Goal: Communication & Community: Answer question/provide support

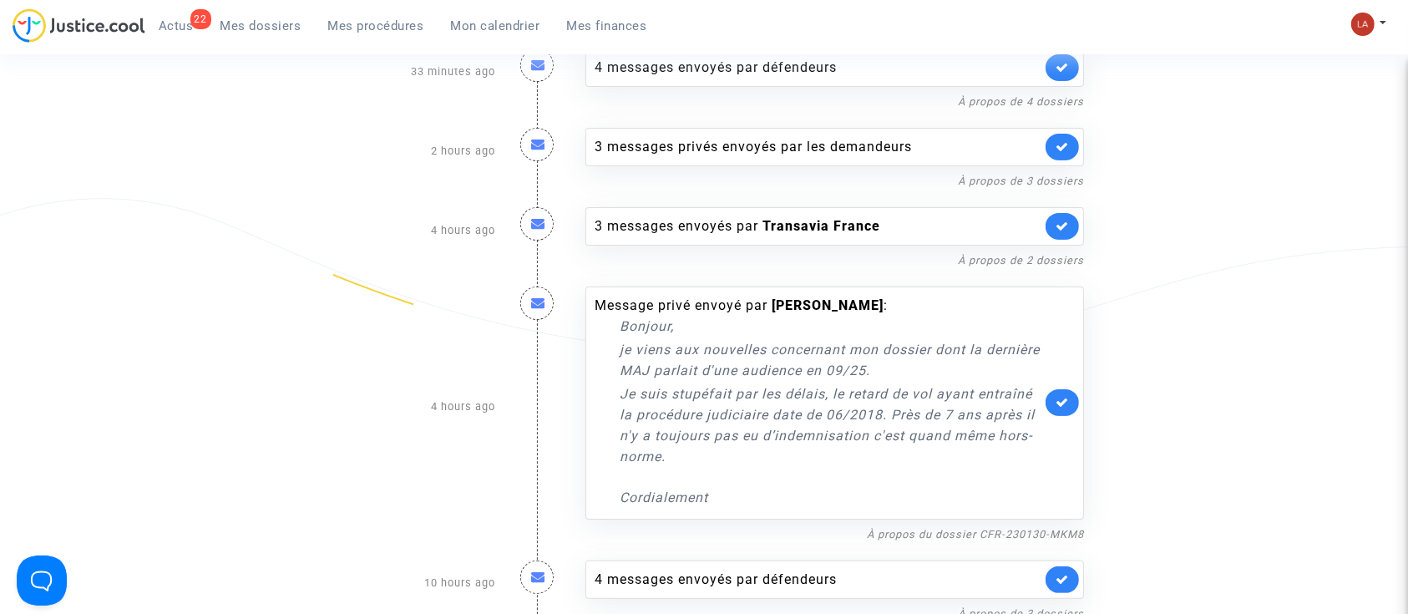
scroll to position [268, 0]
click at [880, 532] on link "À propos du dossier CFR-230130-MKM8" at bounding box center [975, 533] width 217 height 13
click at [1062, 401] on icon at bounding box center [1061, 401] width 13 height 13
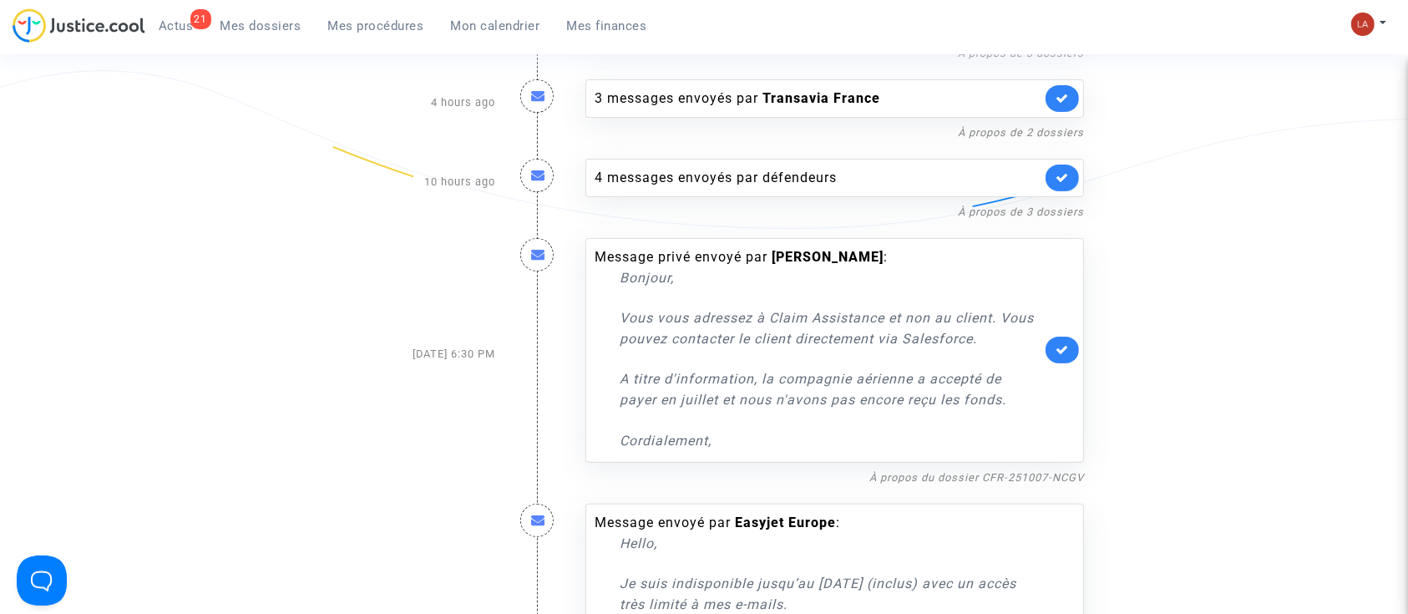
scroll to position [396, 0]
click at [942, 475] on link "À propos du dossier CFR-251007-NCGV" at bounding box center [976, 476] width 215 height 13
click at [1066, 351] on icon at bounding box center [1061, 348] width 13 height 13
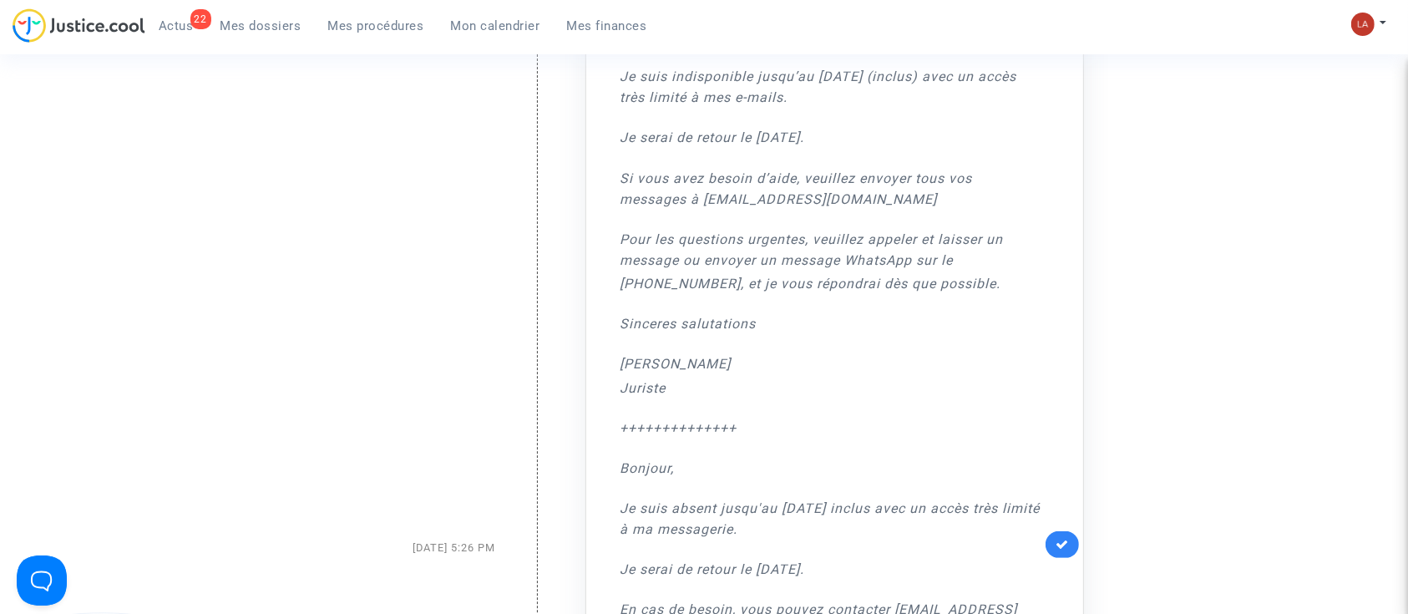
scroll to position [643, 0]
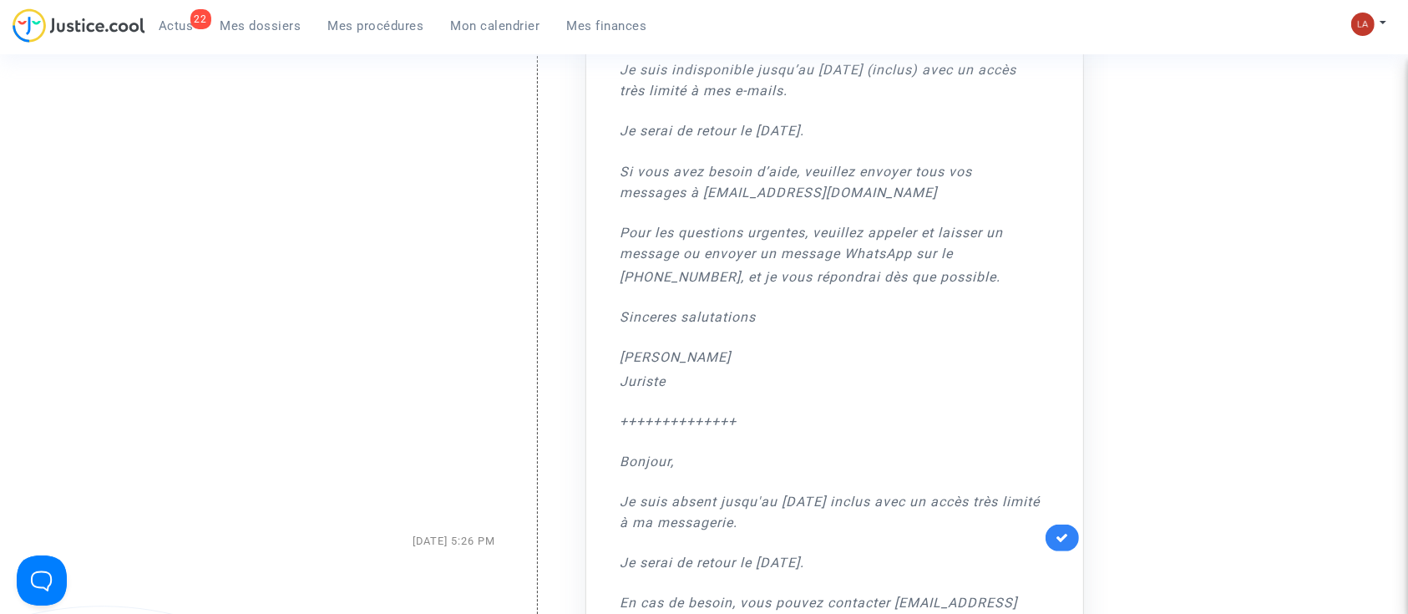
click at [1057, 524] on link at bounding box center [1061, 537] width 33 height 27
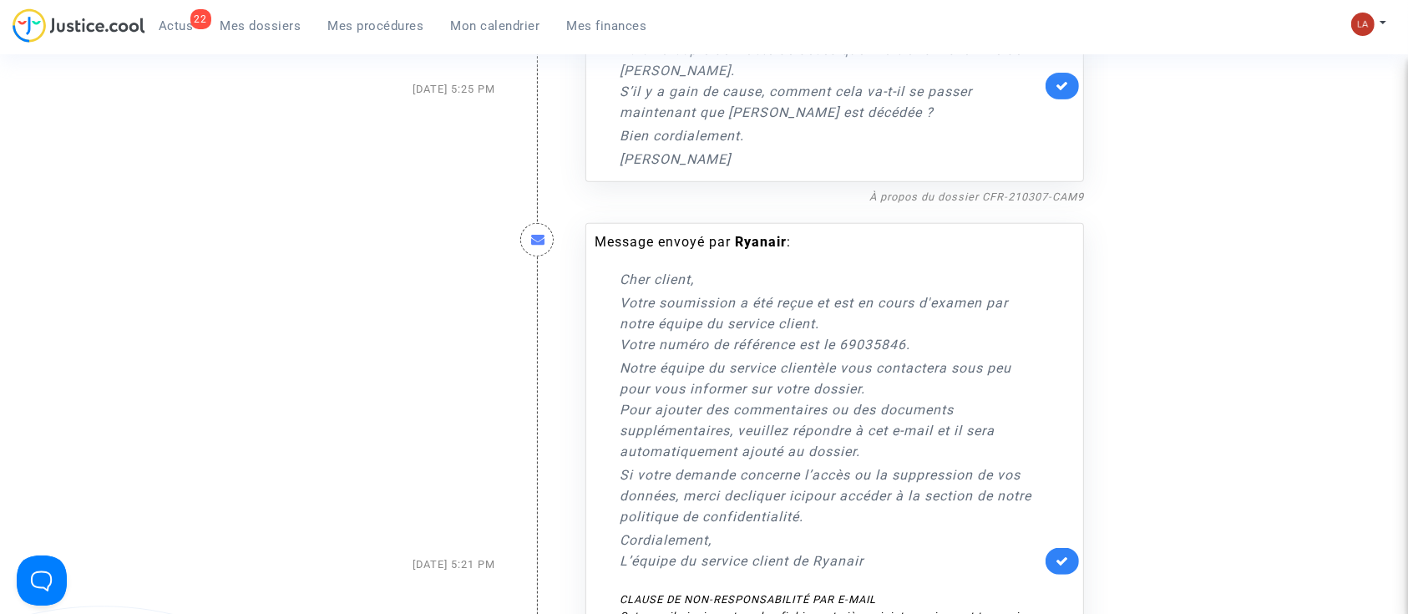
scroll to position [808, 0]
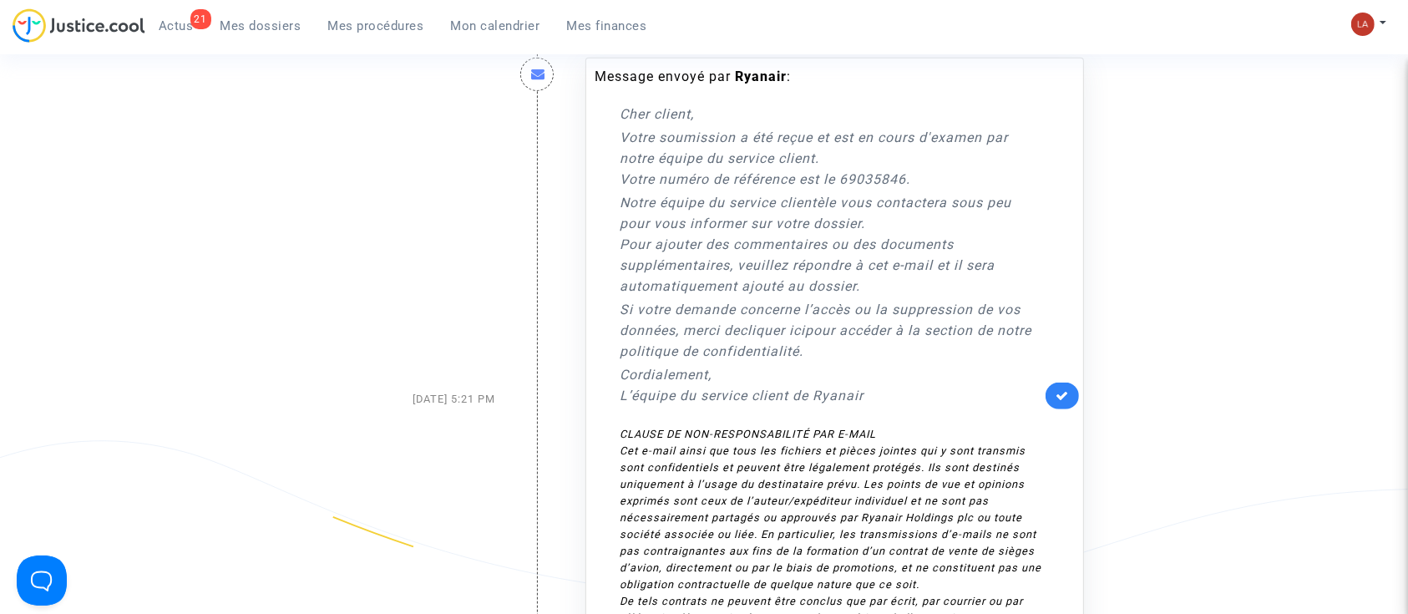
click at [1055, 383] on link at bounding box center [1061, 395] width 33 height 27
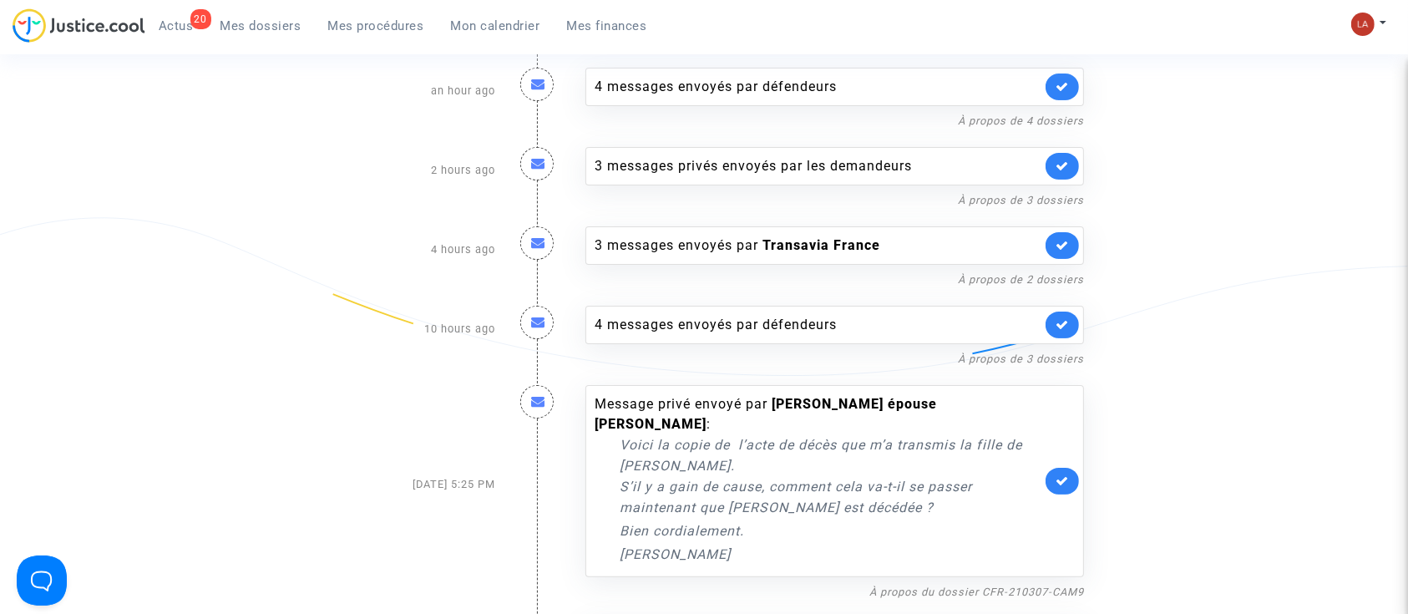
scroll to position [245, 0]
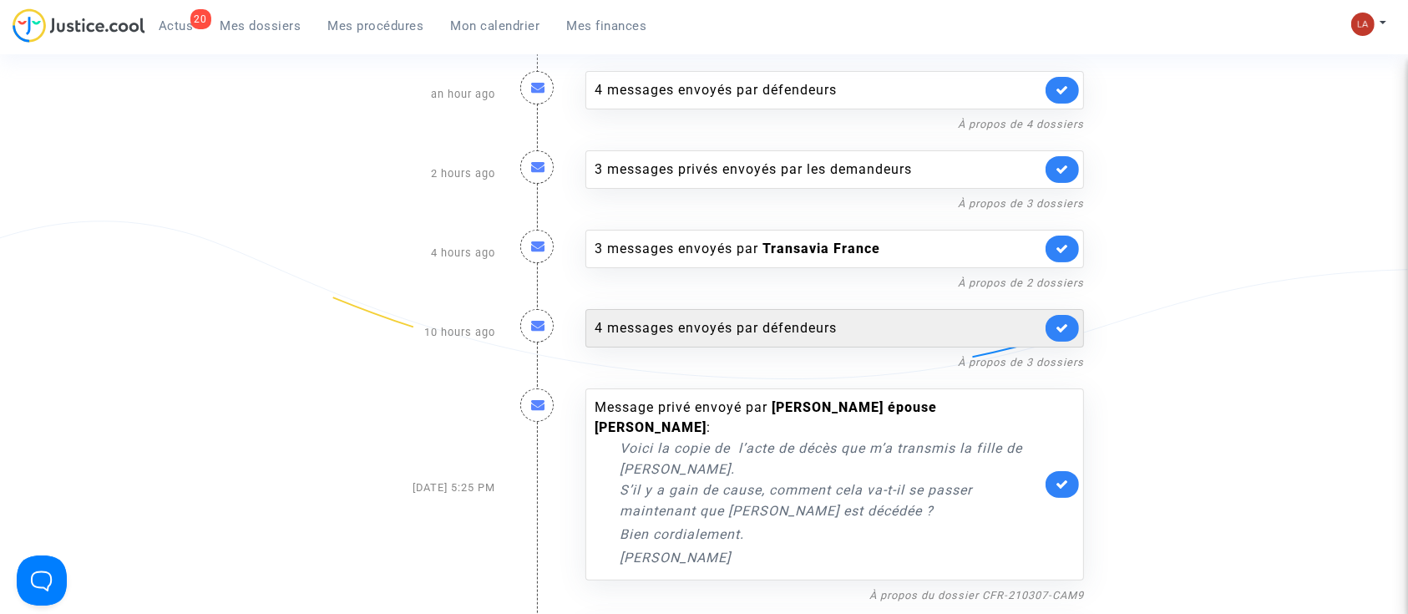
click at [923, 337] on div "4 messages envoyés par défendeurs" at bounding box center [834, 328] width 498 height 38
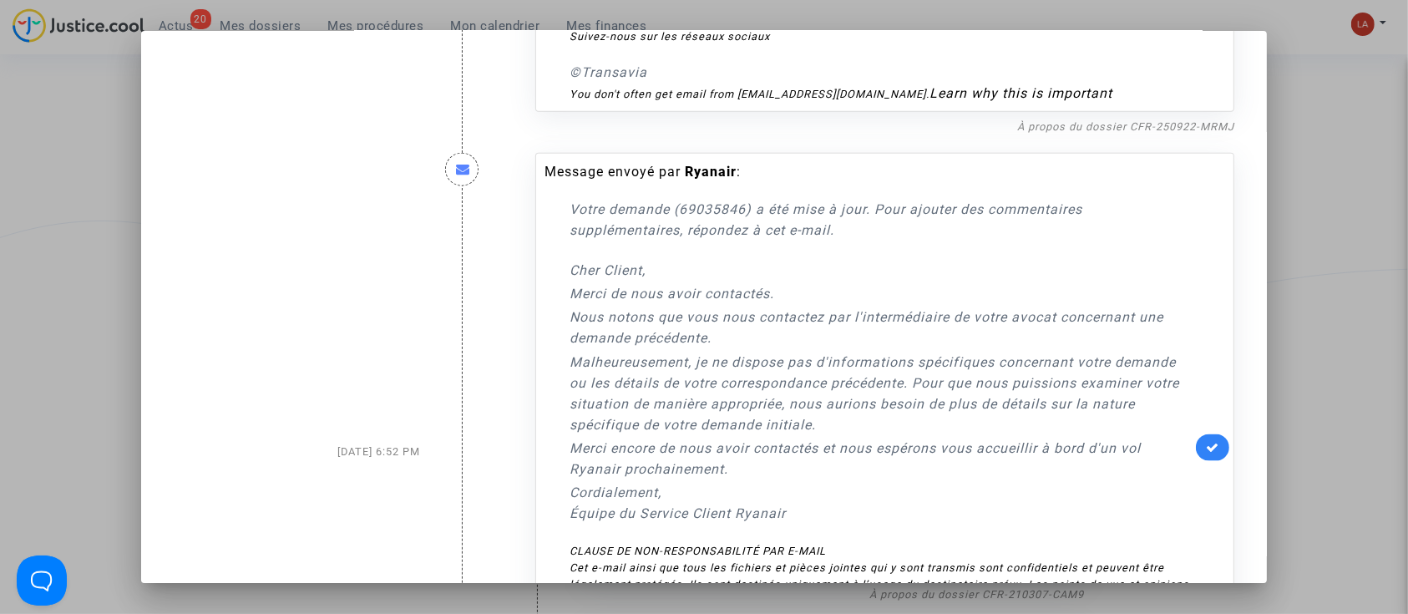
scroll to position [2235, 0]
click at [1199, 458] on link at bounding box center [1212, 445] width 33 height 27
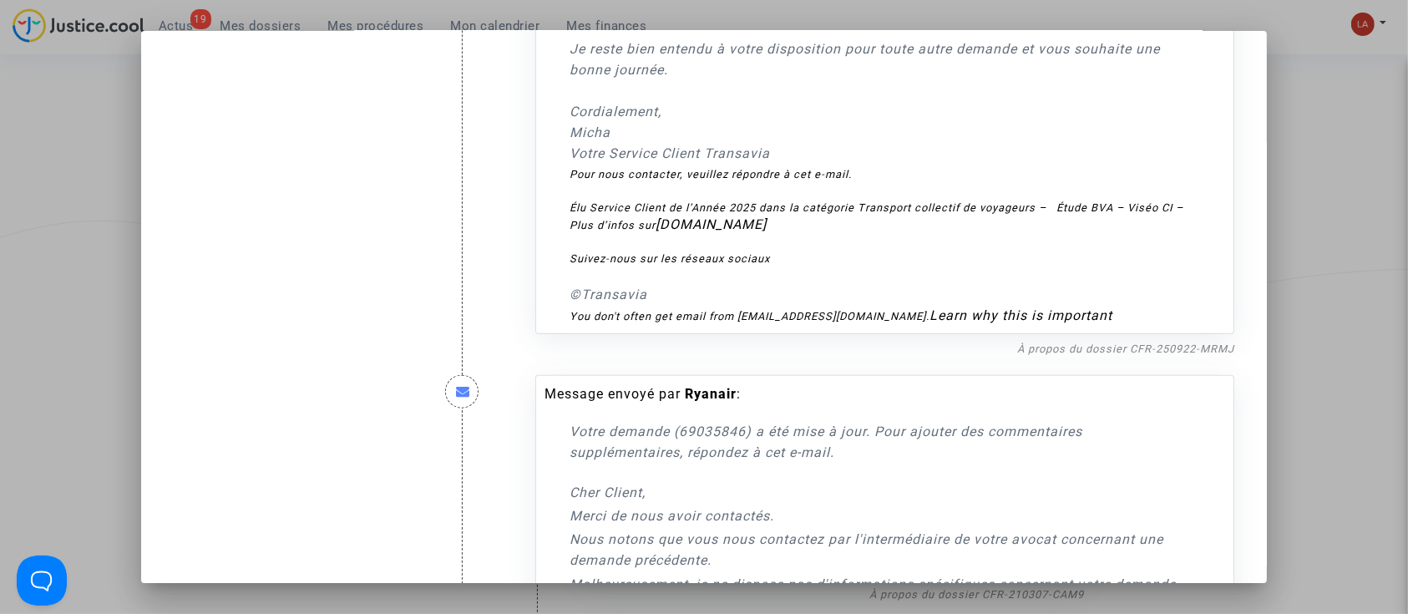
scroll to position [2013, 0]
click at [1049, 356] on div "À propos du dossier CFR-250922-MRMJ" at bounding box center [884, 346] width 699 height 20
click at [1033, 352] on link "À propos du dossier CFR-250922-MRMJ" at bounding box center [1125, 346] width 217 height 13
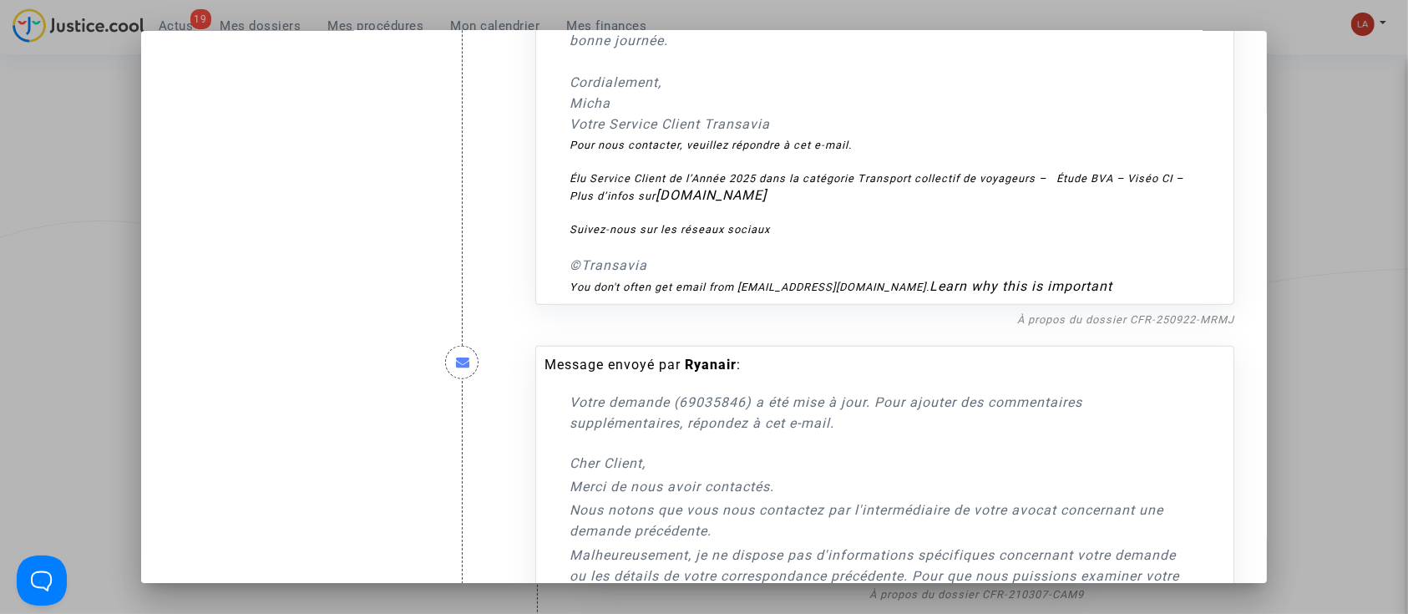
scroll to position [1891, 0]
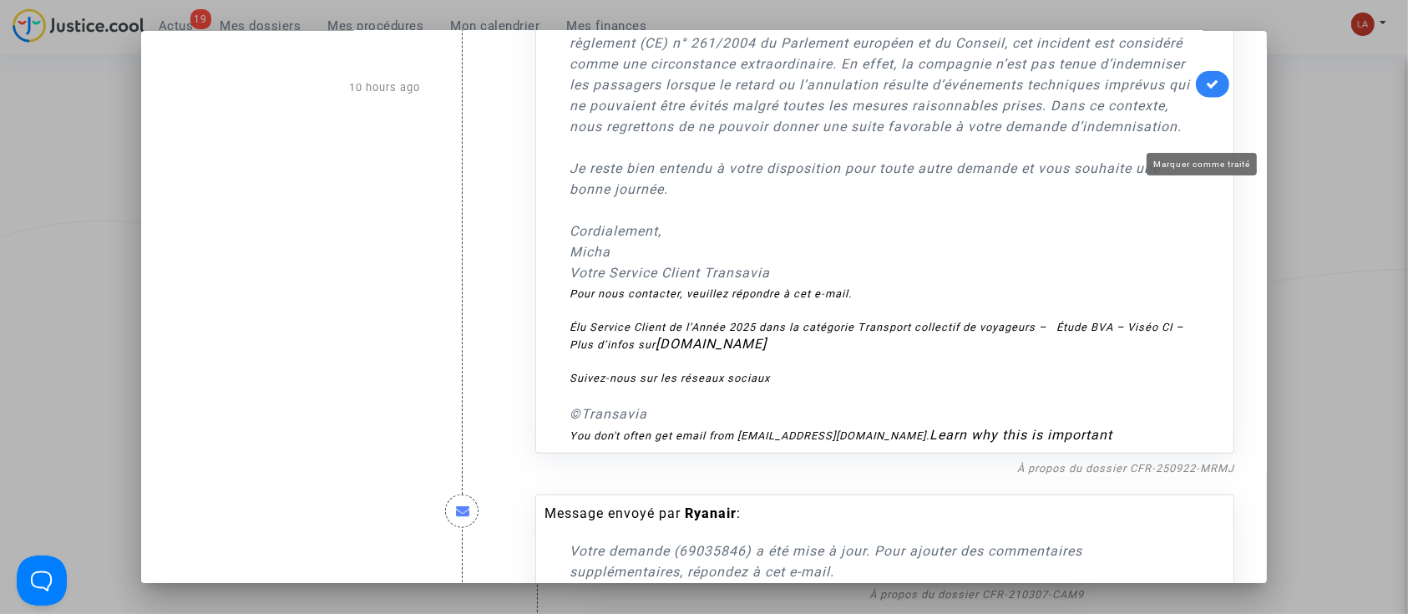
click at [1206, 90] on icon at bounding box center [1212, 84] width 13 height 13
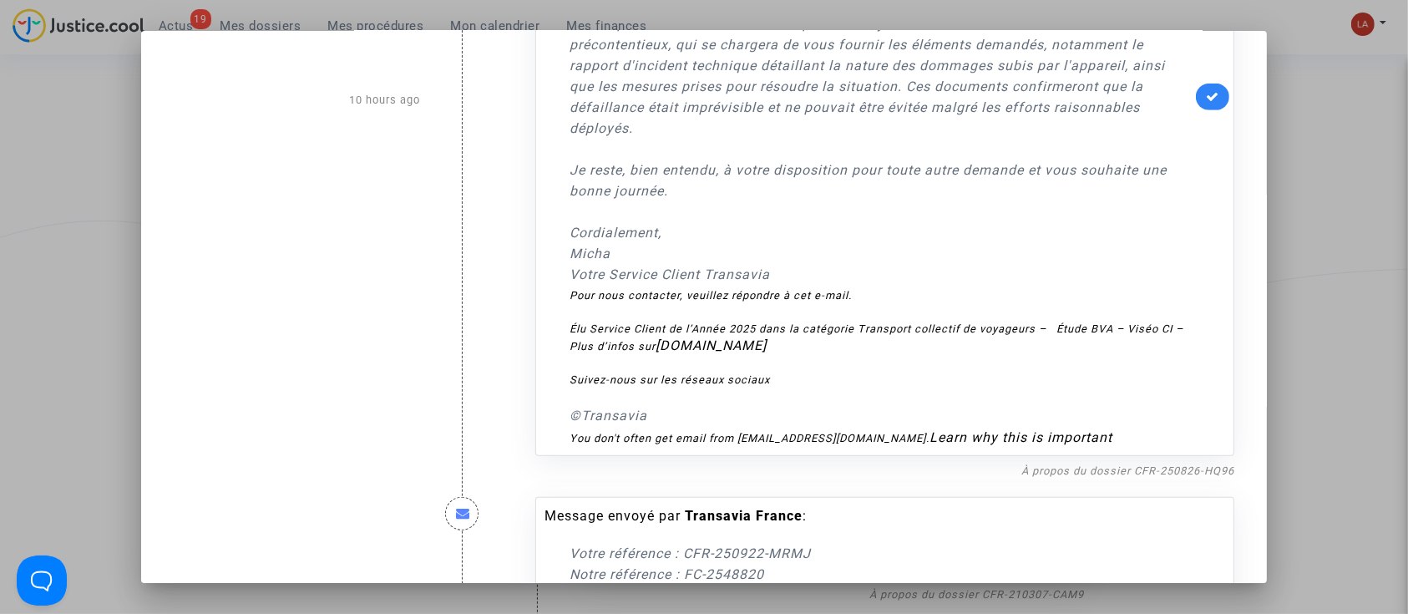
scroll to position [1108, 0]
click at [1087, 478] on link "À propos du dossier CFR-250826-HQ96" at bounding box center [1127, 472] width 213 height 13
click at [1207, 104] on icon at bounding box center [1212, 98] width 13 height 13
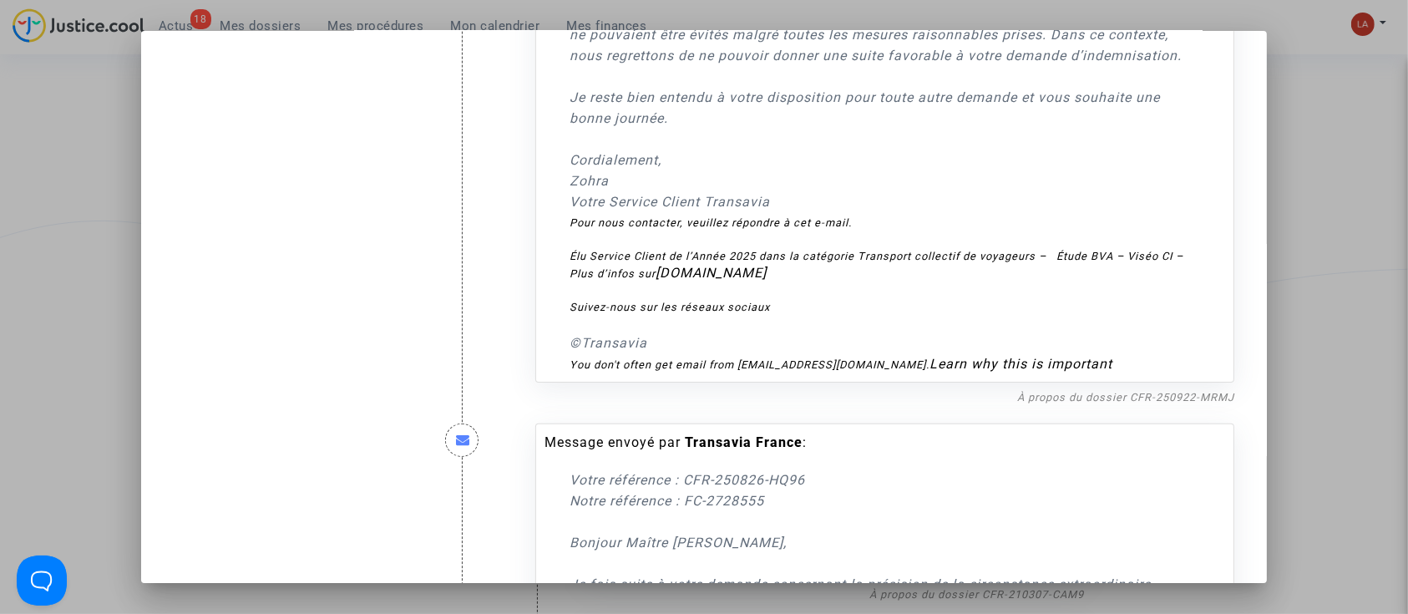
scroll to position [421, 0]
click at [1060, 407] on link "À propos du dossier CFR-250922-MRMJ" at bounding box center [1125, 400] width 217 height 13
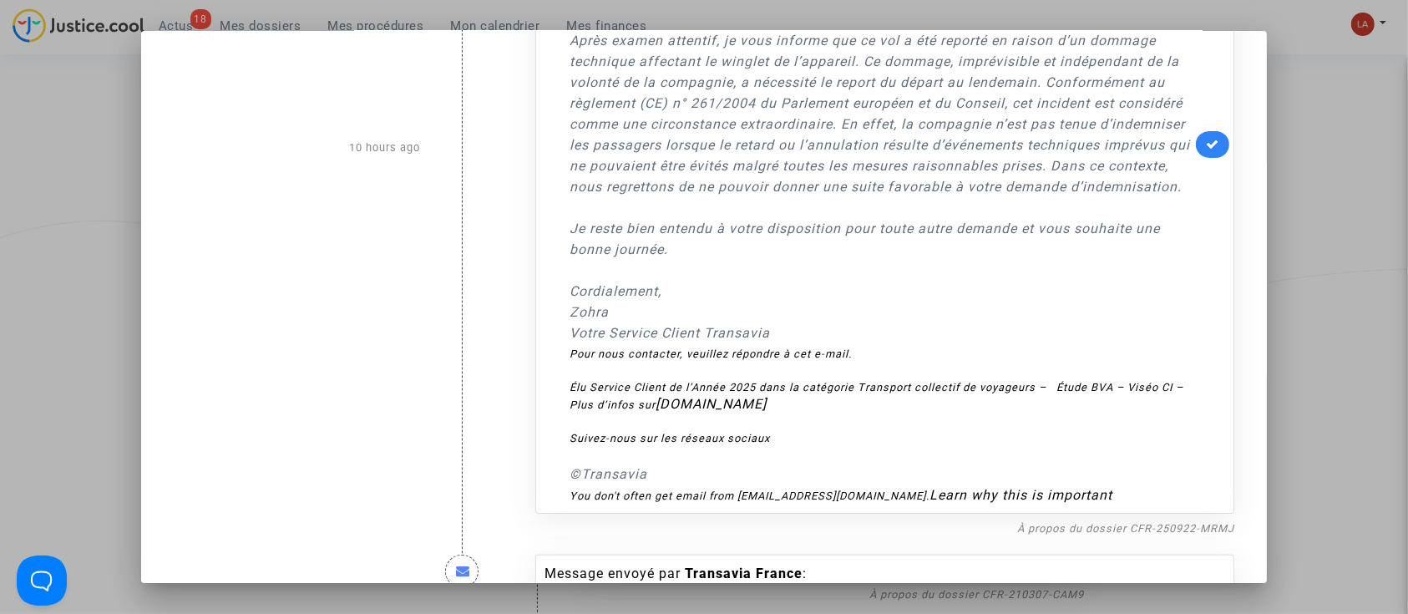
scroll to position [290, 0]
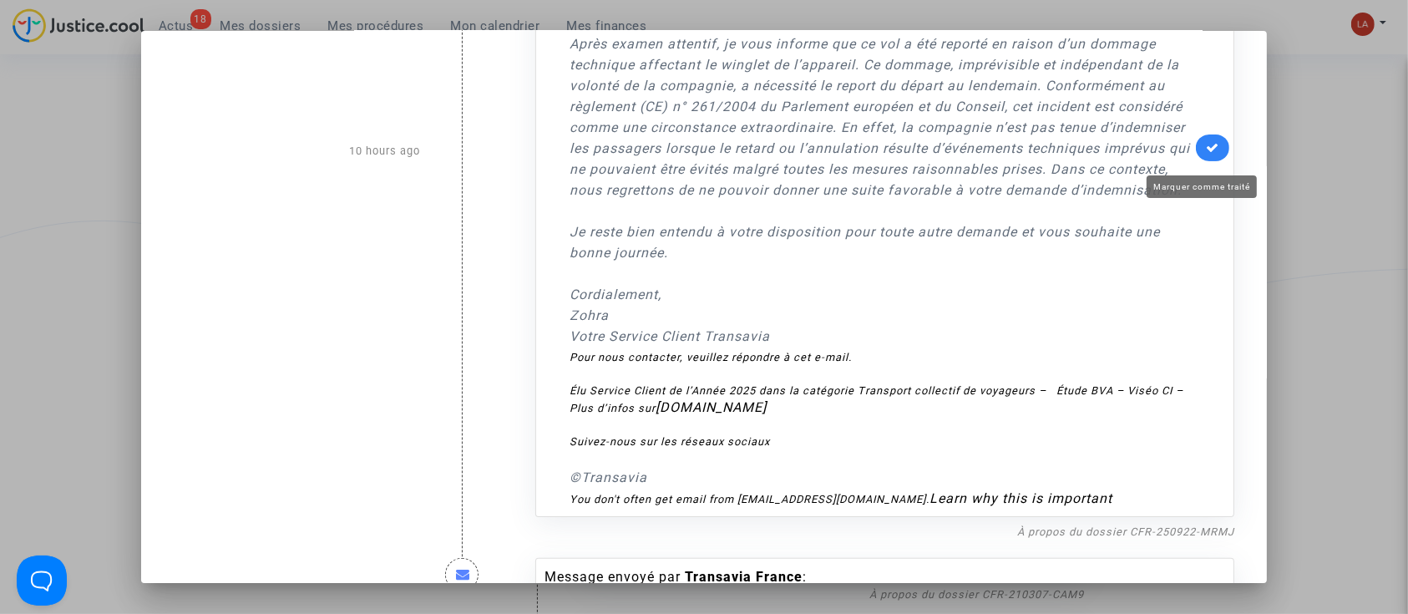
click at [1206, 154] on icon at bounding box center [1212, 147] width 13 height 13
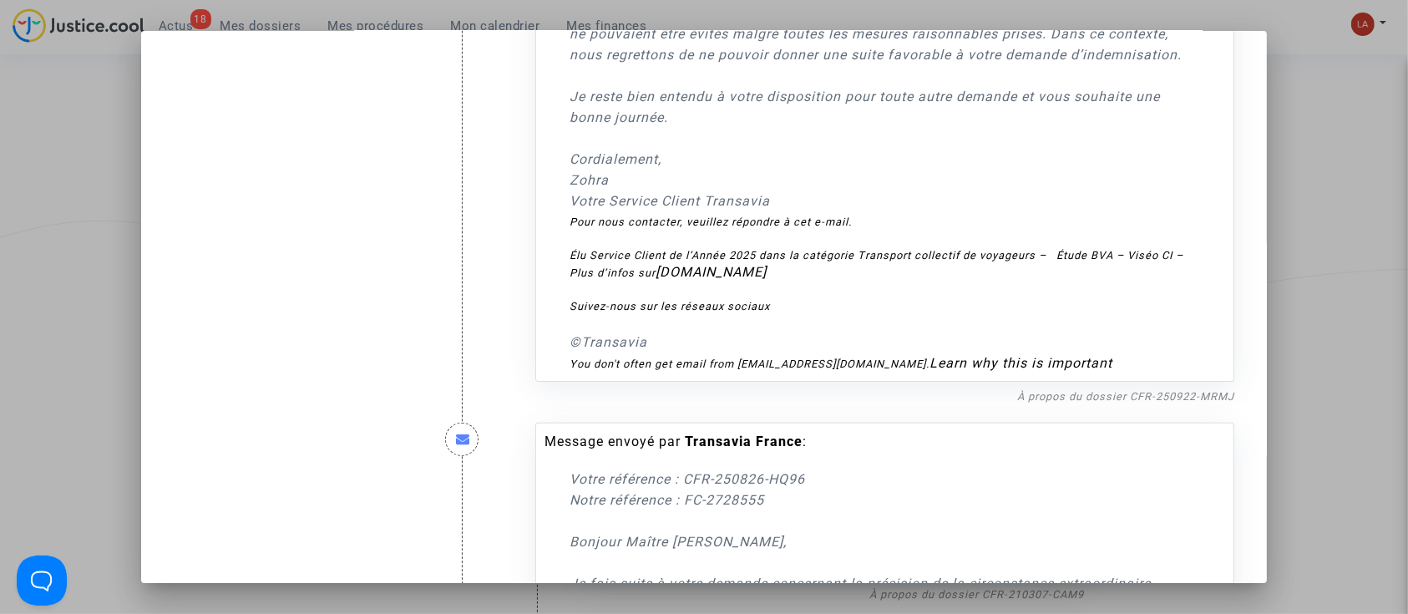
scroll to position [427, 0]
click at [1332, 241] on div at bounding box center [704, 307] width 1408 height 614
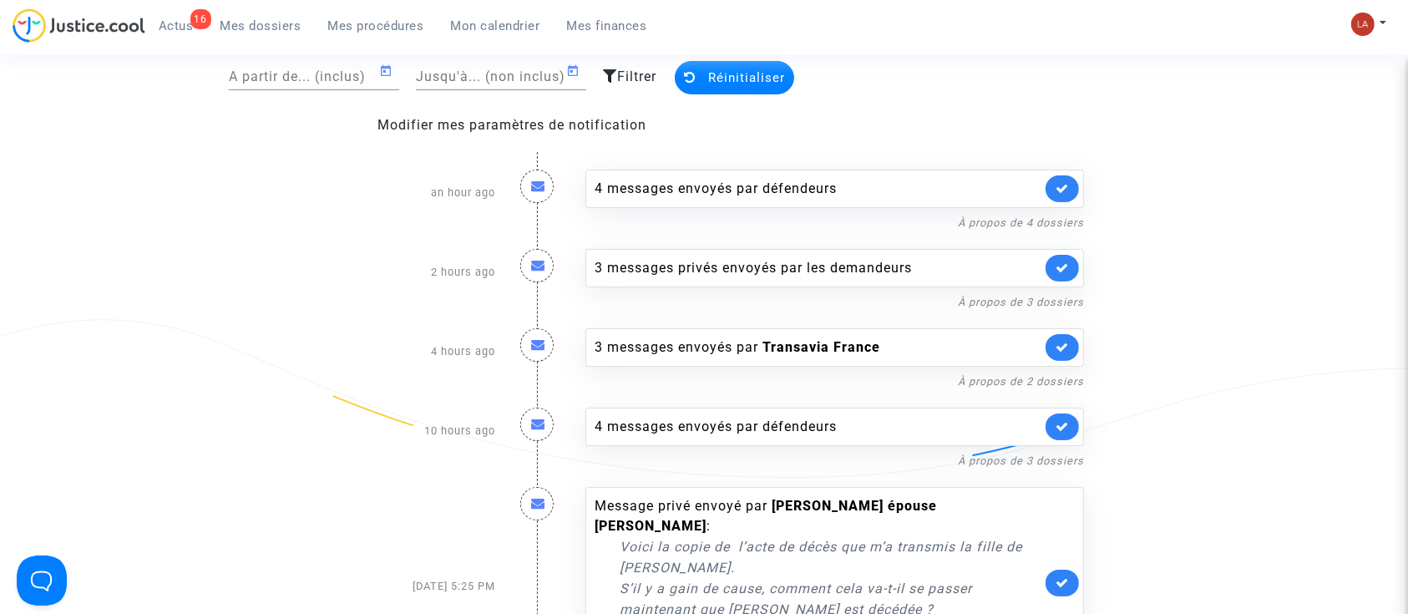
scroll to position [128, 0]
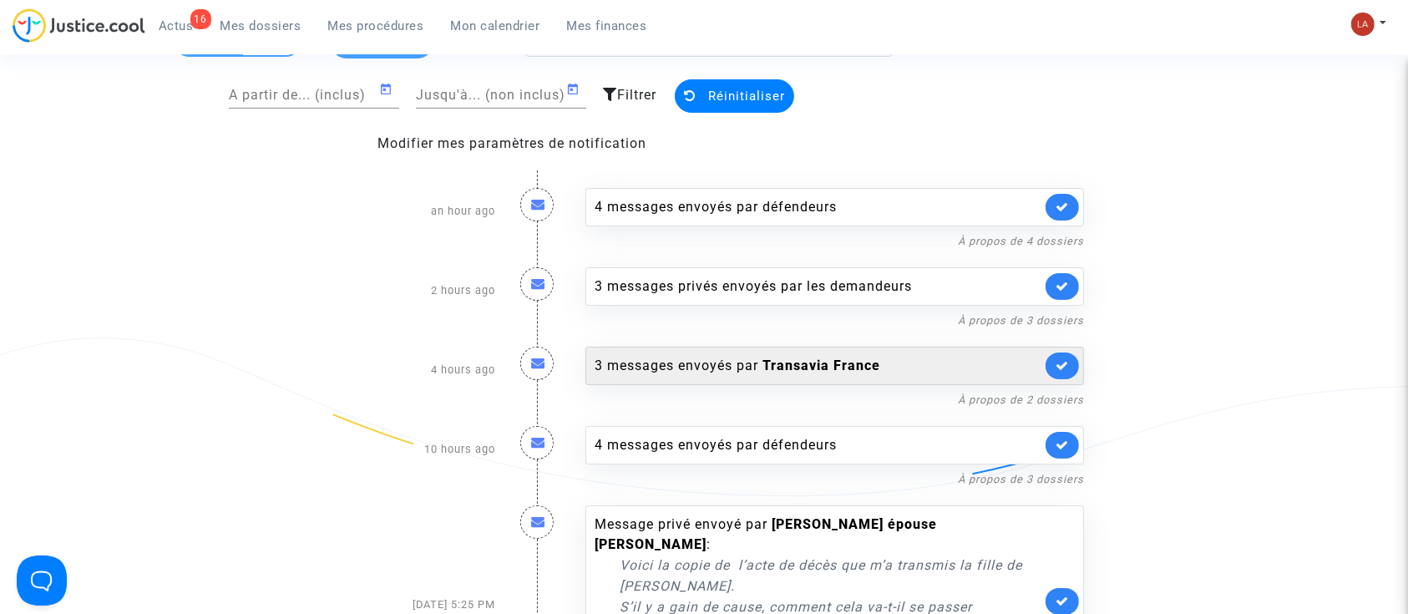
click at [895, 346] on div "3 messages envoyés par Transavia France" at bounding box center [834, 365] width 498 height 38
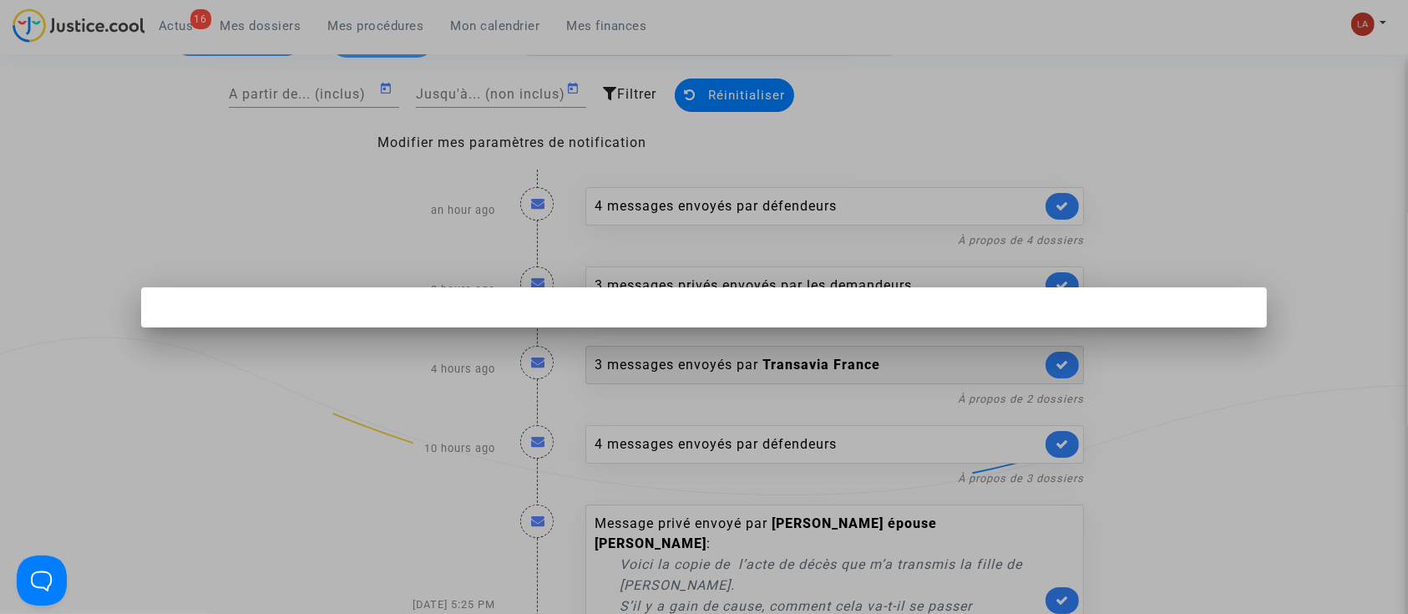
scroll to position [0, 0]
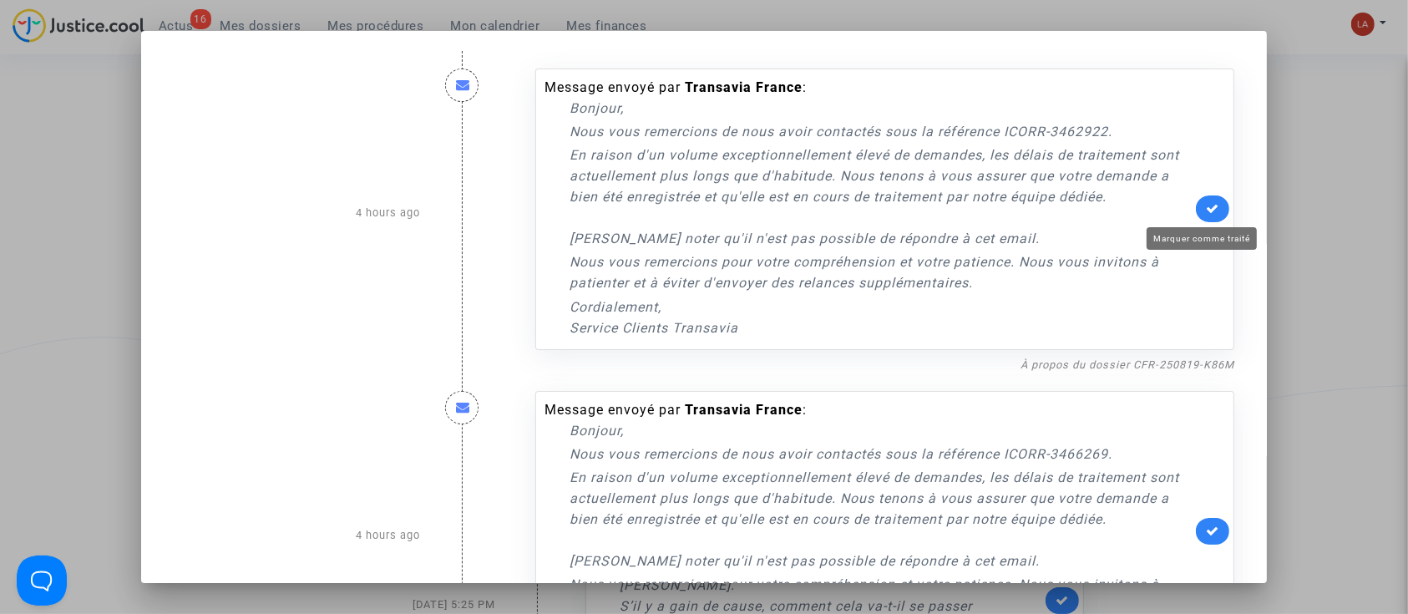
click at [1202, 215] on link at bounding box center [1212, 208] width 33 height 27
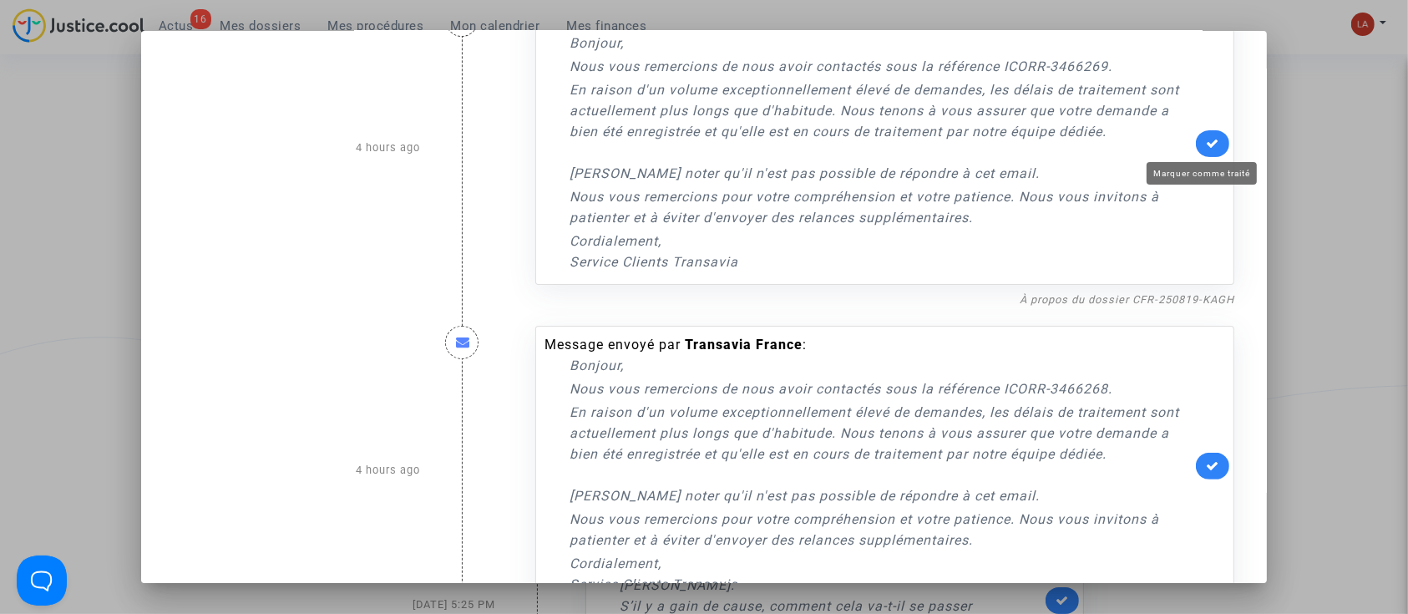
click at [1202, 131] on link at bounding box center [1212, 143] width 33 height 27
click at [1200, 452] on link at bounding box center [1212, 465] width 33 height 27
click at [1284, 382] on div at bounding box center [704, 307] width 1408 height 614
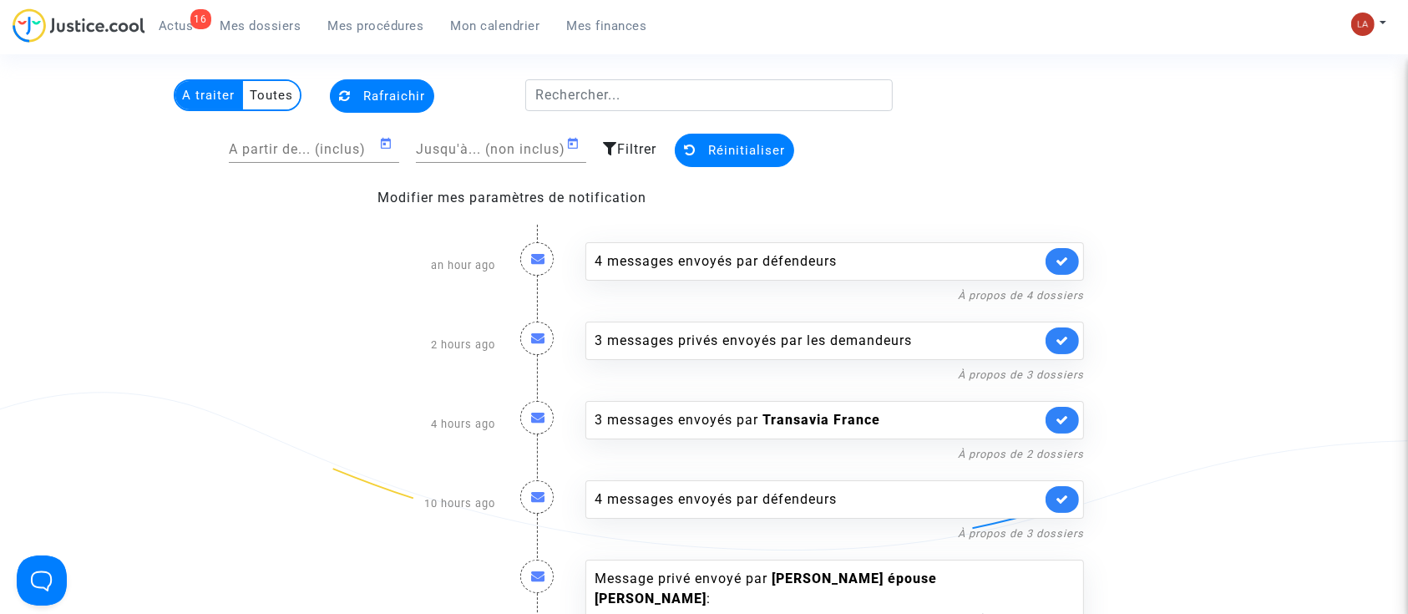
scroll to position [68, 0]
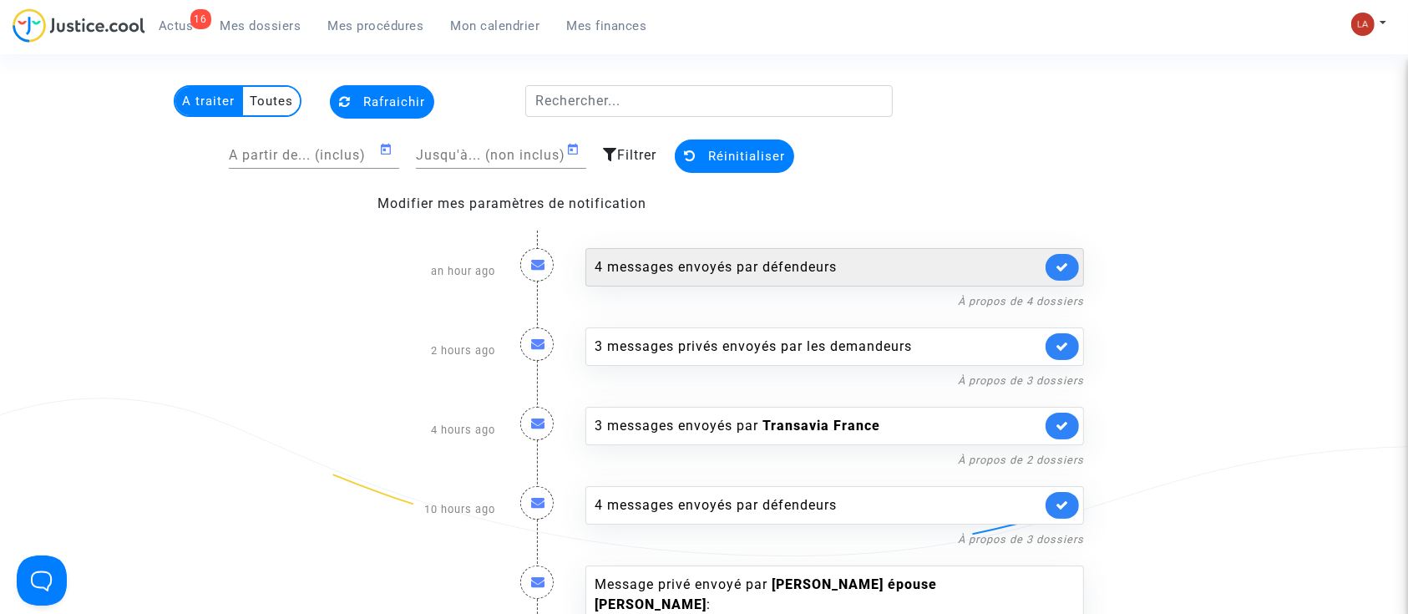
click at [788, 250] on div "4 messages envoyés par défendeurs" at bounding box center [834, 267] width 498 height 38
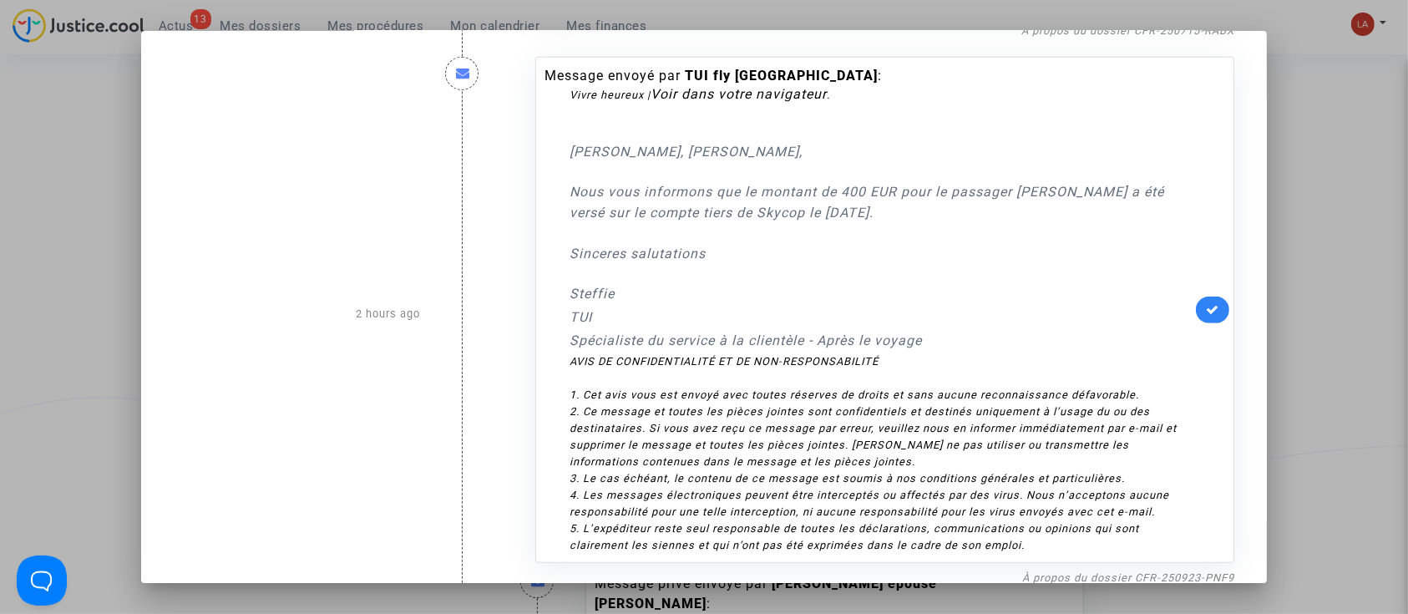
scroll to position [822, 0]
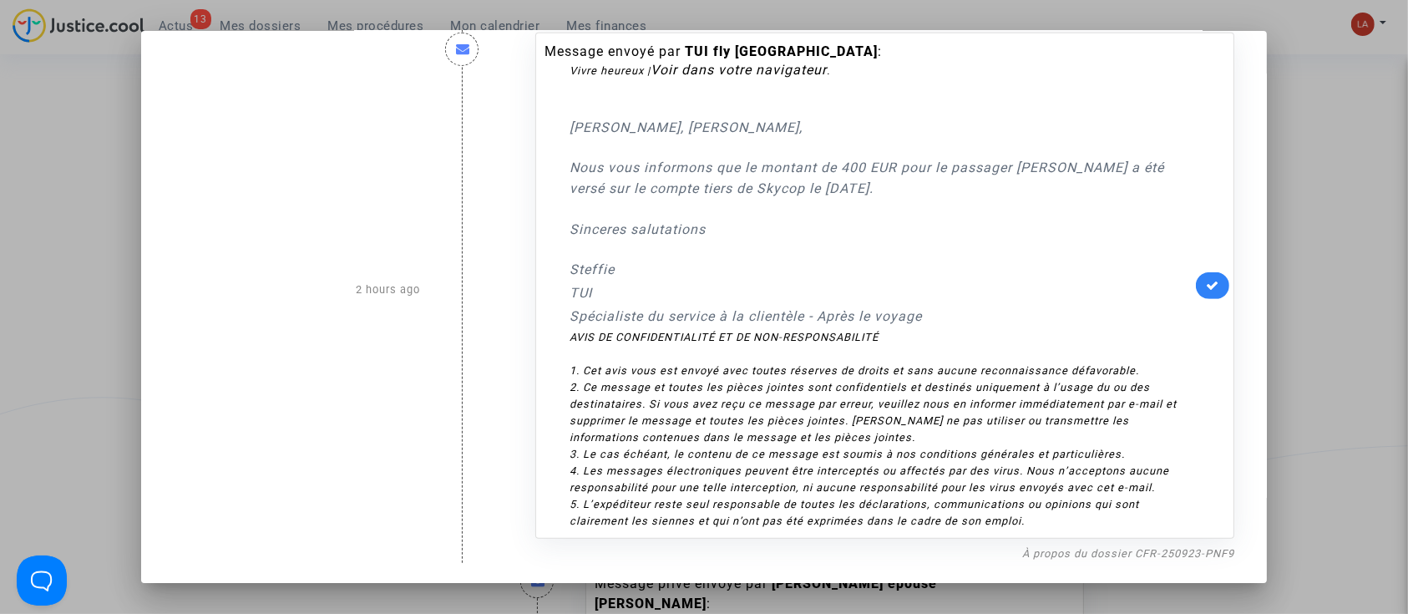
click at [1084, 560] on nf-filterlink "À propos du dossier CFR-250923-PNF9" at bounding box center [1128, 552] width 212 height 16
click at [1084, 548] on link "À propos du dossier CFR-250923-PNF9" at bounding box center [1128, 553] width 212 height 13
click at [1206, 285] on icon at bounding box center [1212, 285] width 13 height 13
click at [1297, 276] on div at bounding box center [704, 307] width 1408 height 614
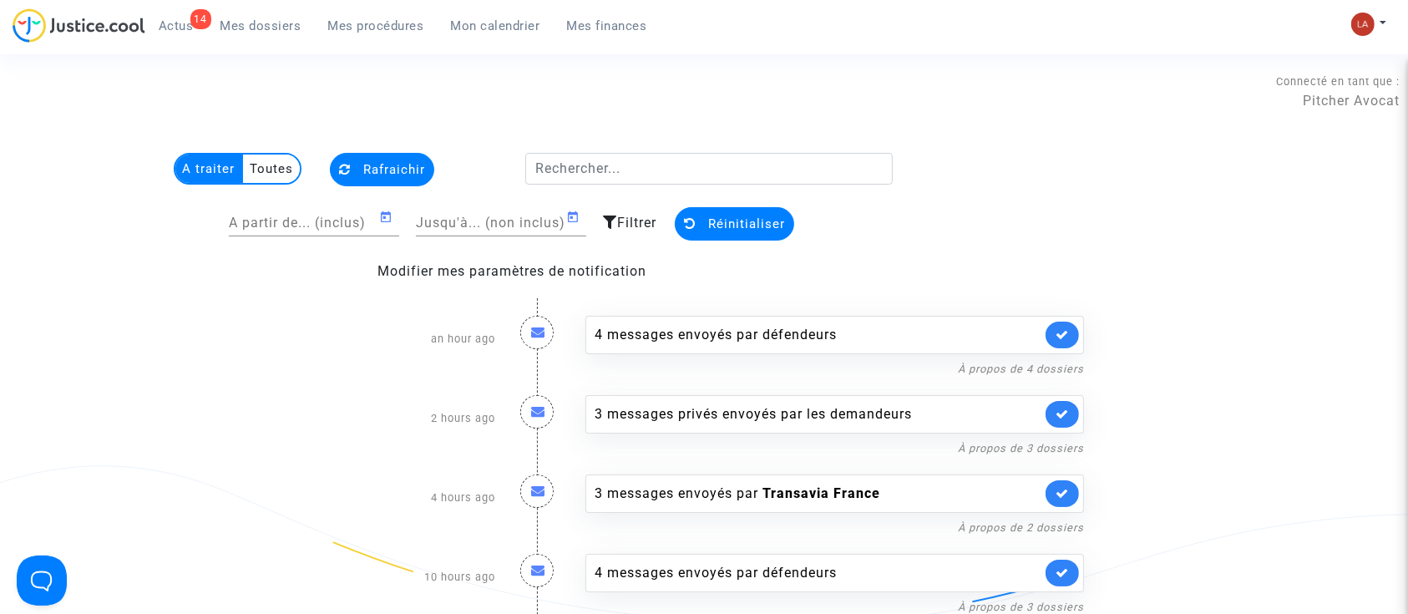
scroll to position [68, 0]
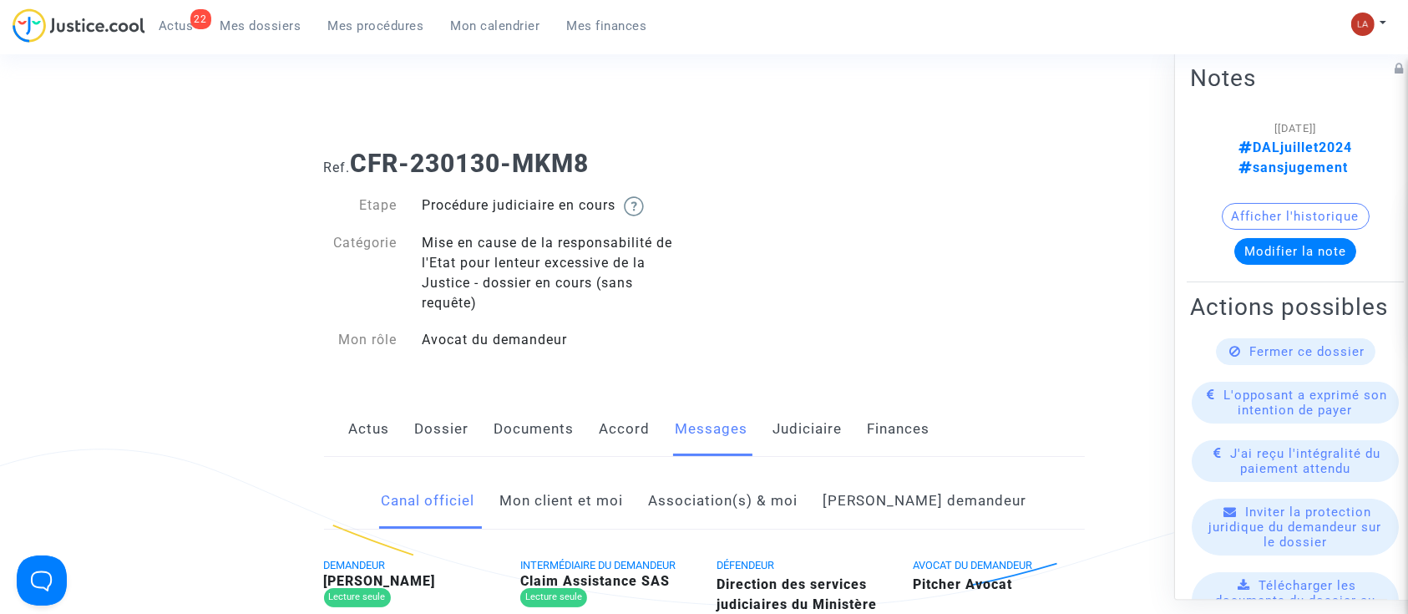
click at [624, 502] on link "Mon client et moi" at bounding box center [562, 500] width 124 height 55
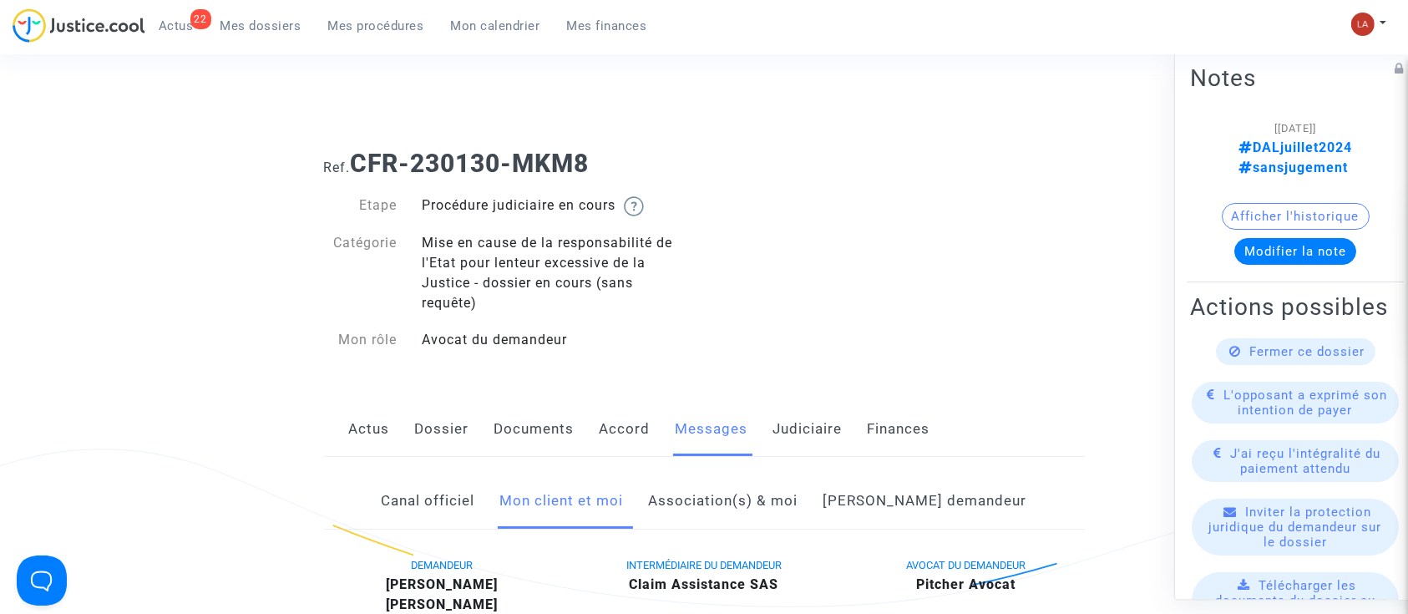
click at [796, 412] on link "Judiciaire" at bounding box center [807, 429] width 69 height 55
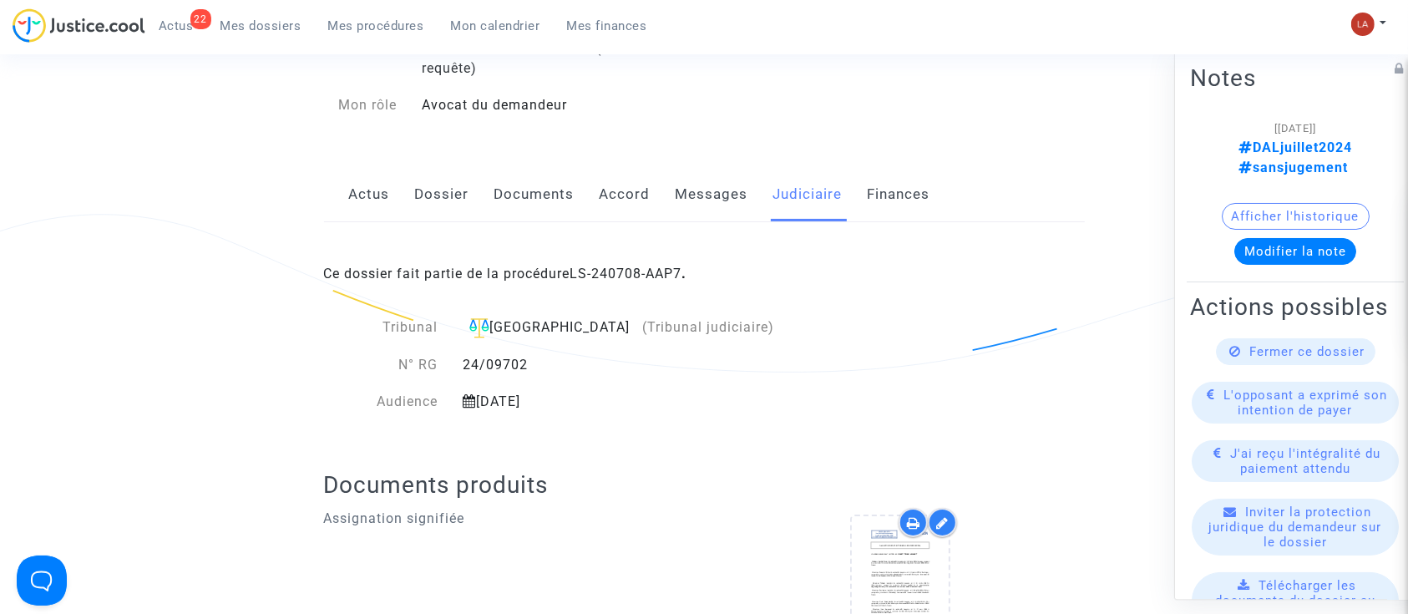
scroll to position [282, 0]
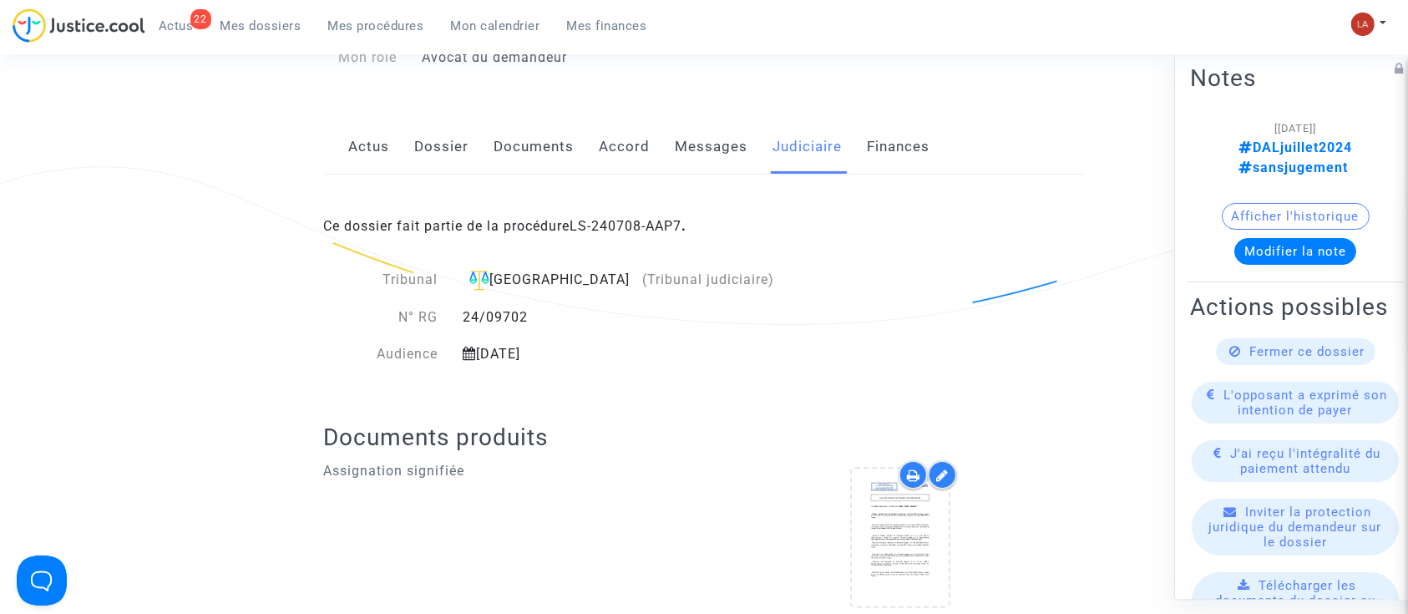
drag, startPoint x: 604, startPoint y: 347, endPoint x: 473, endPoint y: 356, distance: 131.4
click at [473, 356] on div "3 novembre 2025" at bounding box center [619, 354] width 338 height 20
copy div "3 novembre 2025"
click at [682, 139] on link "Messages" at bounding box center [711, 146] width 73 height 55
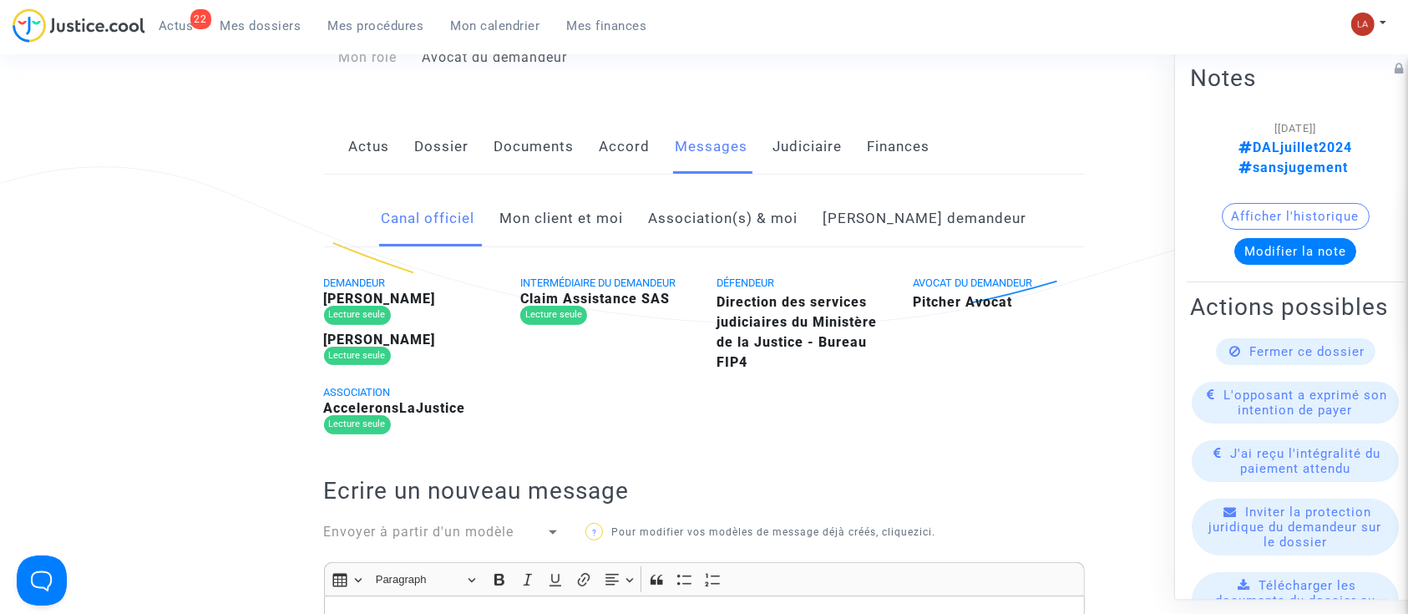
click at [619, 217] on link "Mon client et moi" at bounding box center [562, 218] width 124 height 55
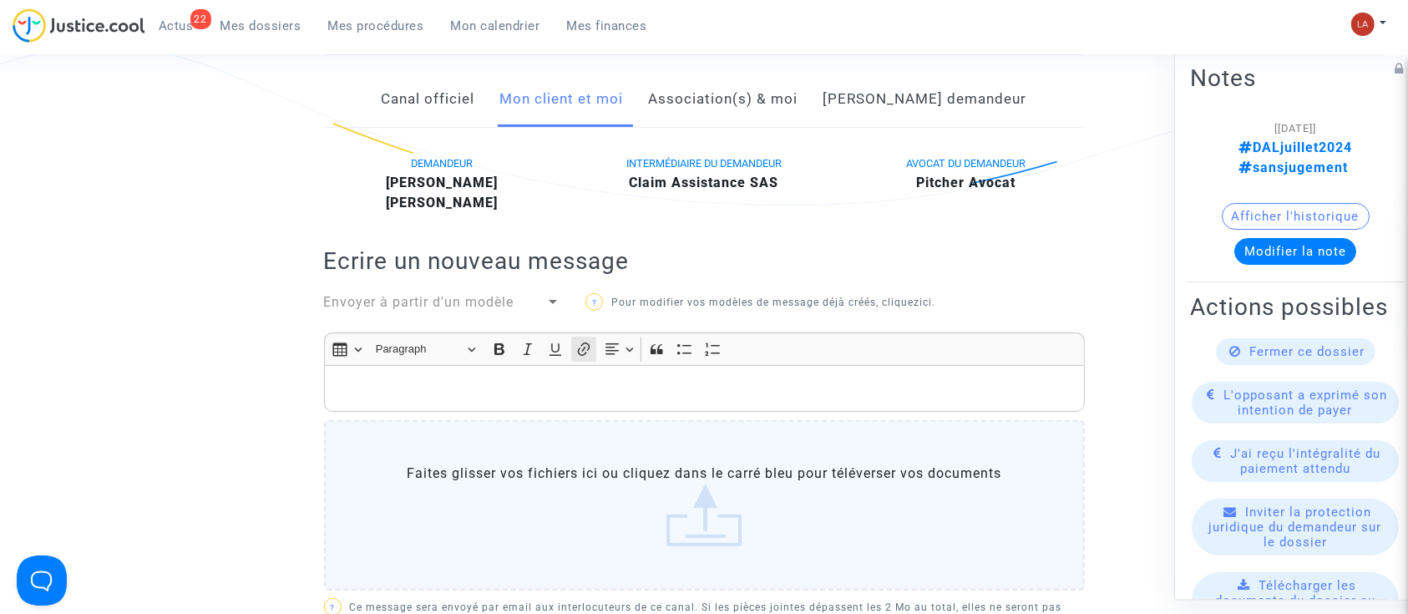
scroll to position [404, 0]
click at [552, 381] on p "Rich Text Editor, main" at bounding box center [703, 386] width 743 height 21
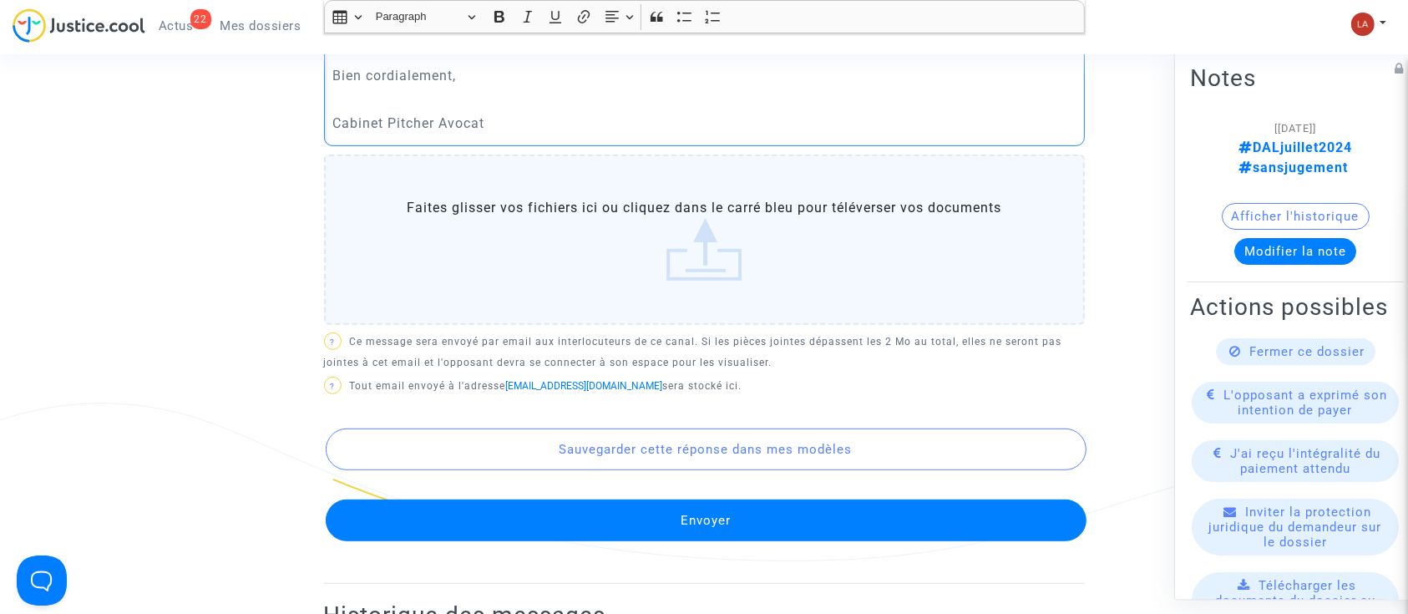
scroll to position [835, 0]
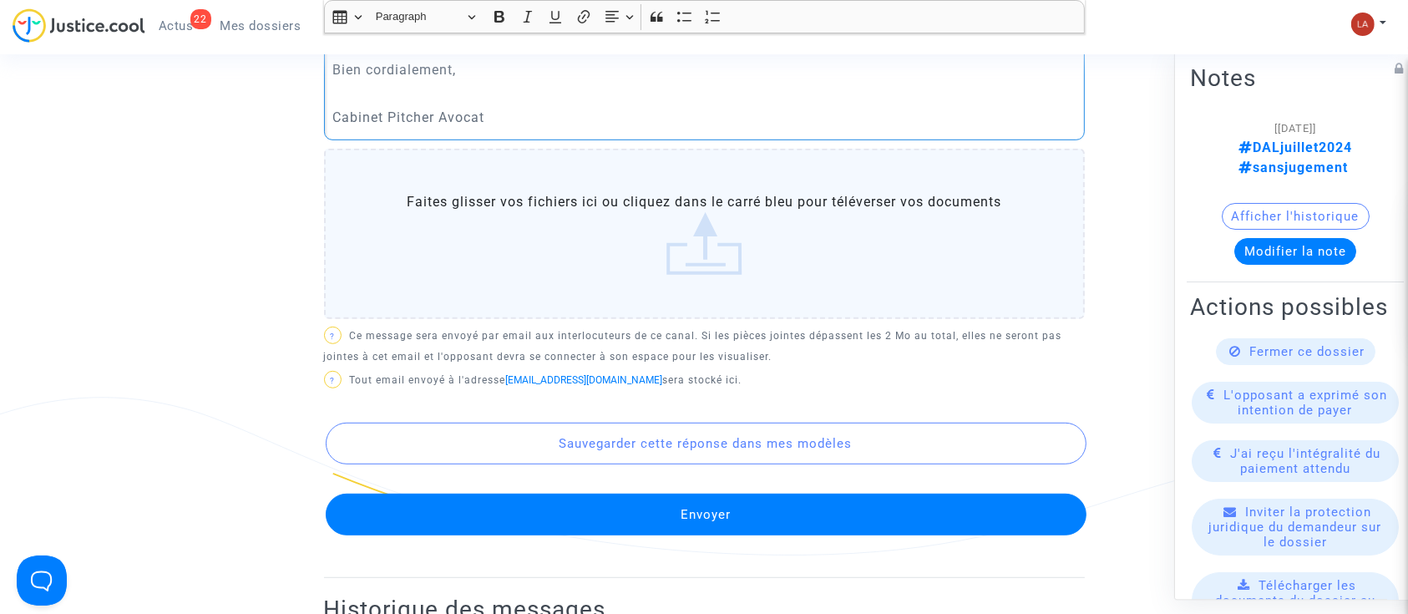
click at [482, 504] on button "Envoyer" at bounding box center [706, 514] width 761 height 42
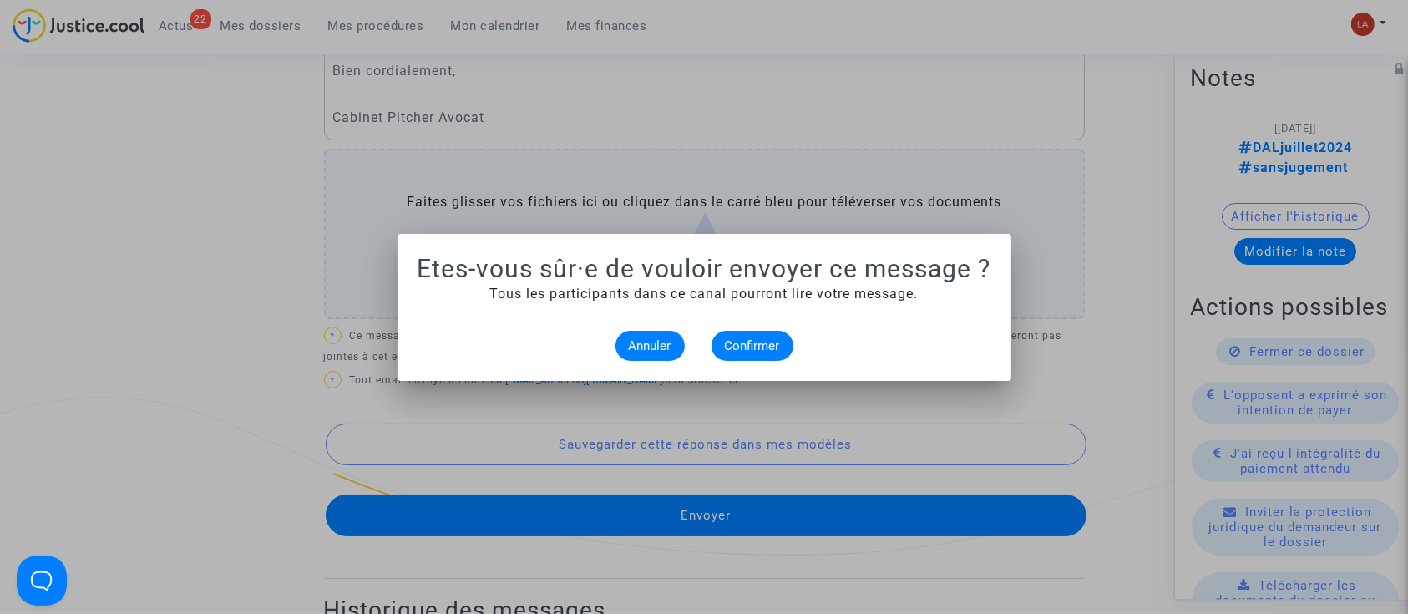
scroll to position [0, 0]
click at [768, 334] on button "Confirmer" at bounding box center [752, 346] width 82 height 30
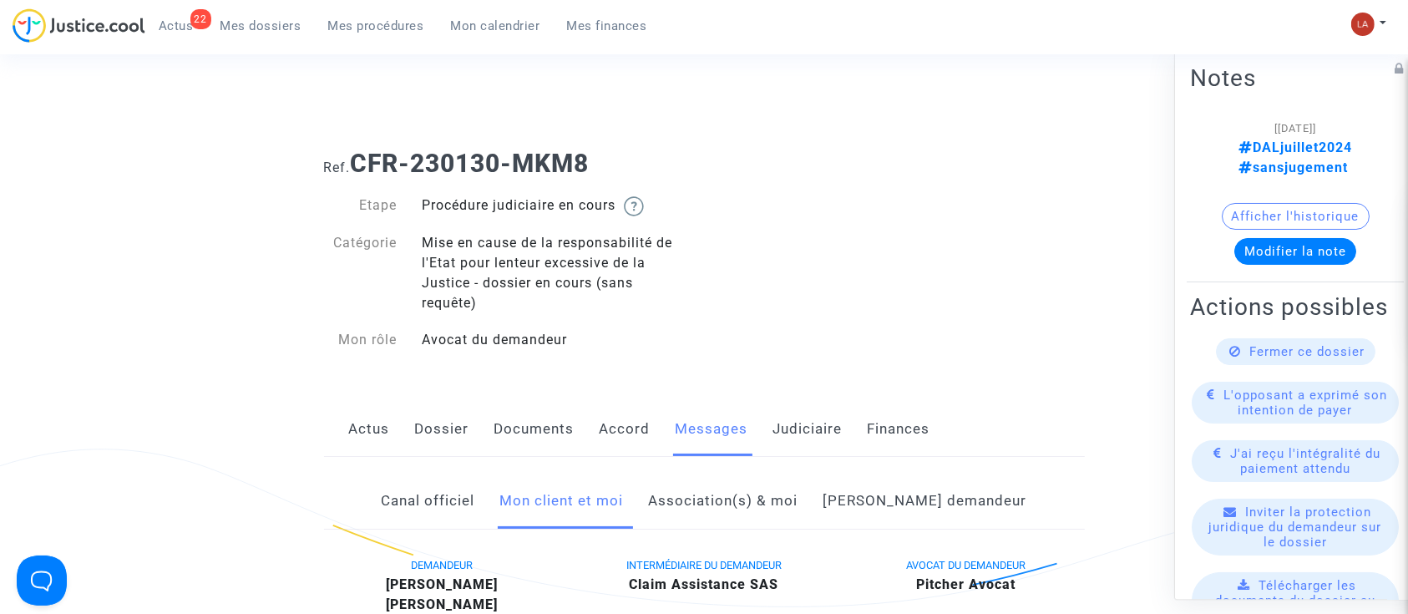
scroll to position [835, 0]
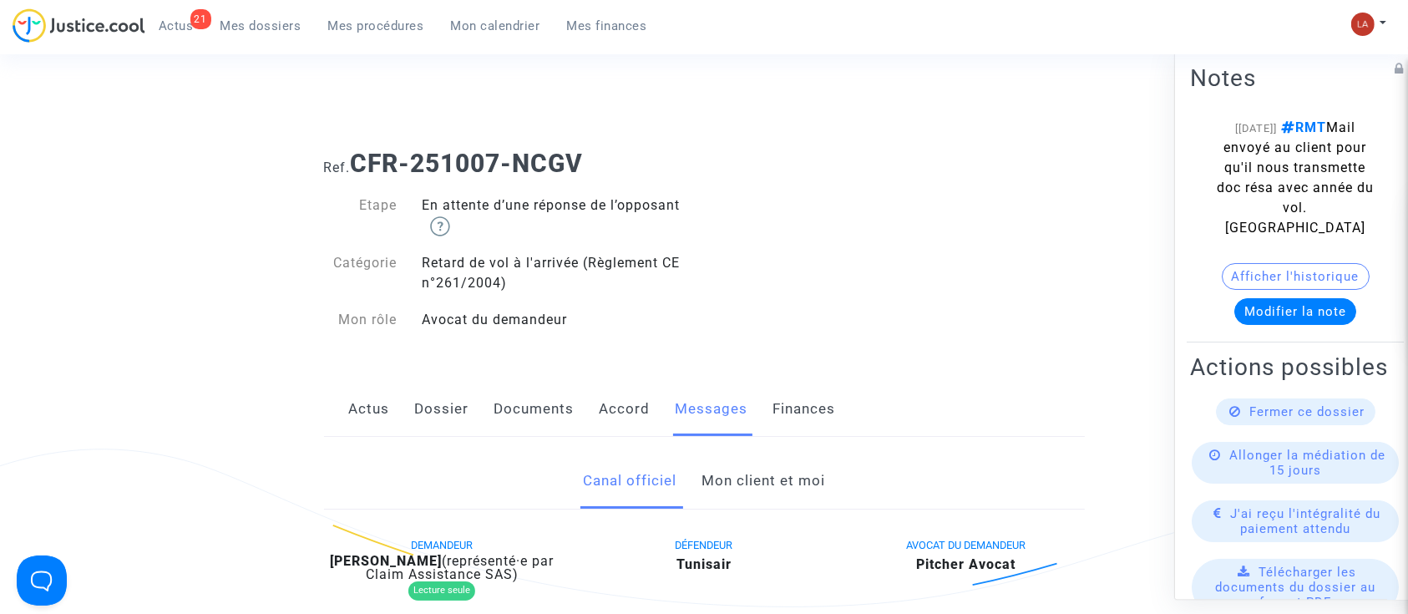
click at [744, 488] on link "Mon client et moi" at bounding box center [763, 480] width 124 height 55
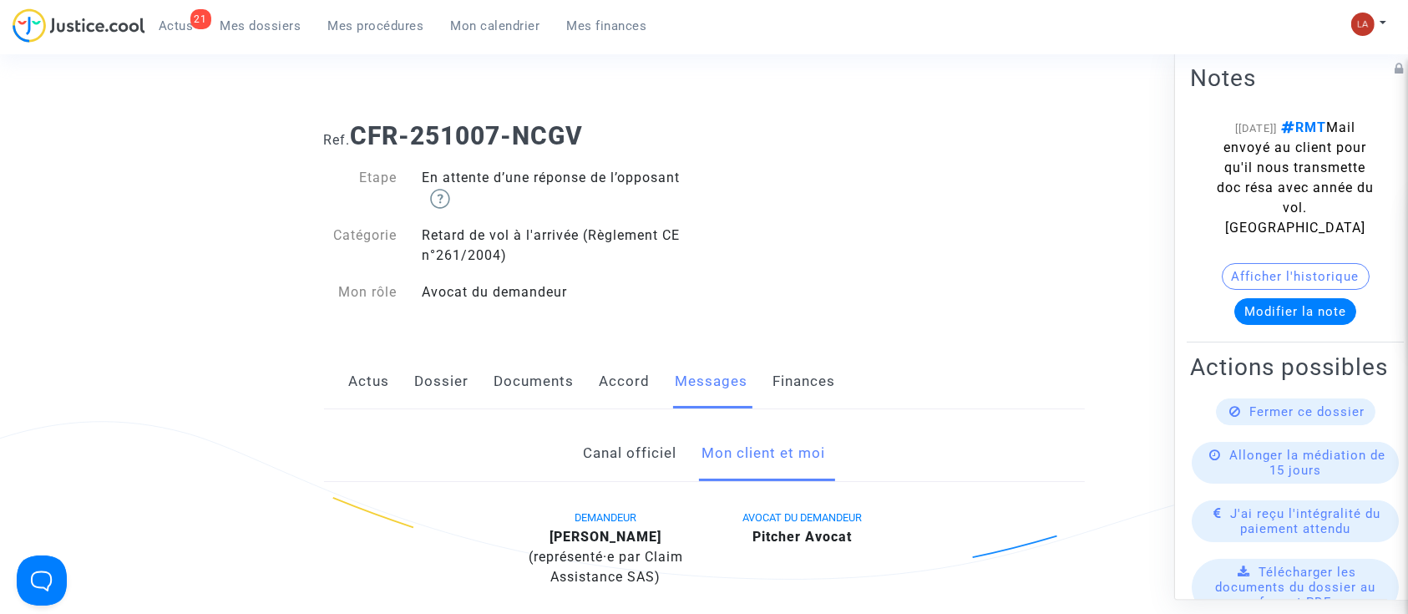
scroll to position [20, 0]
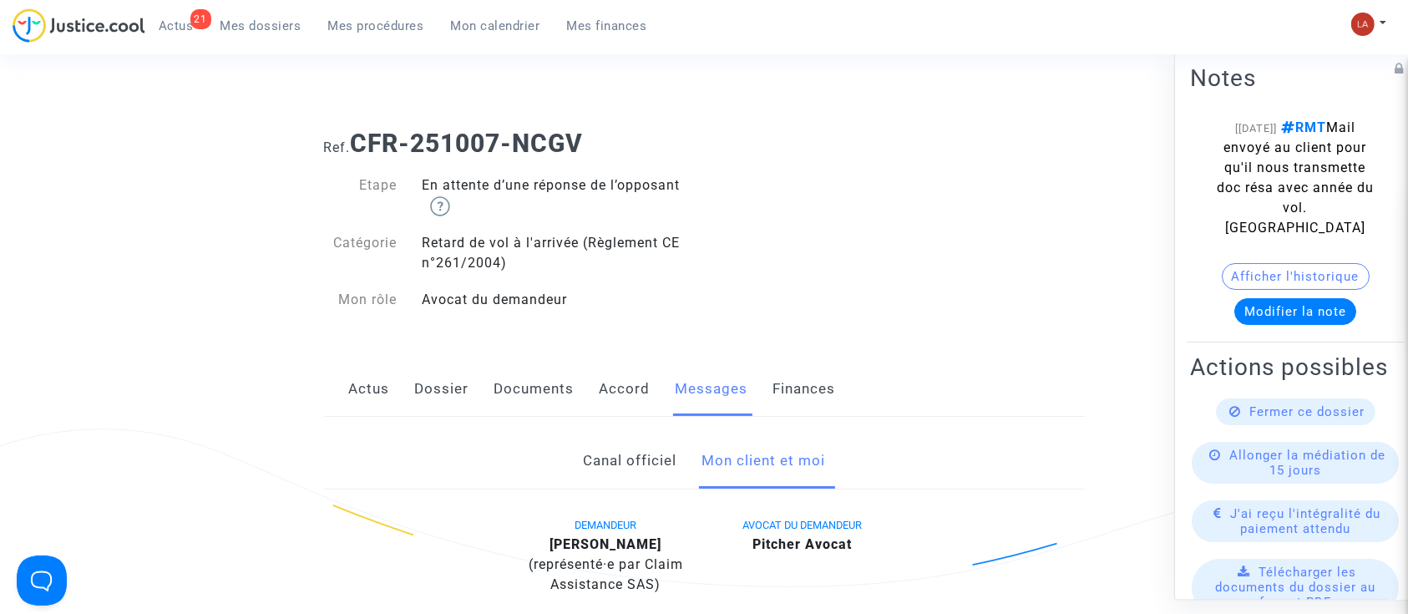
drag, startPoint x: 602, startPoint y: 151, endPoint x: 383, endPoint y: 144, distance: 218.9
drag, startPoint x: 383, startPoint y: 144, endPoint x: 367, endPoint y: 143, distance: 15.9
click at [367, 143] on b "CFR-251007-NCGV" at bounding box center [467, 143] width 233 height 29
drag, startPoint x: 363, startPoint y: 139, endPoint x: 535, endPoint y: 146, distance: 172.1
click at [535, 146] on b "CFR-251007-NCGV" at bounding box center [467, 143] width 233 height 29
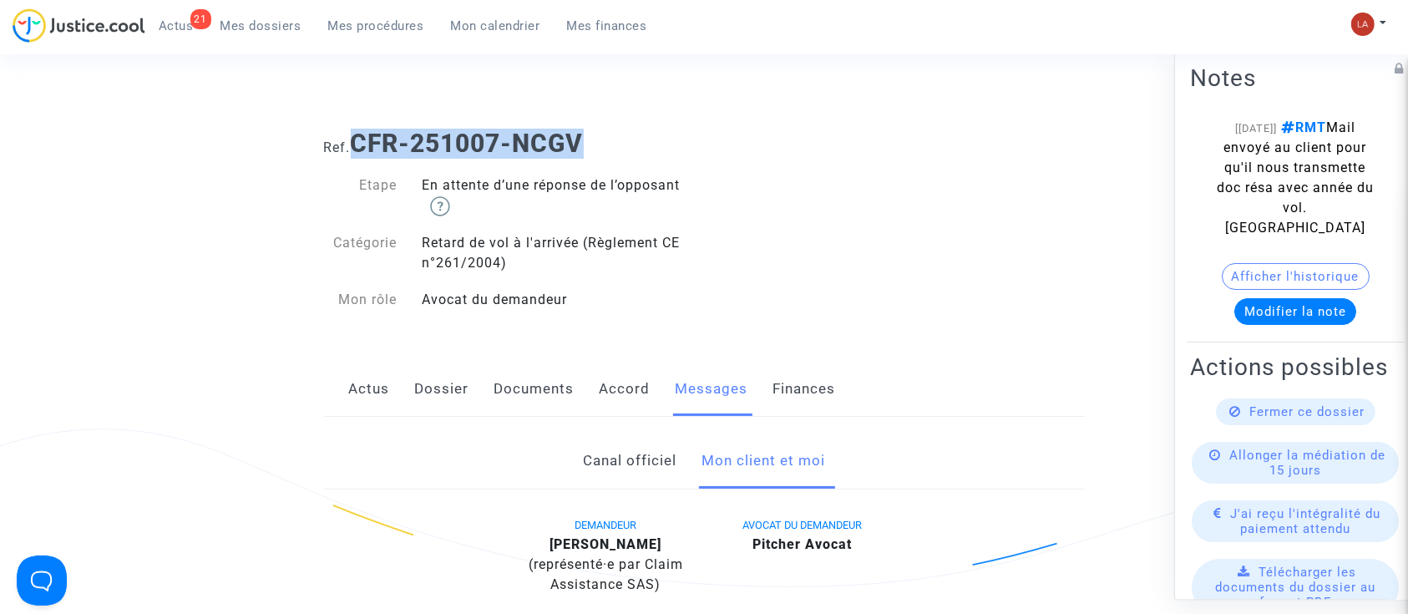
drag, startPoint x: 356, startPoint y: 130, endPoint x: 638, endPoint y: 126, distance: 282.2
click at [638, 126] on div "Ref. CFR-251007-NCGV" at bounding box center [704, 137] width 786 height 43
copy b "CFR-251007-NCGV"
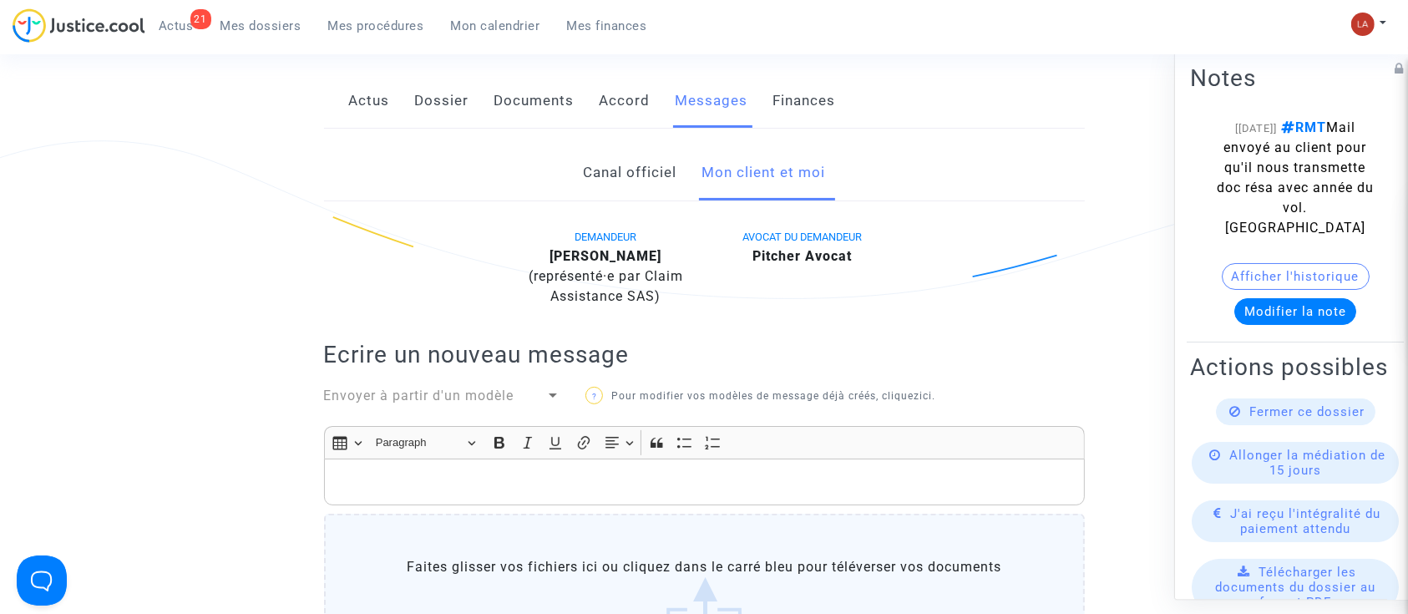
scroll to position [301, 0]
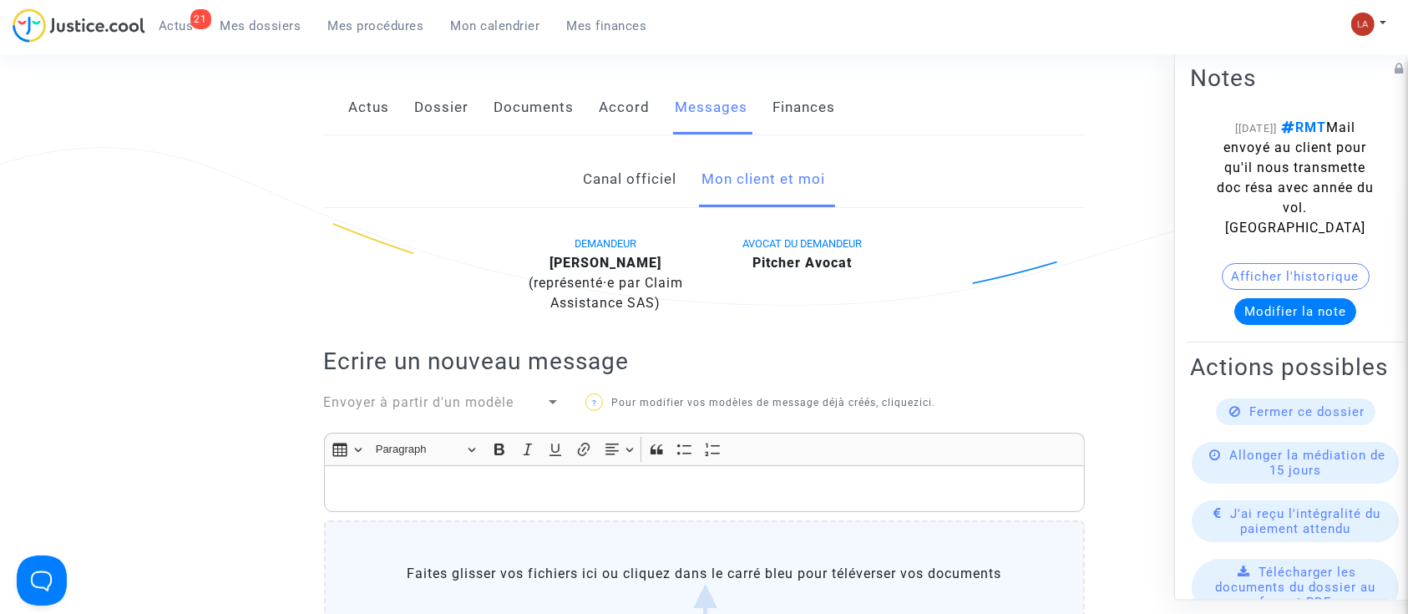
click at [638, 471] on div "Rich Text Editor, main" at bounding box center [704, 488] width 761 height 47
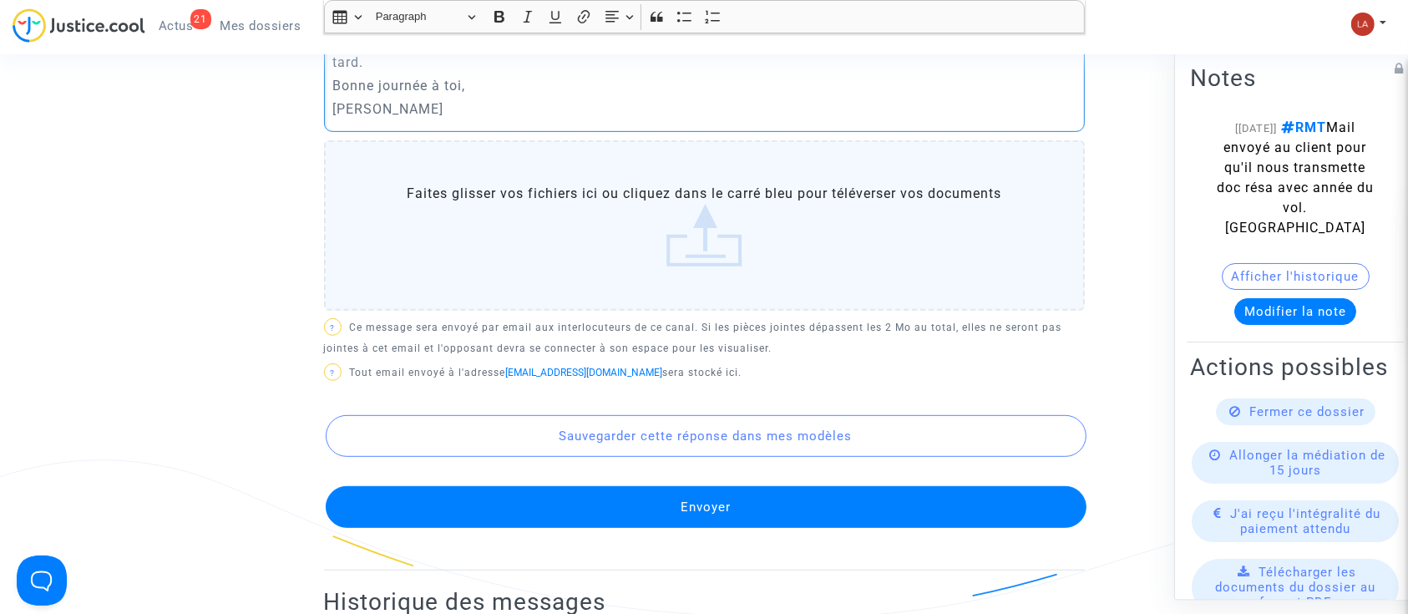
scroll to position [779, 0]
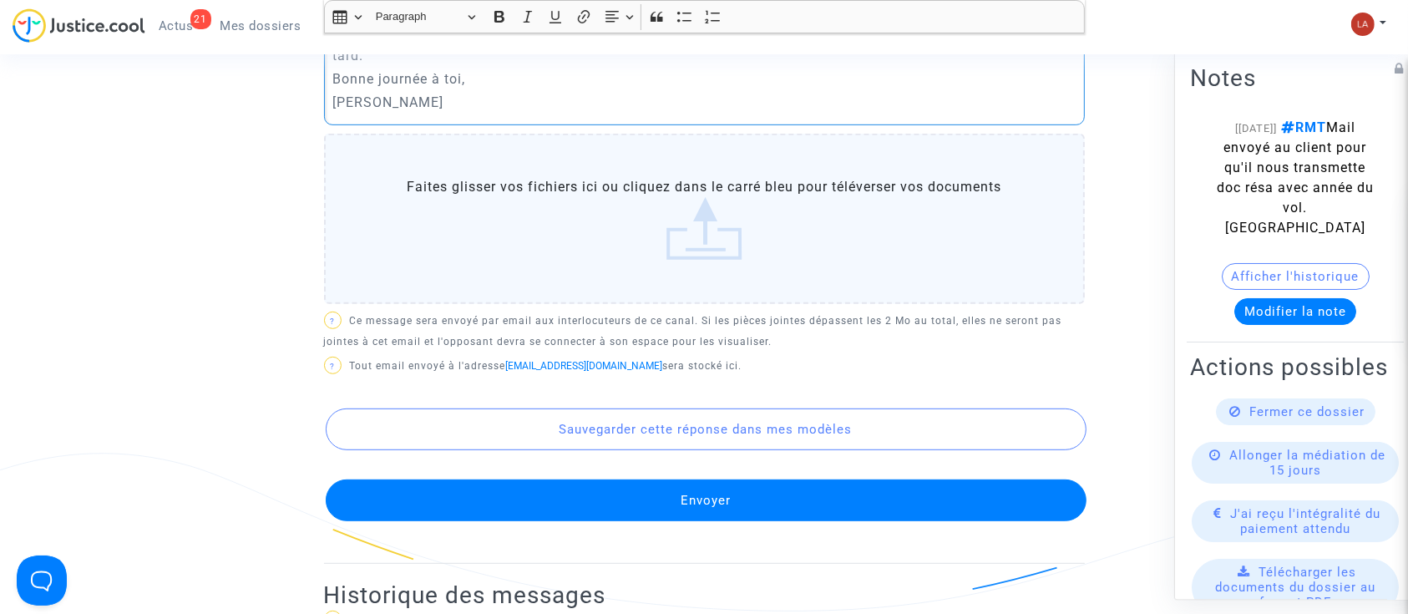
click at [627, 490] on button "Envoyer" at bounding box center [706, 500] width 761 height 42
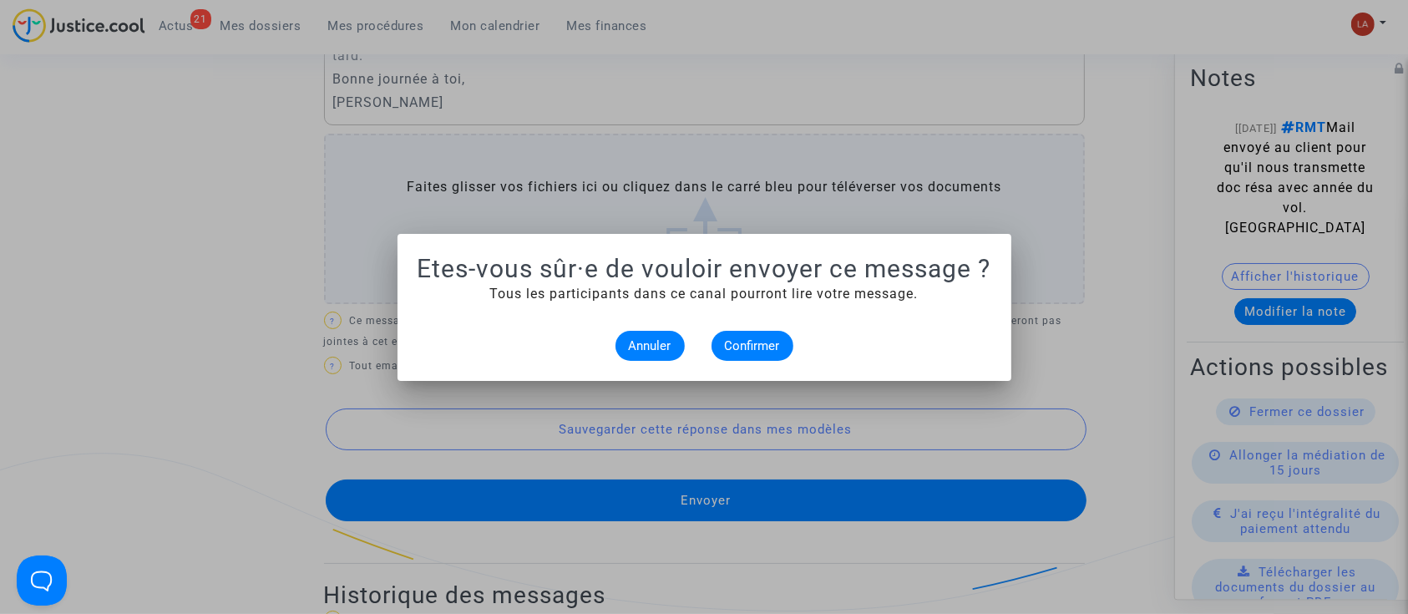
scroll to position [0, 0]
click at [735, 356] on button "Confirmer" at bounding box center [752, 346] width 82 height 30
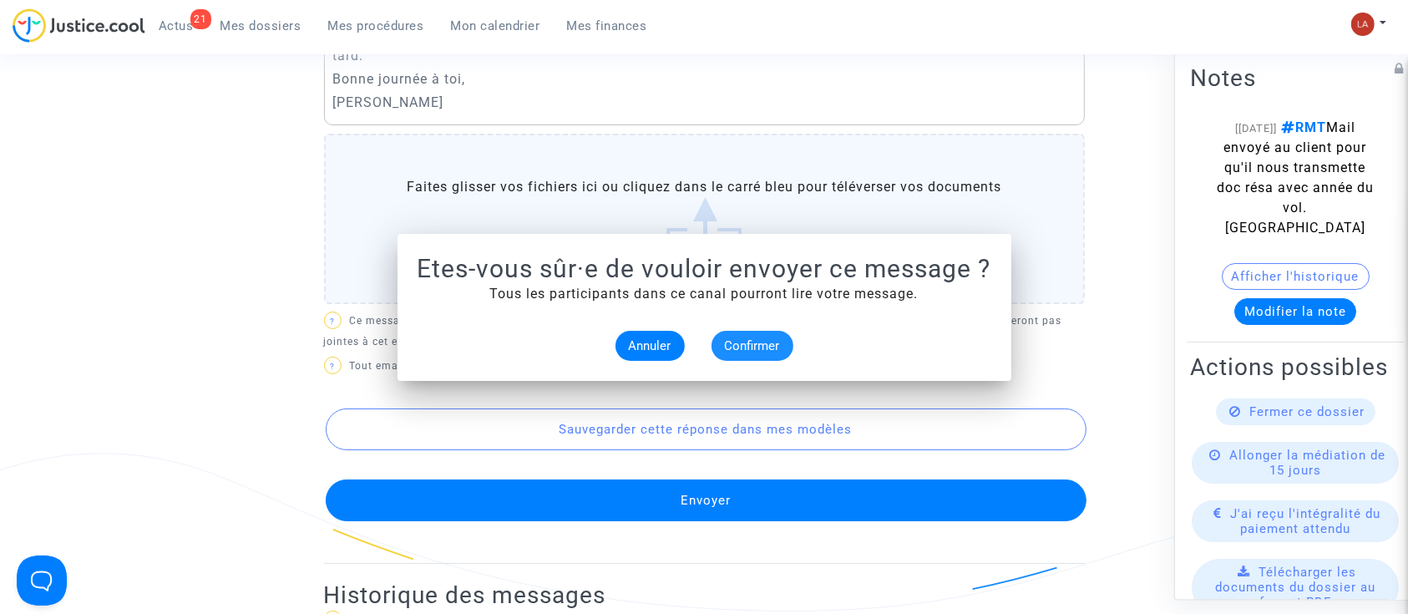
scroll to position [779, 0]
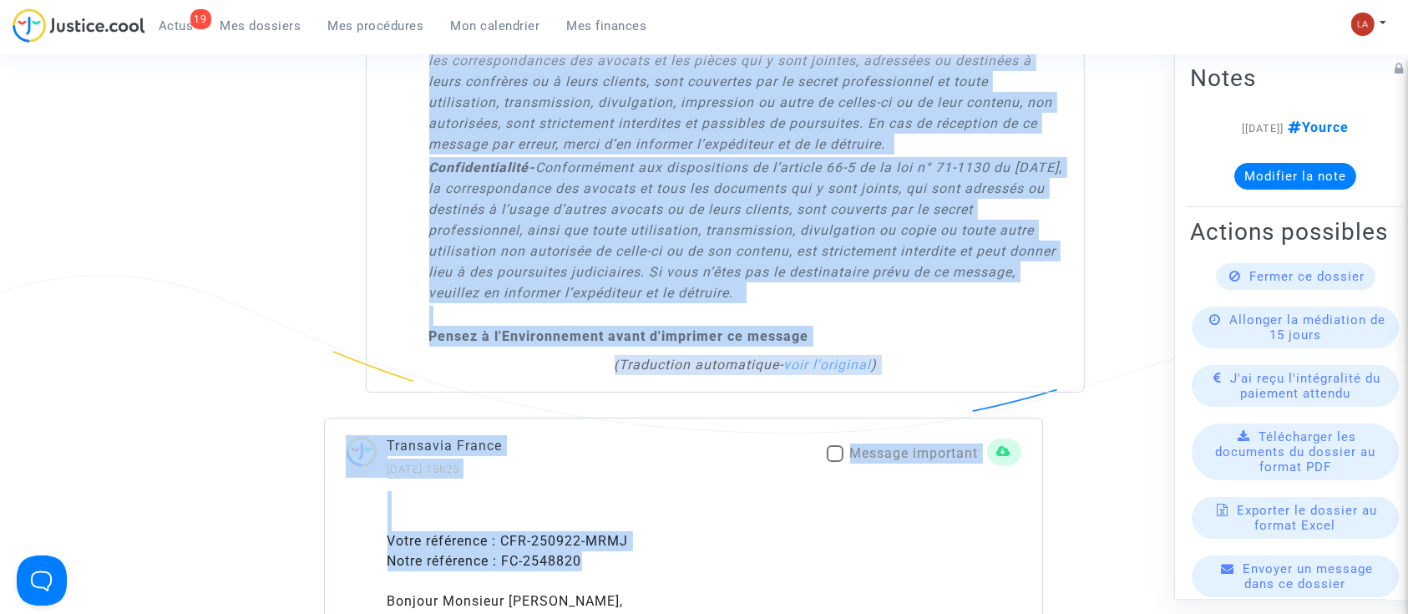
scroll to position [6749, 0]
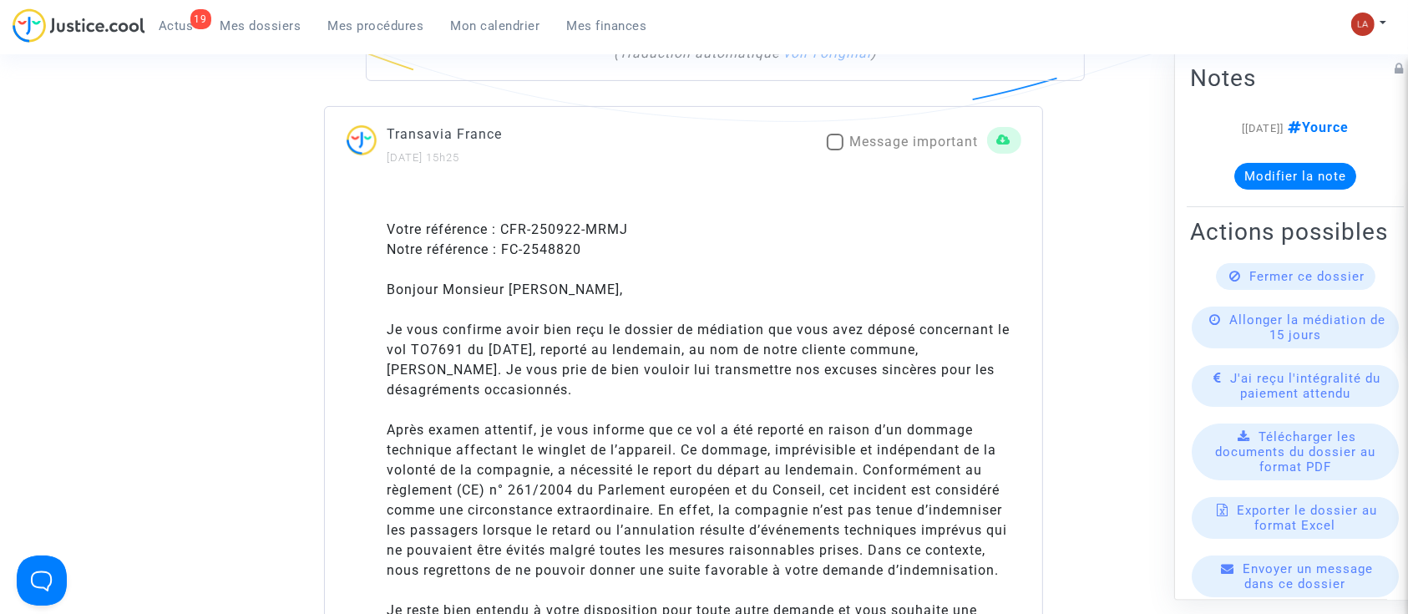
drag, startPoint x: 432, startPoint y: 320, endPoint x: 821, endPoint y: 56, distance: 469.4
copy div "Chère Madame, Cher Monsieur, Nous vous remercions pour votre message, et vous p…"
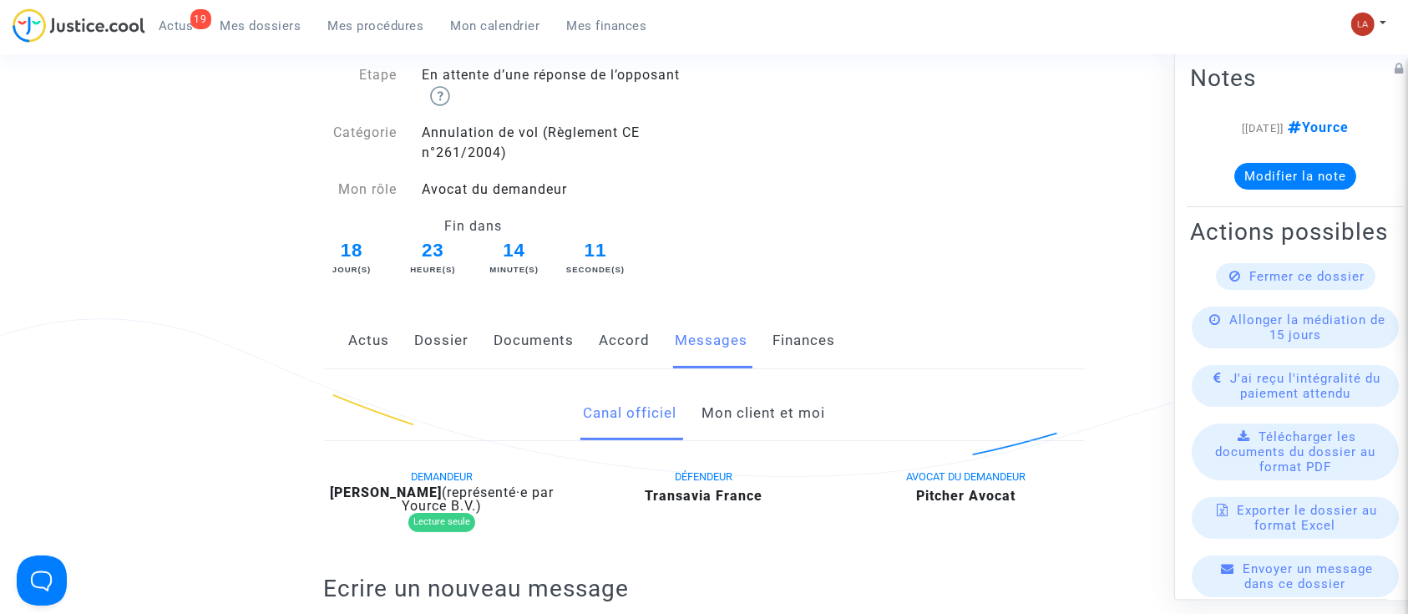
scroll to position [0, 0]
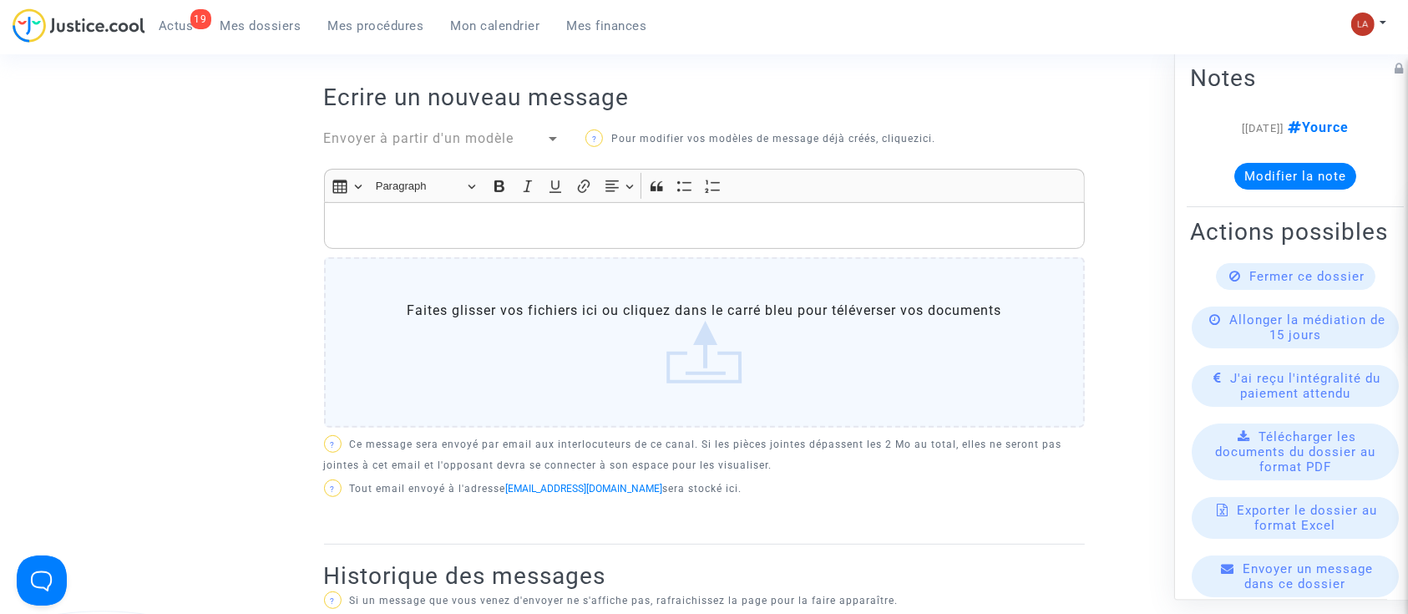
click at [399, 228] on p "Rich Text Editor, main" at bounding box center [703, 225] width 743 height 21
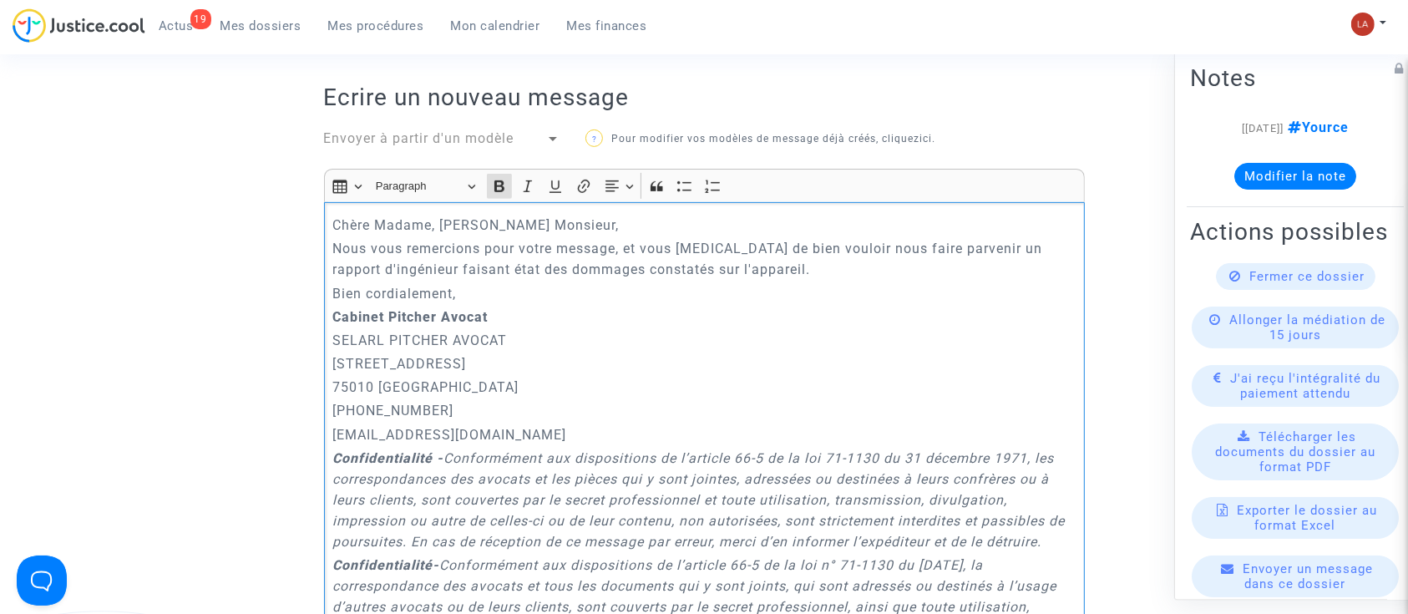
scroll to position [746, 0]
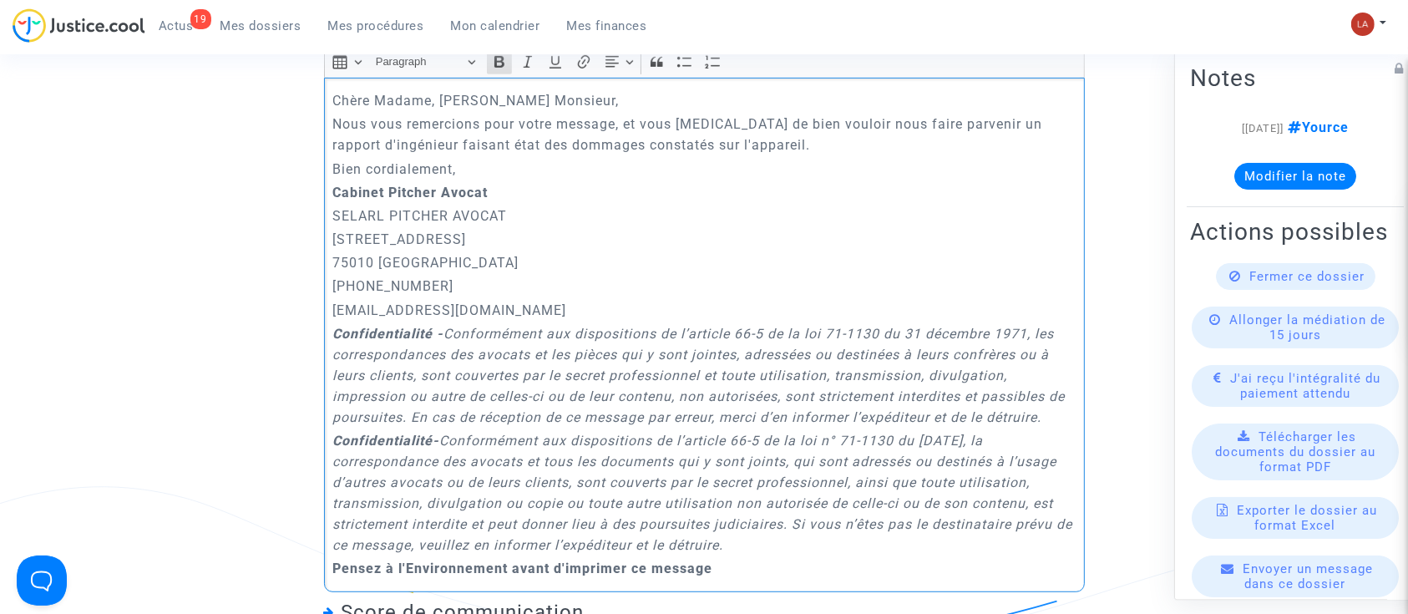
click at [326, 116] on div "Chère Madame, Cher Monsieur, Nous vous remercions pour votre message, et vous p…" at bounding box center [704, 335] width 761 height 514
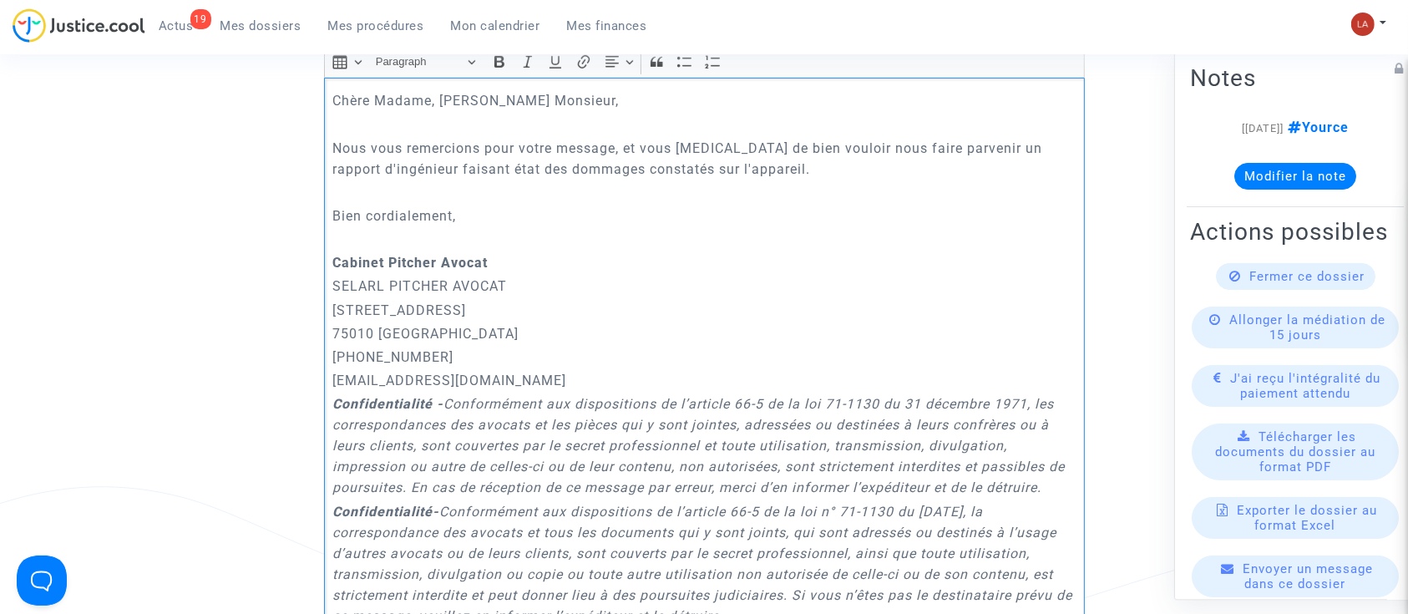
click at [346, 139] on p "Nous vous remercions pour votre message, et vous prions de bien vouloir nous fa…" at bounding box center [703, 159] width 743 height 42
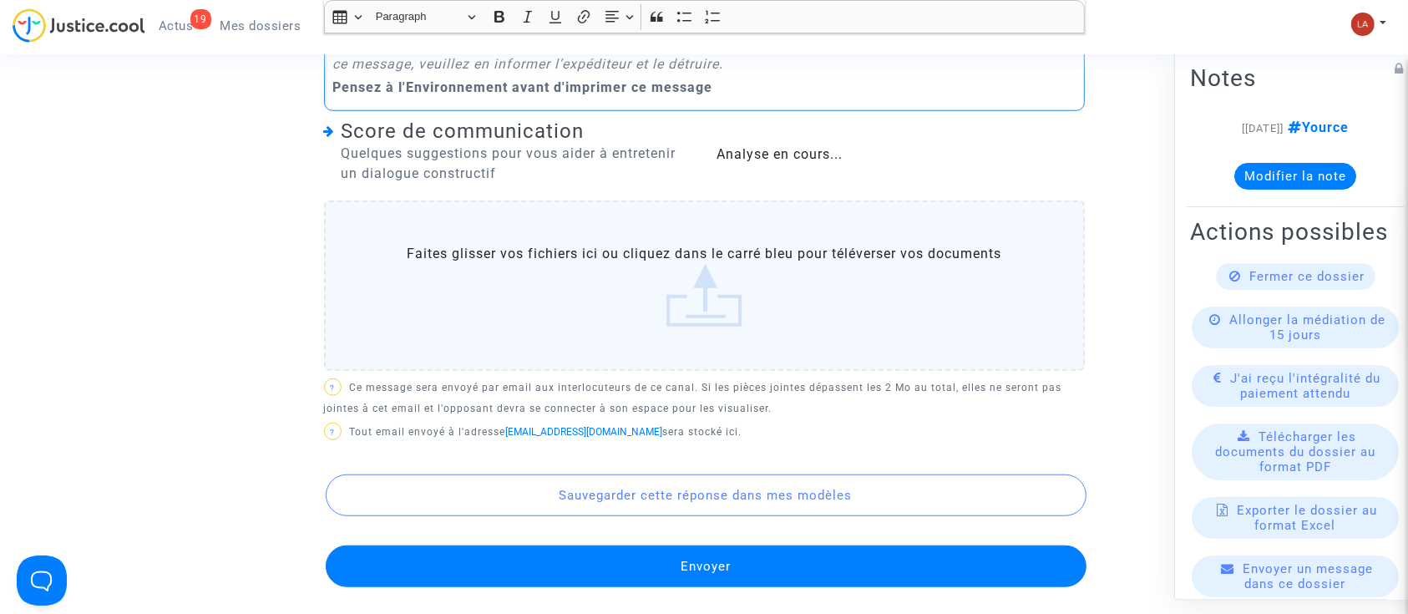
scroll to position [1297, 0]
click at [542, 566] on button "Envoyer" at bounding box center [706, 565] width 761 height 42
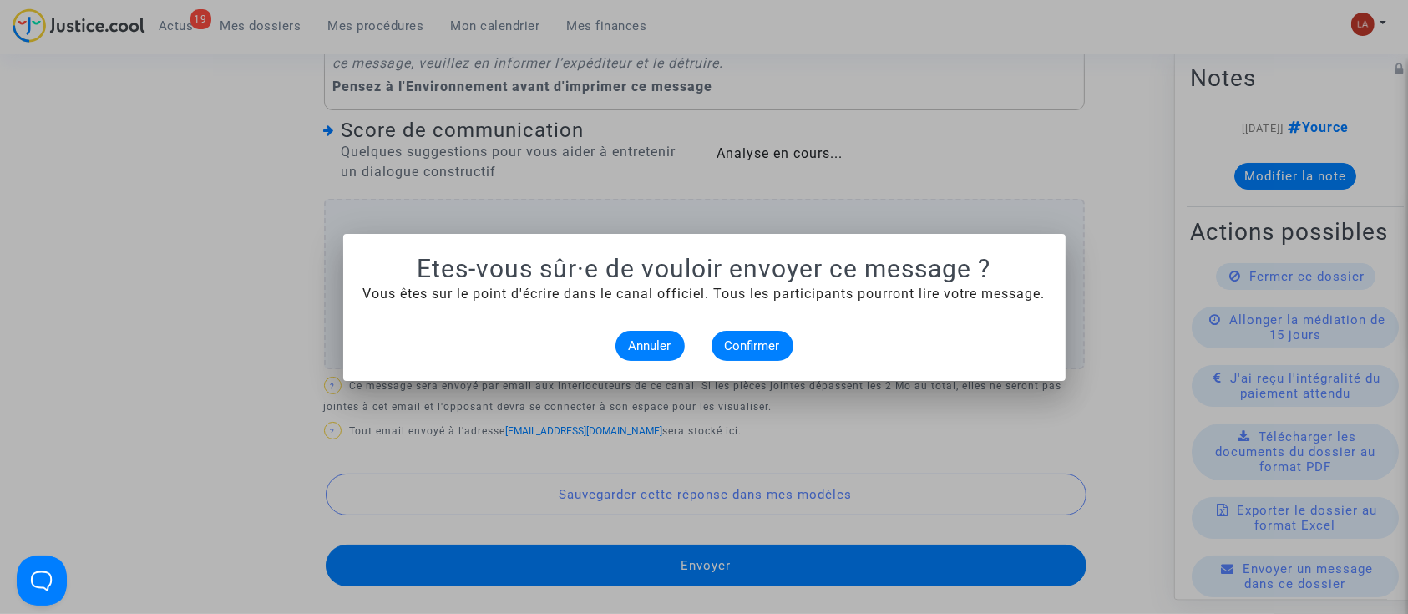
scroll to position [0, 0]
click at [776, 336] on button "Confirmer" at bounding box center [752, 346] width 82 height 30
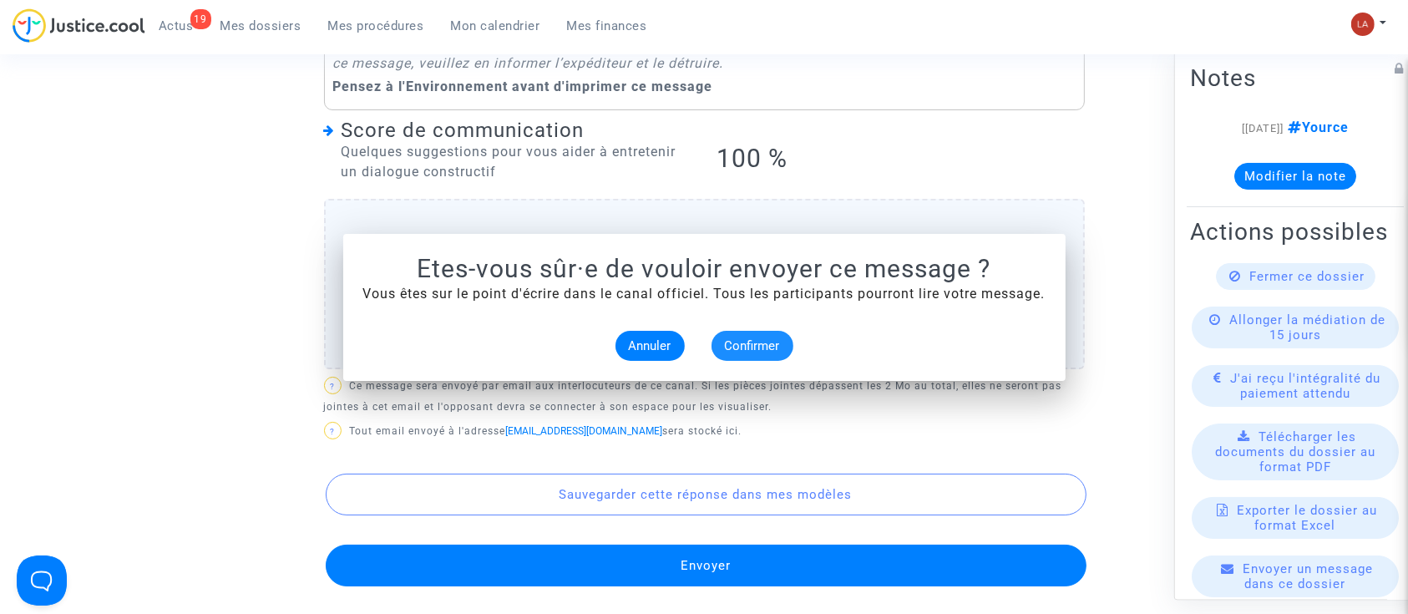
scroll to position [1297, 0]
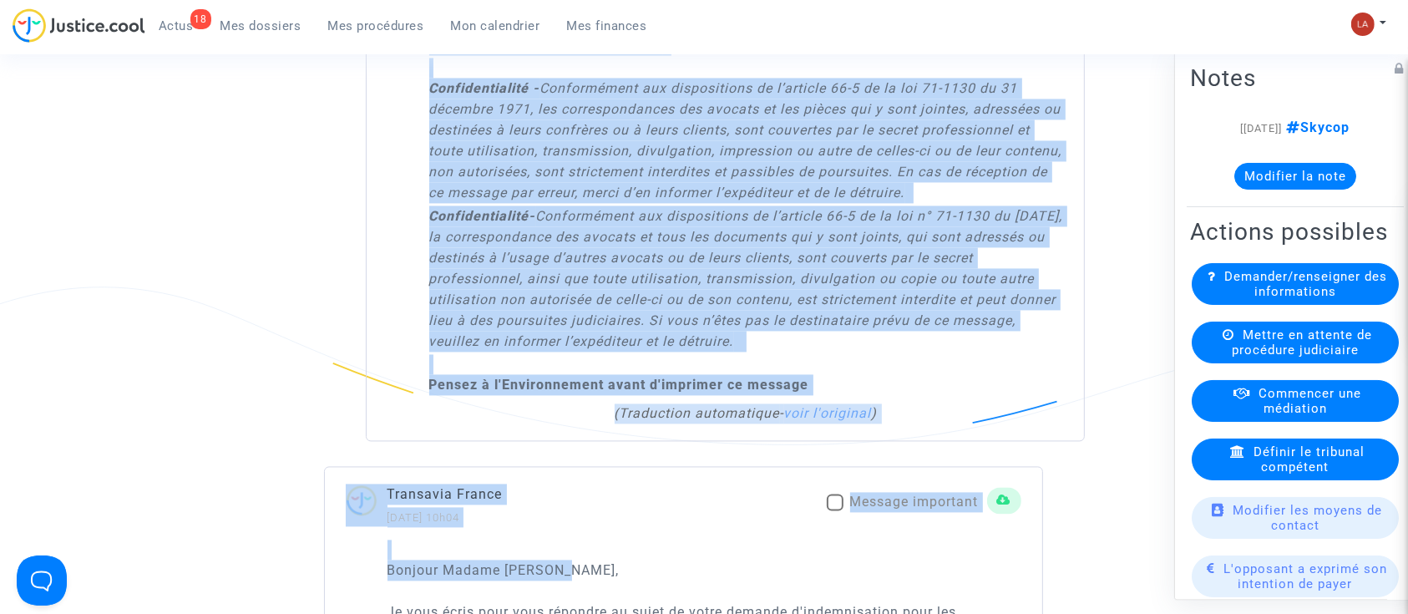
scroll to position [3334, 0]
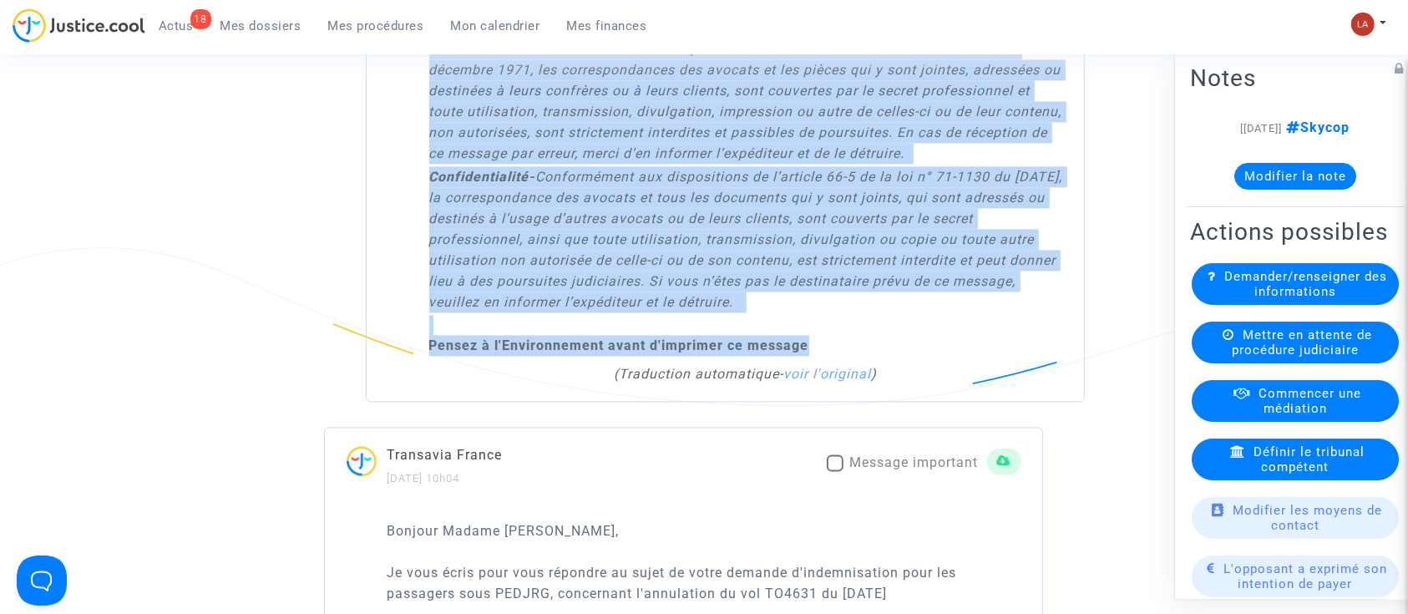
drag, startPoint x: 432, startPoint y: 164, endPoint x: 815, endPoint y: 368, distance: 433.6
copy div "Lorem Ipsumd, Sita Consecte, Adip elit seddoeiusm temp incid utlabor. Etd magna…"
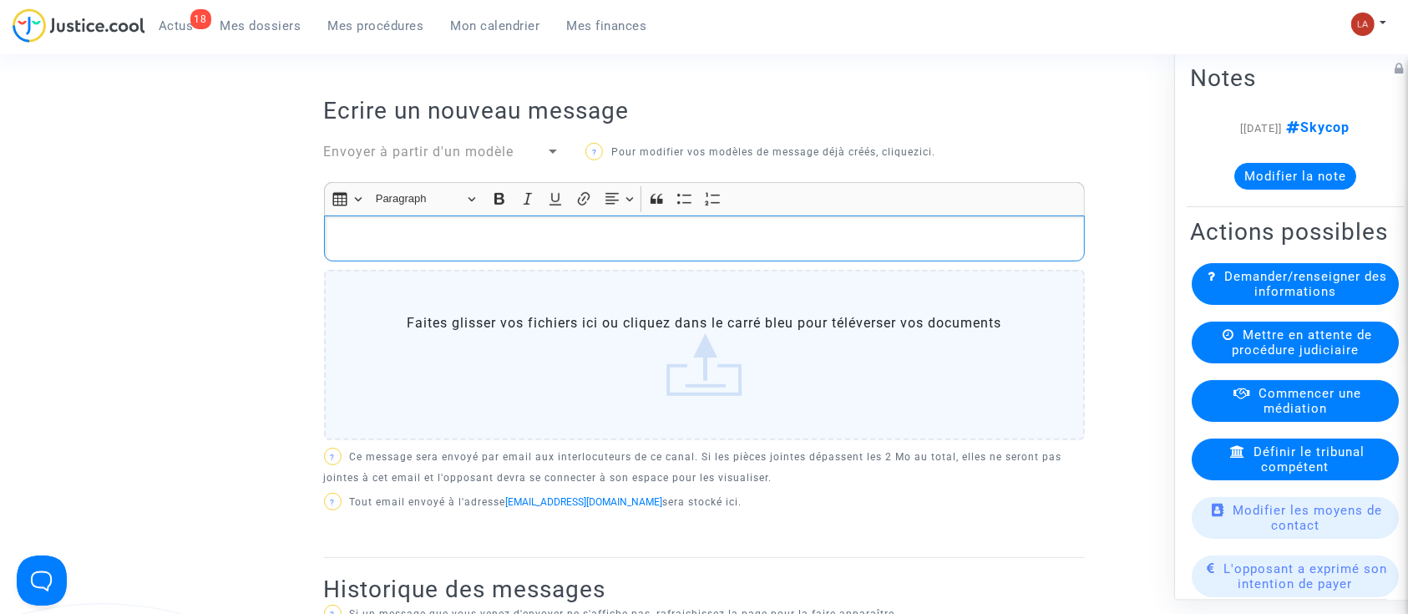
click at [446, 247] on p "Rich Text Editor, main" at bounding box center [703, 238] width 743 height 21
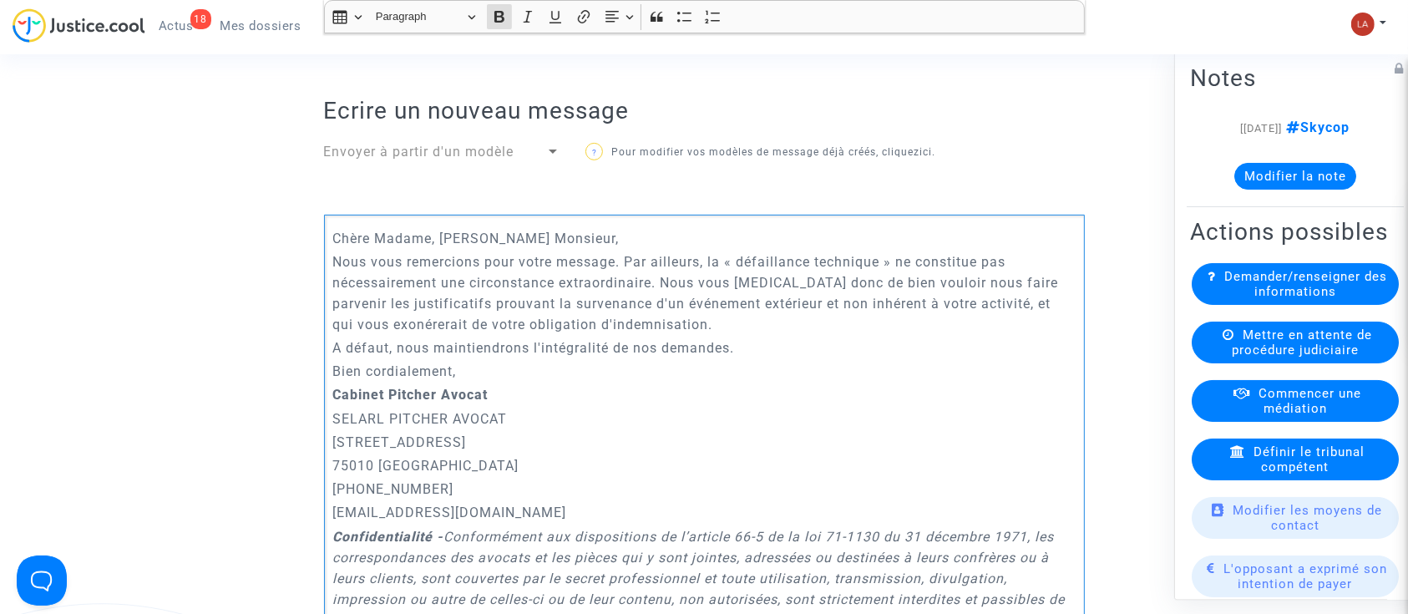
scroll to position [845, 0]
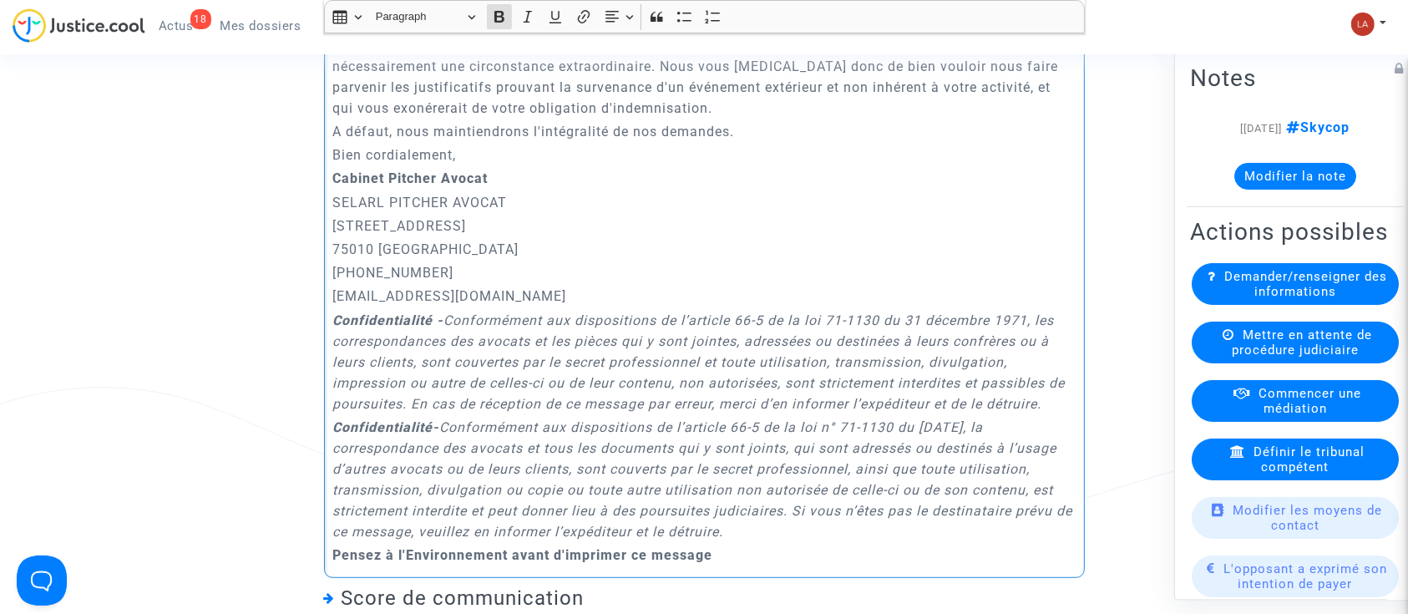
click at [333, 68] on p "Nous vous remercions pour votre message. Par ailleurs, la « défaillance techniq…" at bounding box center [703, 76] width 743 height 83
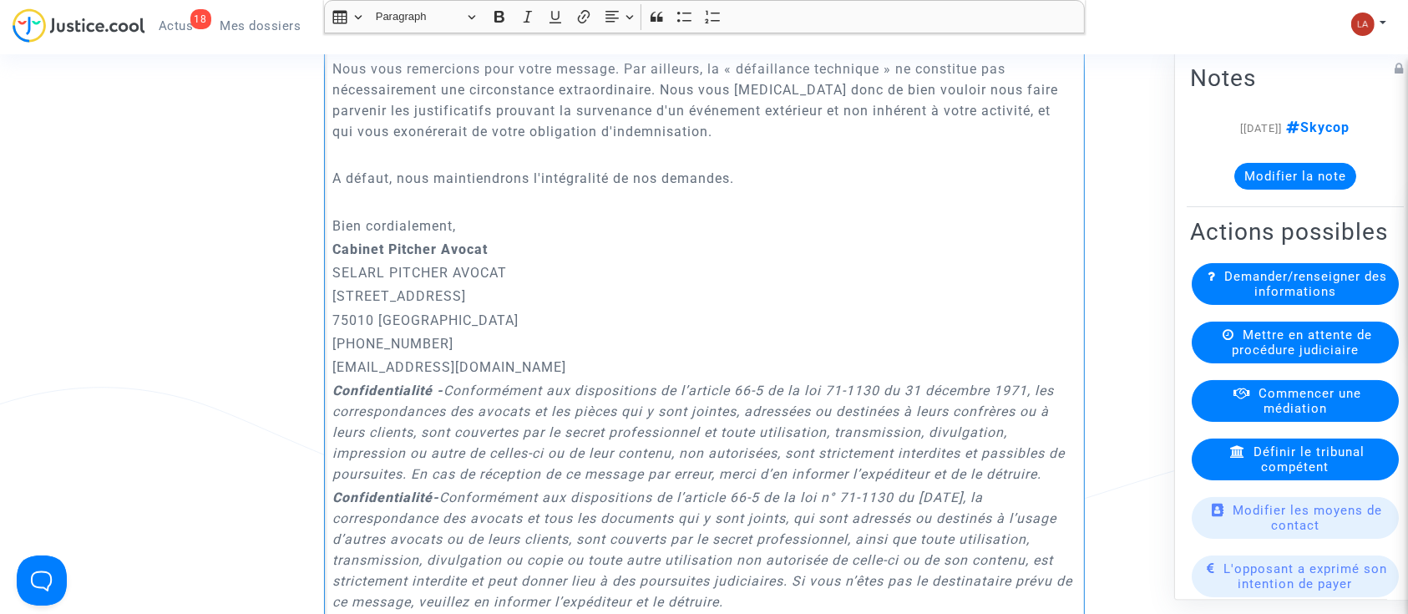
click at [346, 88] on p "Nous vous remercions pour votre message. Par ailleurs, la « défaillance techniq…" at bounding box center [703, 99] width 743 height 83
drag, startPoint x: 711, startPoint y: 76, endPoint x: 302, endPoint y: 86, distance: 409.2
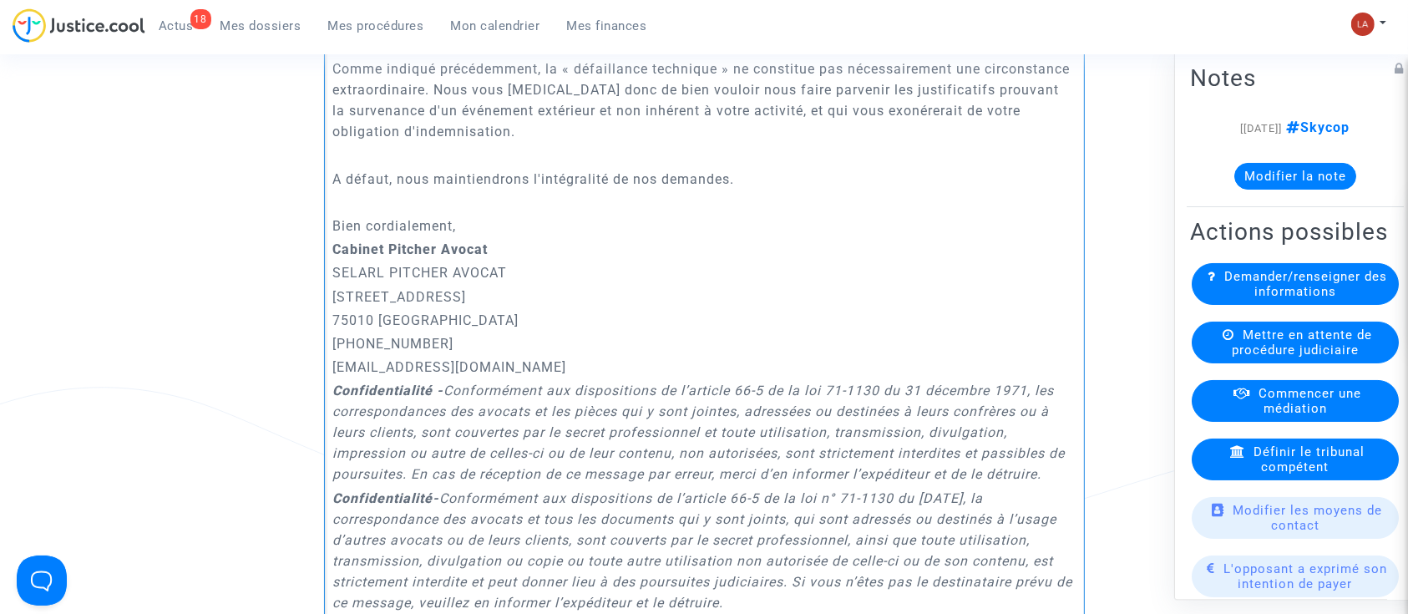
scroll to position [822, 0]
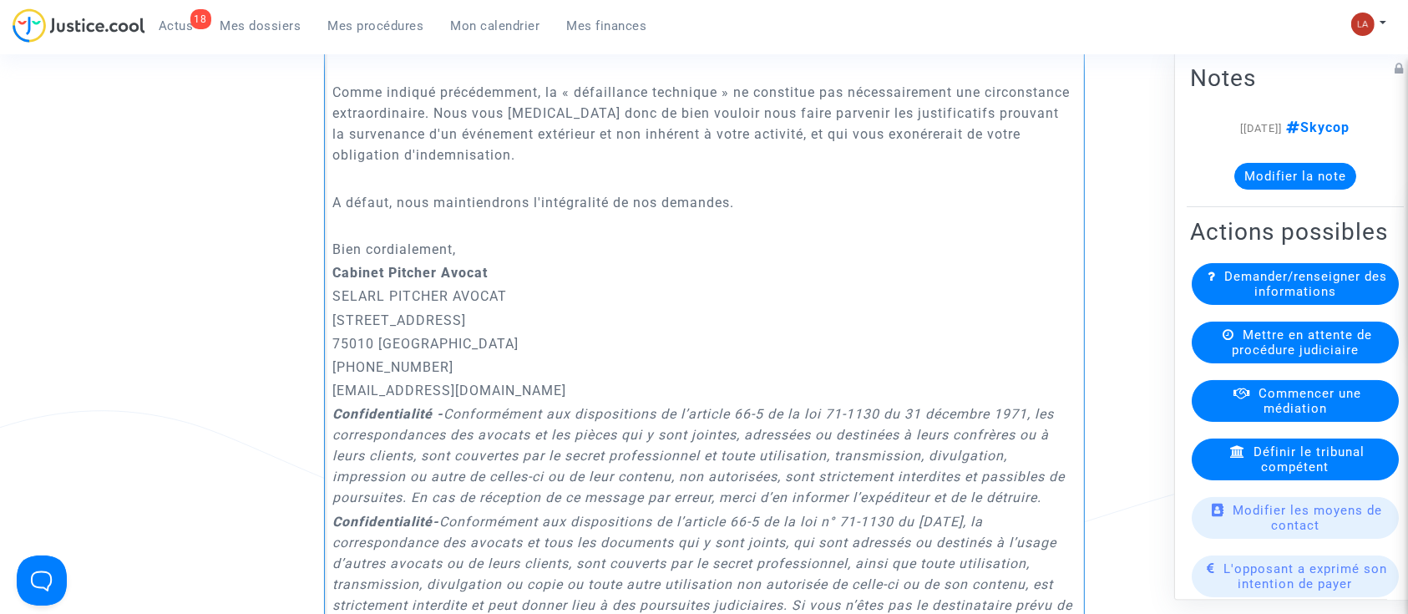
click at [472, 260] on p "Bien cordialement," at bounding box center [703, 249] width 743 height 21
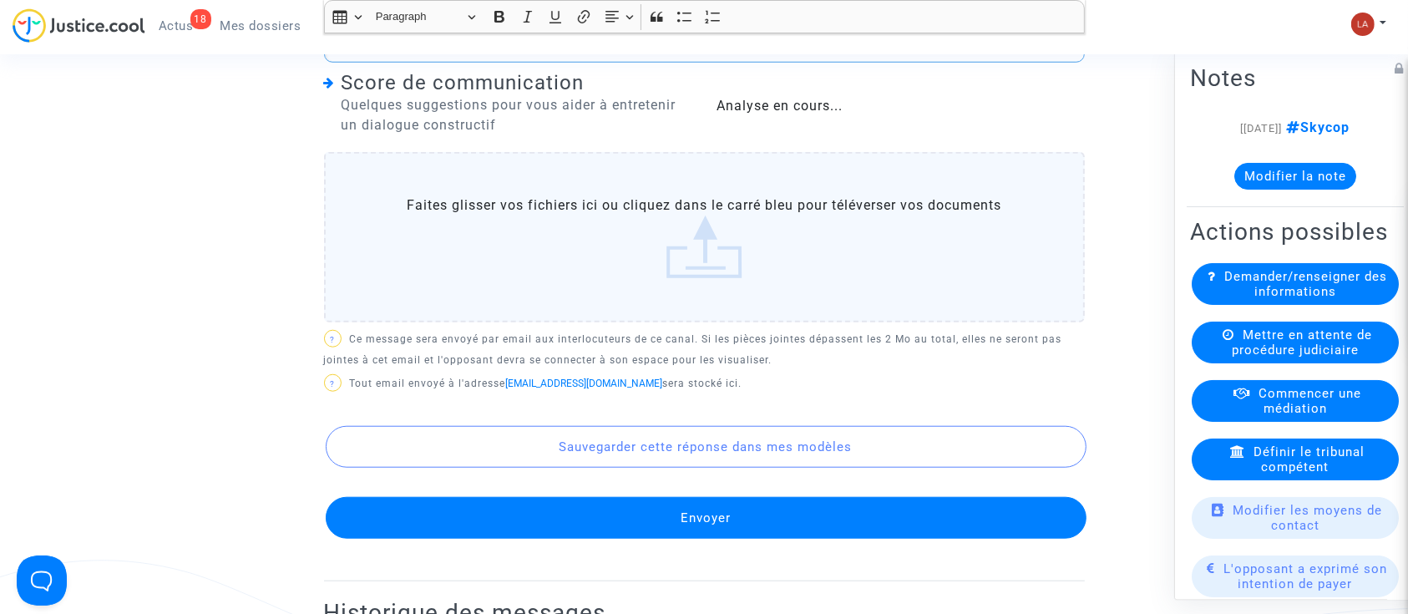
scroll to position [1457, 0]
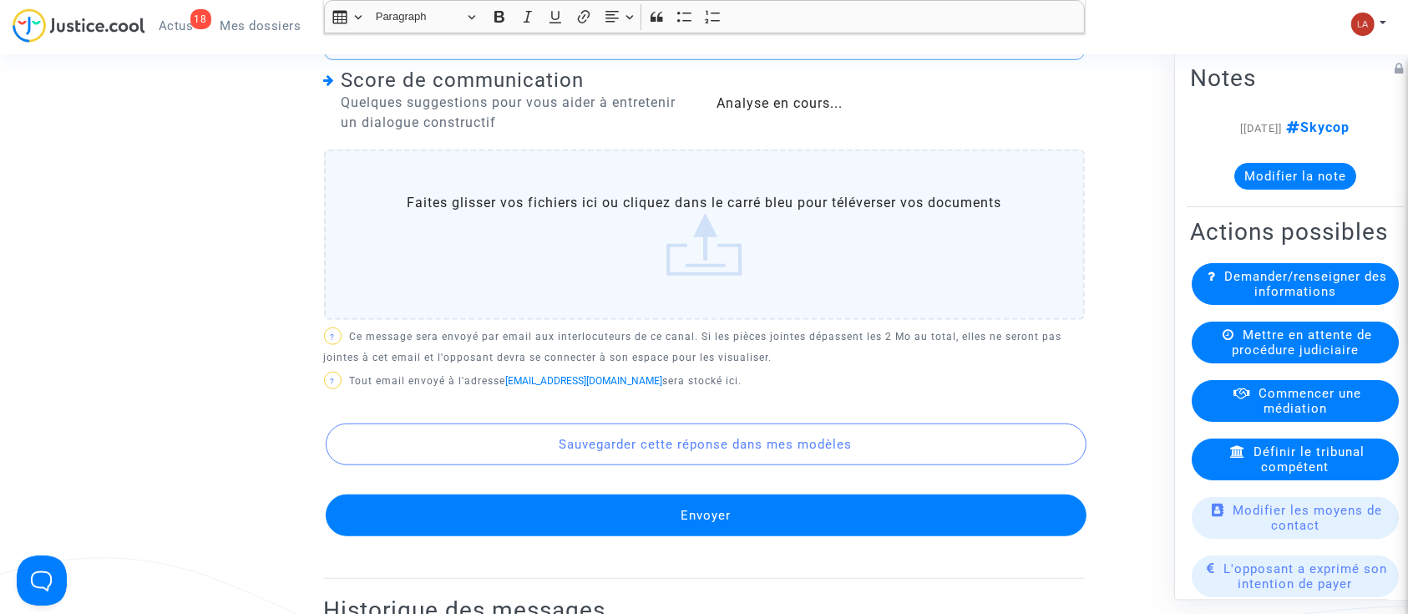
click at [554, 536] on button "Envoyer" at bounding box center [706, 515] width 761 height 42
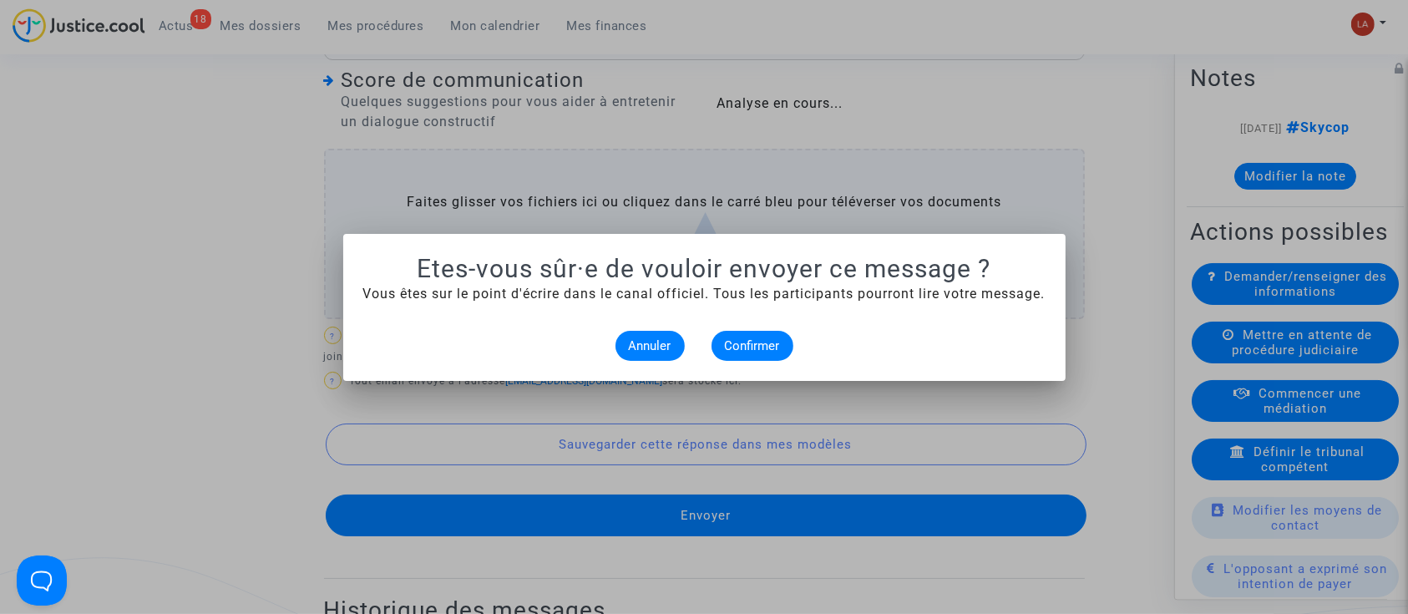
scroll to position [0, 0]
click at [759, 355] on button "Confirmer" at bounding box center [752, 346] width 82 height 30
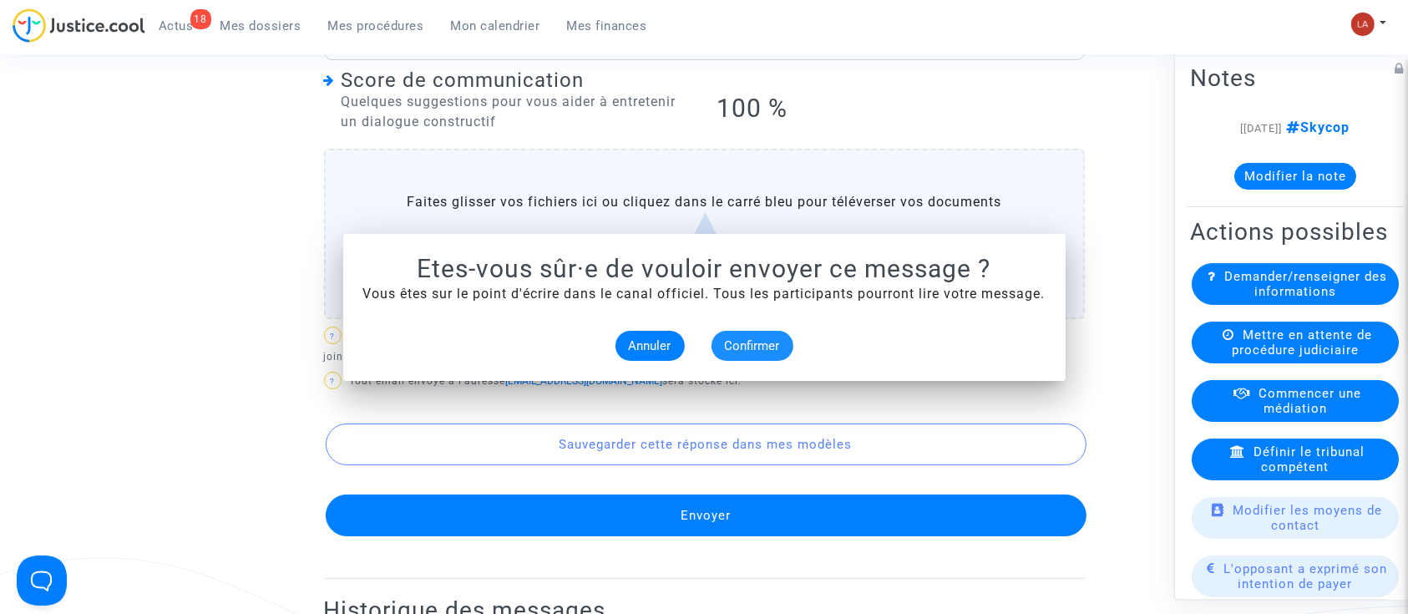
scroll to position [1457, 0]
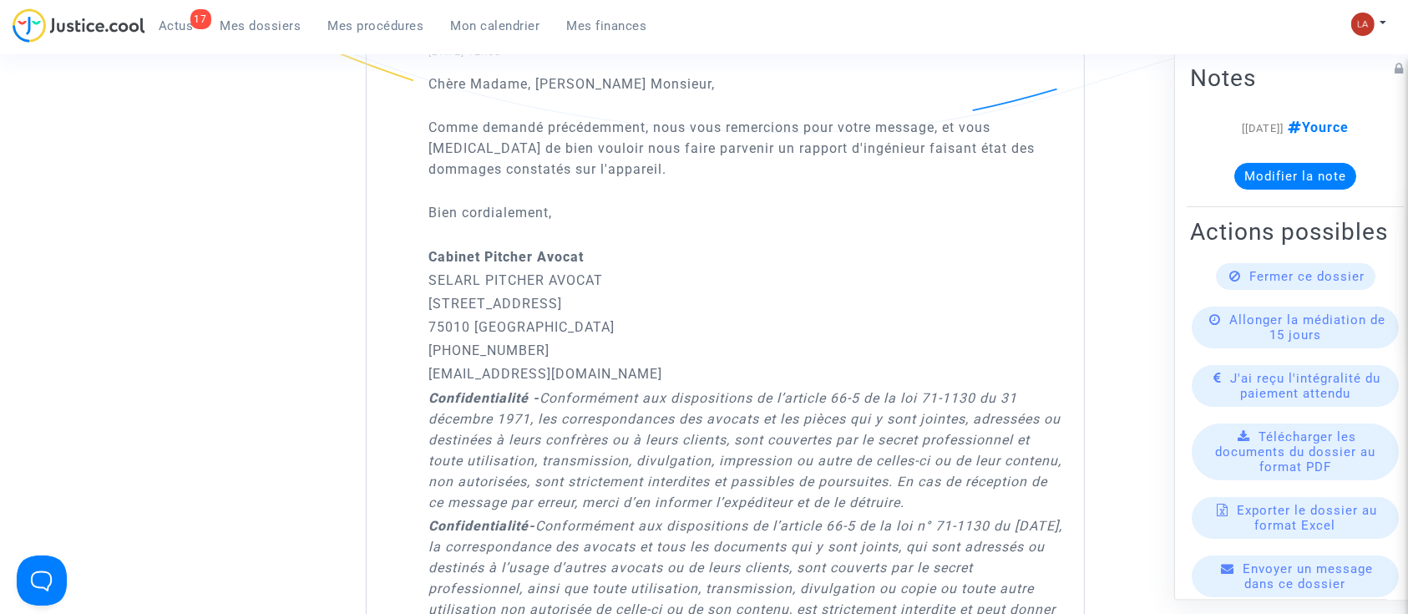
scroll to position [866, 0]
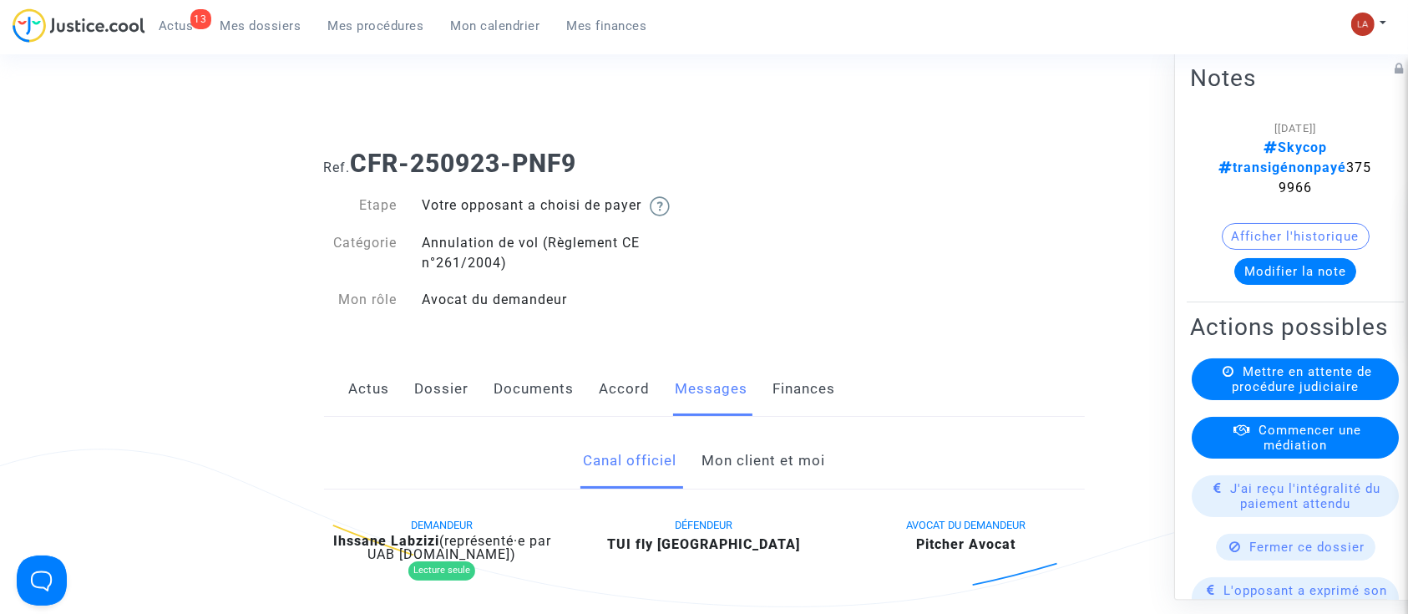
click at [734, 462] on link "Mon client et moi" at bounding box center [763, 460] width 124 height 55
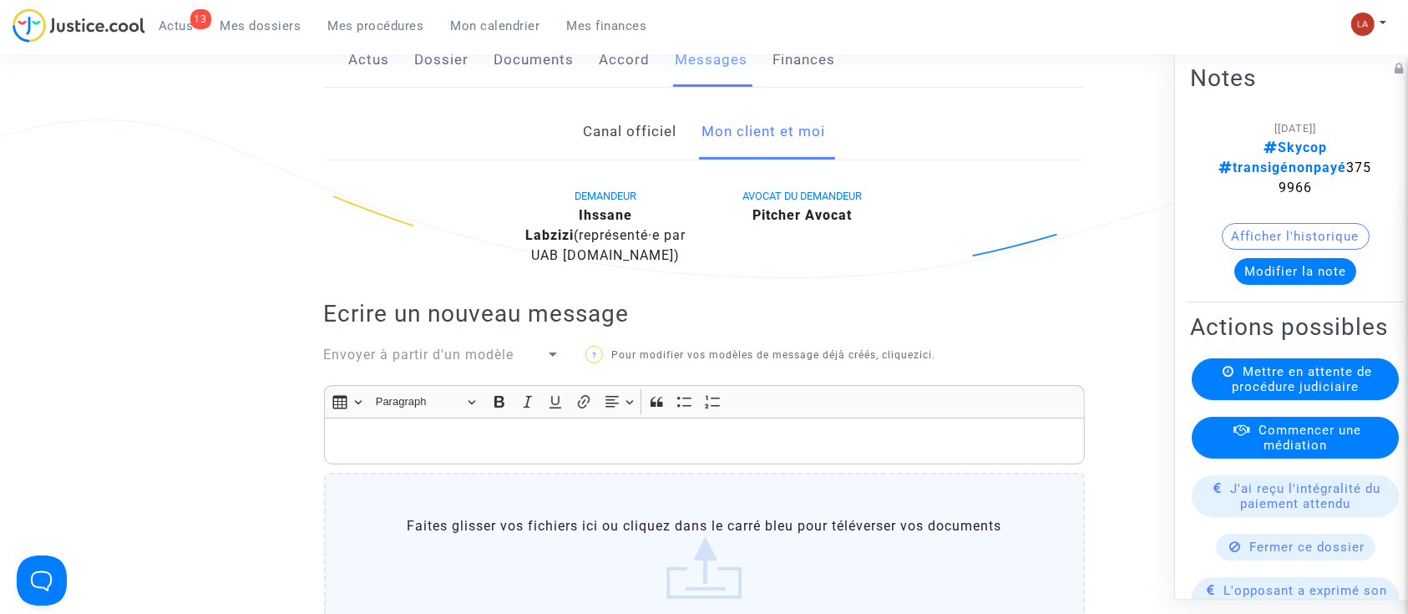
scroll to position [321, 0]
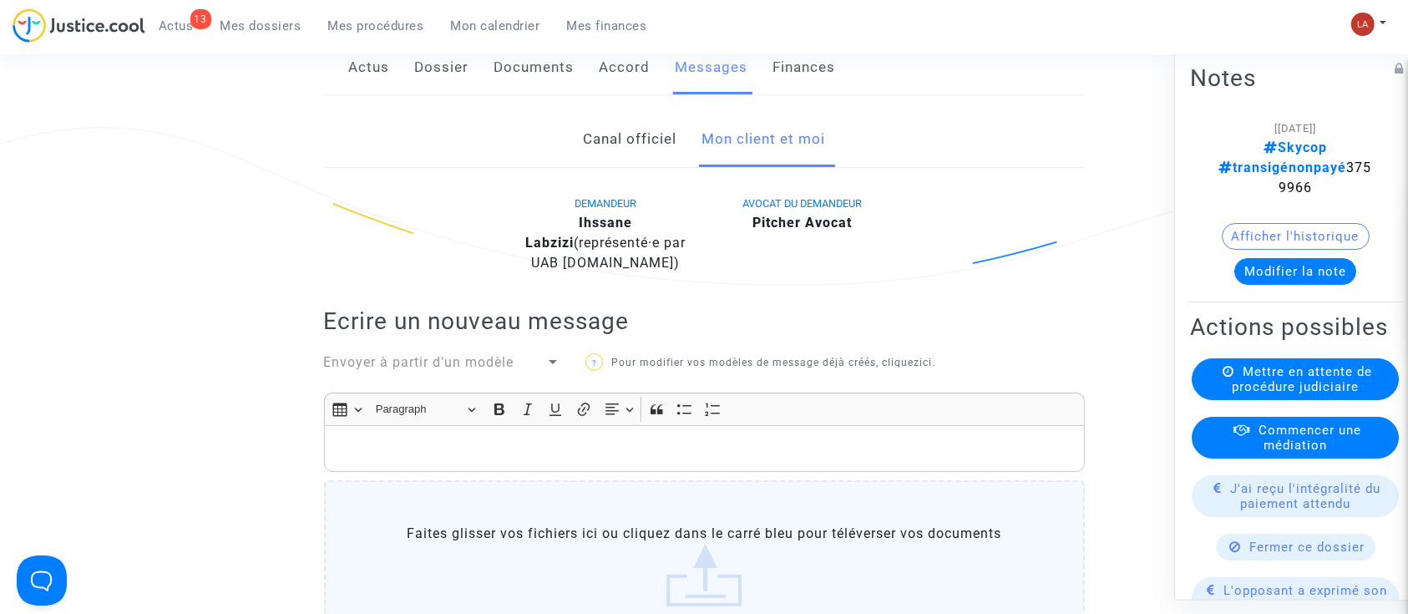
click at [614, 136] on link "Canal officiel" at bounding box center [630, 139] width 94 height 55
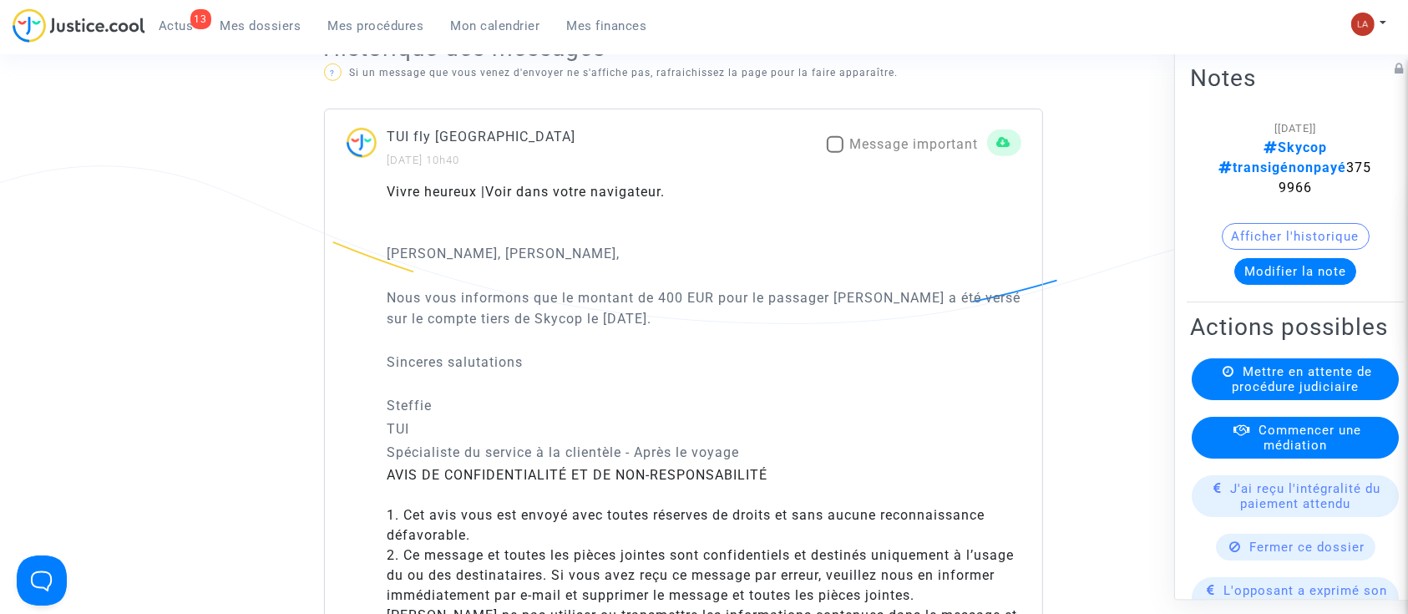
scroll to position [1068, 0]
drag, startPoint x: 672, startPoint y: 317, endPoint x: 656, endPoint y: 284, distance: 37.0
click at [656, 286] on p "Nous vous informons que le montant de 400 EUR pour le passager [PERSON_NAME] a …" at bounding box center [704, 307] width 634 height 42
copy p "400 EUR pour le passager Ihssane [PERSON_NAME] a été versé sur le compte tiers …"
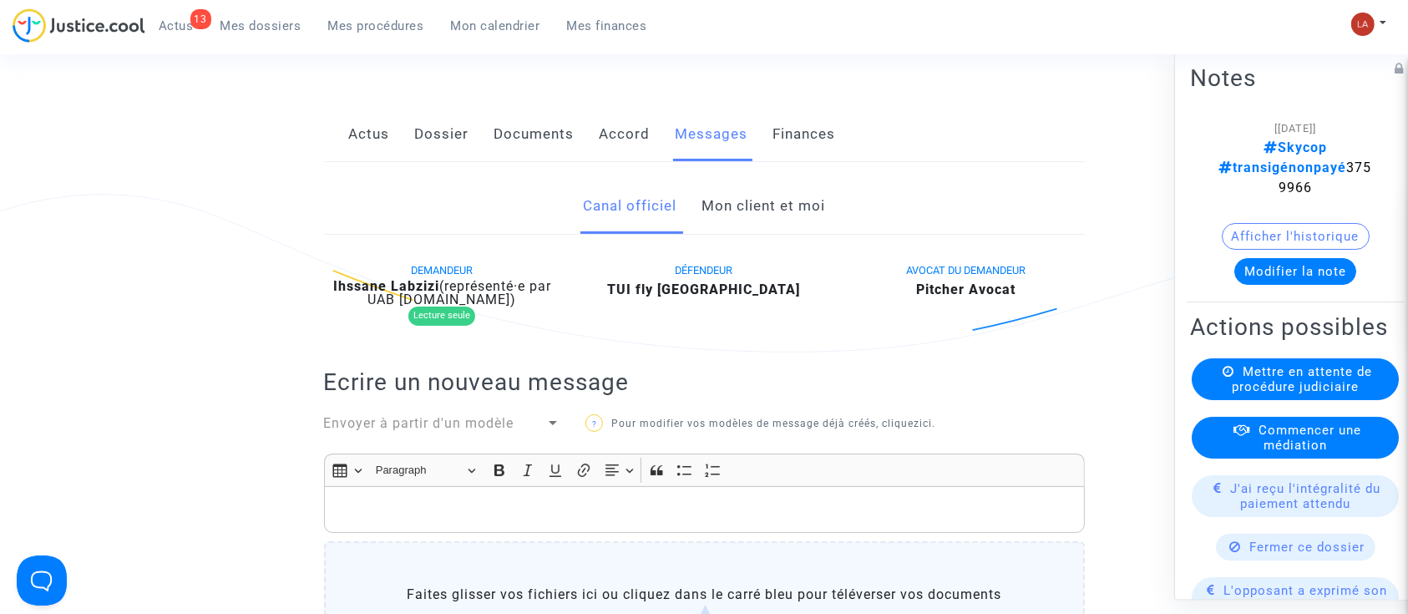
scroll to position [255, 0]
click at [412, 421] on span "Envoyer à partir d'un modèle" at bounding box center [419, 422] width 190 height 16
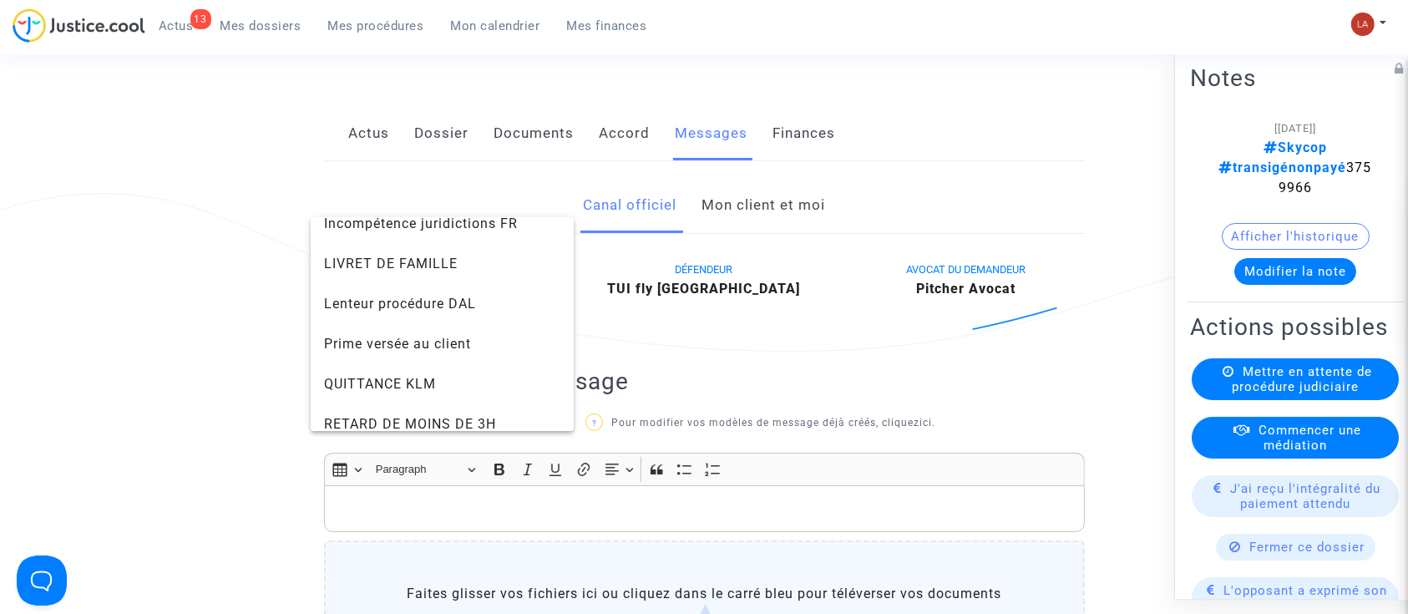
scroll to position [1790, 0]
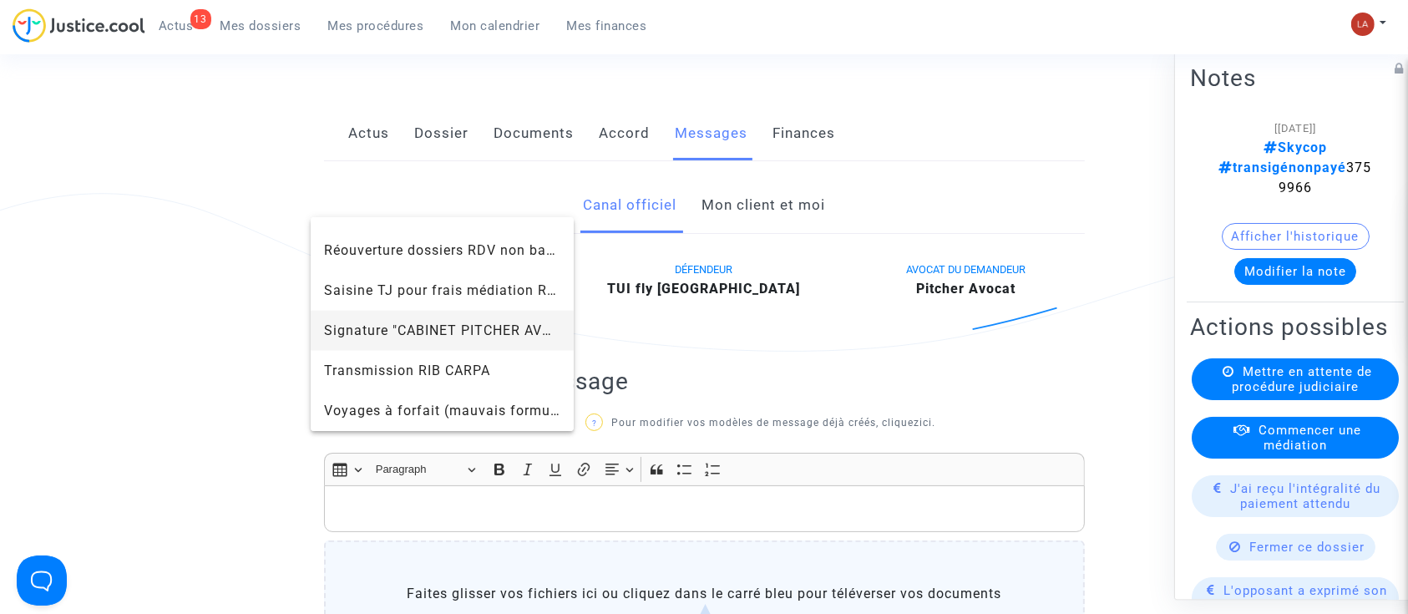
click at [345, 336] on span "Signature "CABINET PITCHER AVOCAT"" at bounding box center [454, 330] width 260 height 16
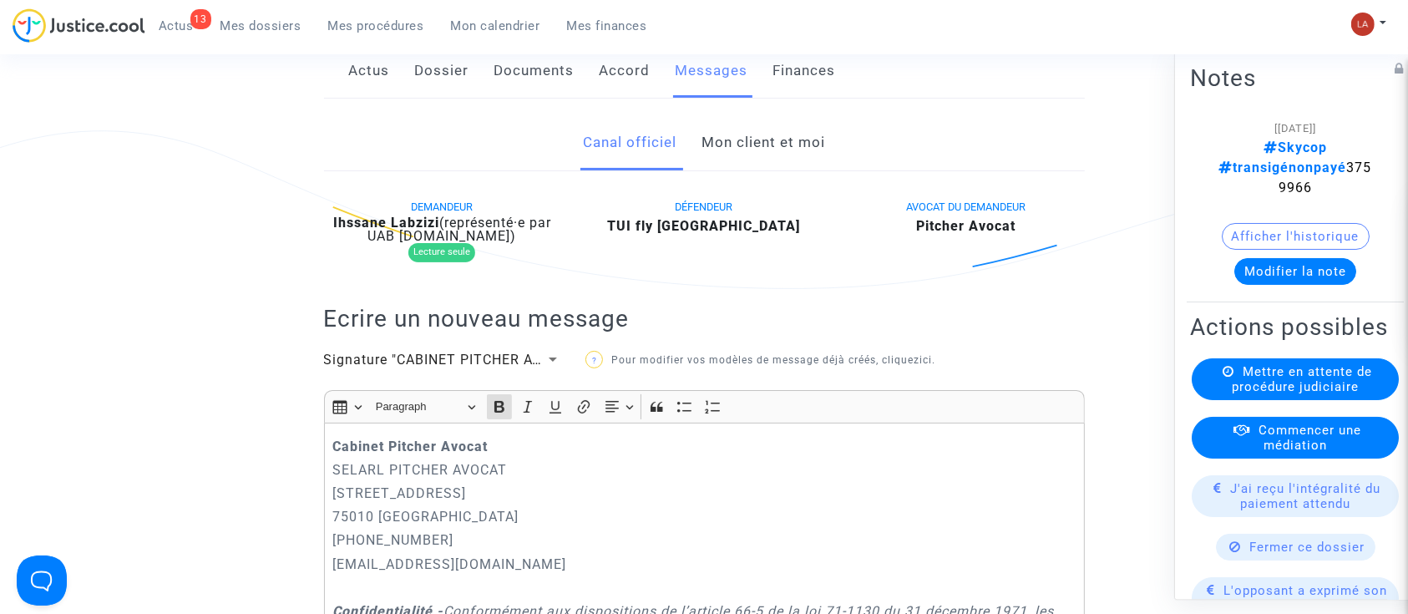
scroll to position [320, 0]
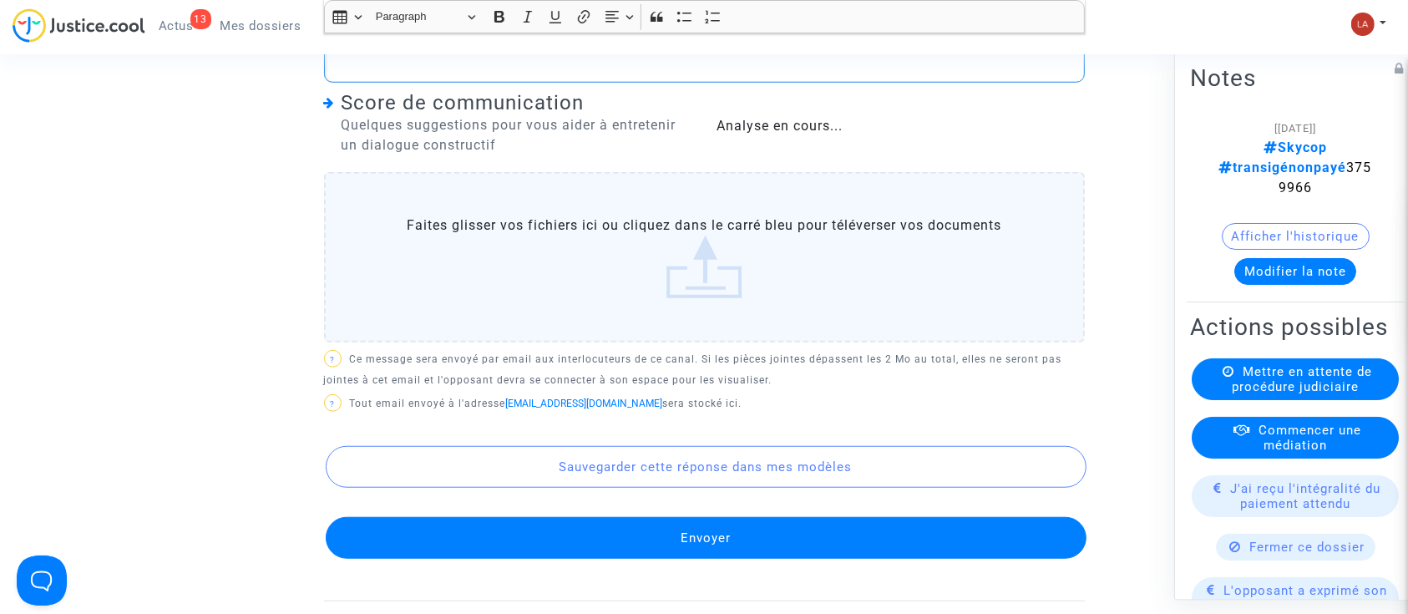
scroll to position [1315, 0]
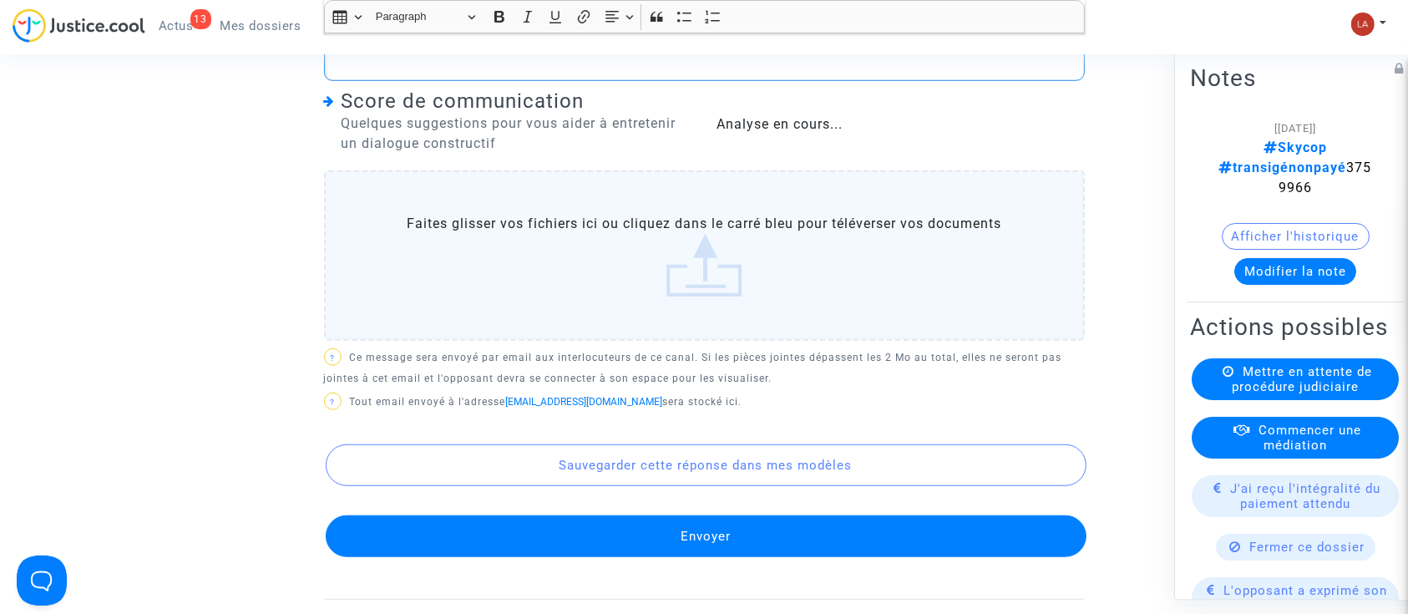
click at [510, 556] on button "Envoyer" at bounding box center [706, 536] width 761 height 42
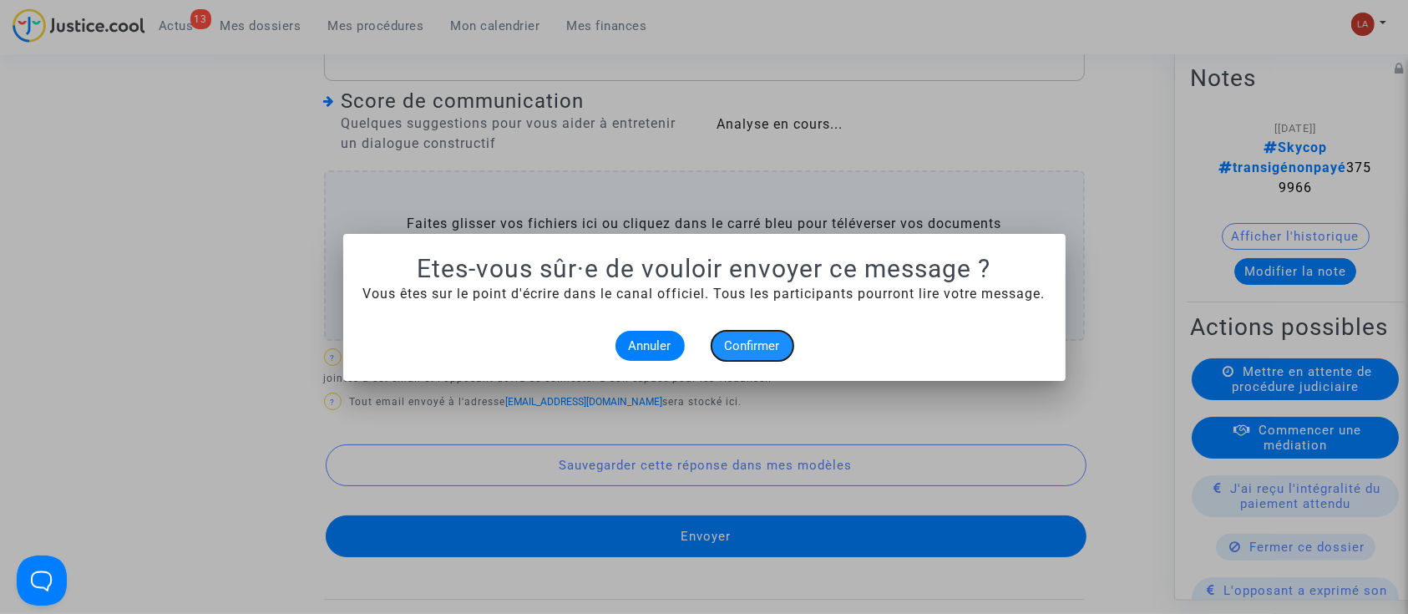
click at [725, 348] on span "Confirmer" at bounding box center [752, 345] width 55 height 15
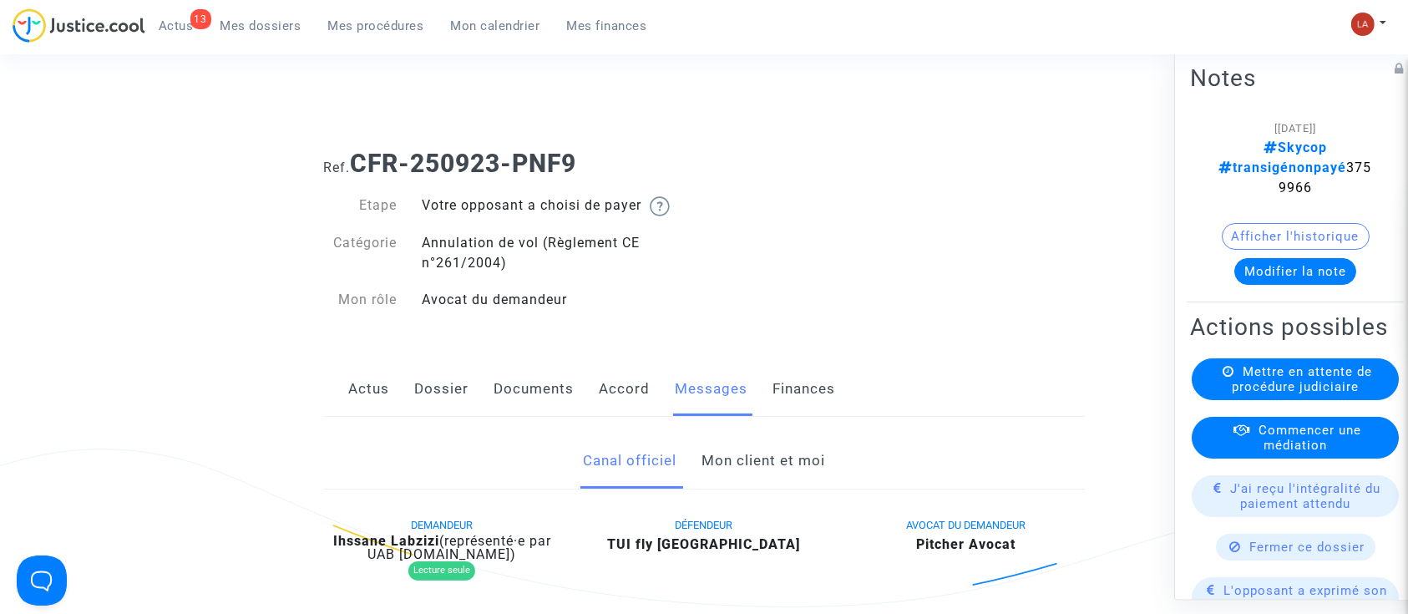
click at [740, 458] on link "Mon client et moi" at bounding box center [763, 460] width 124 height 55
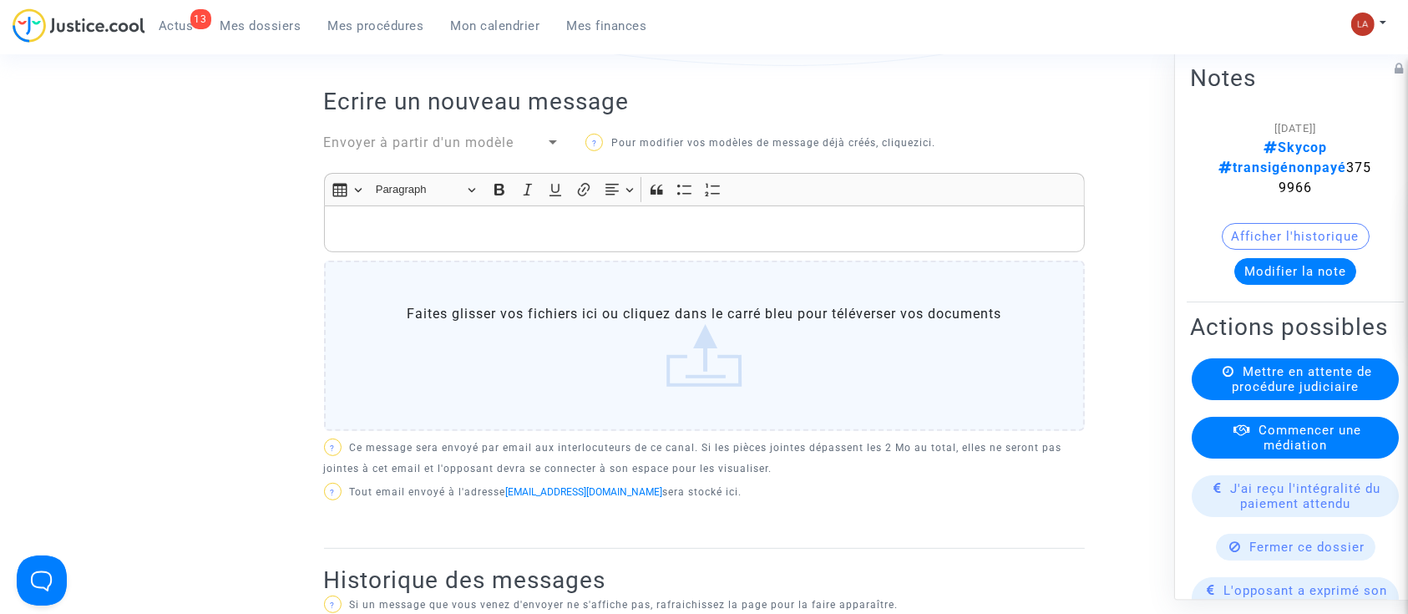
scroll to position [533, 0]
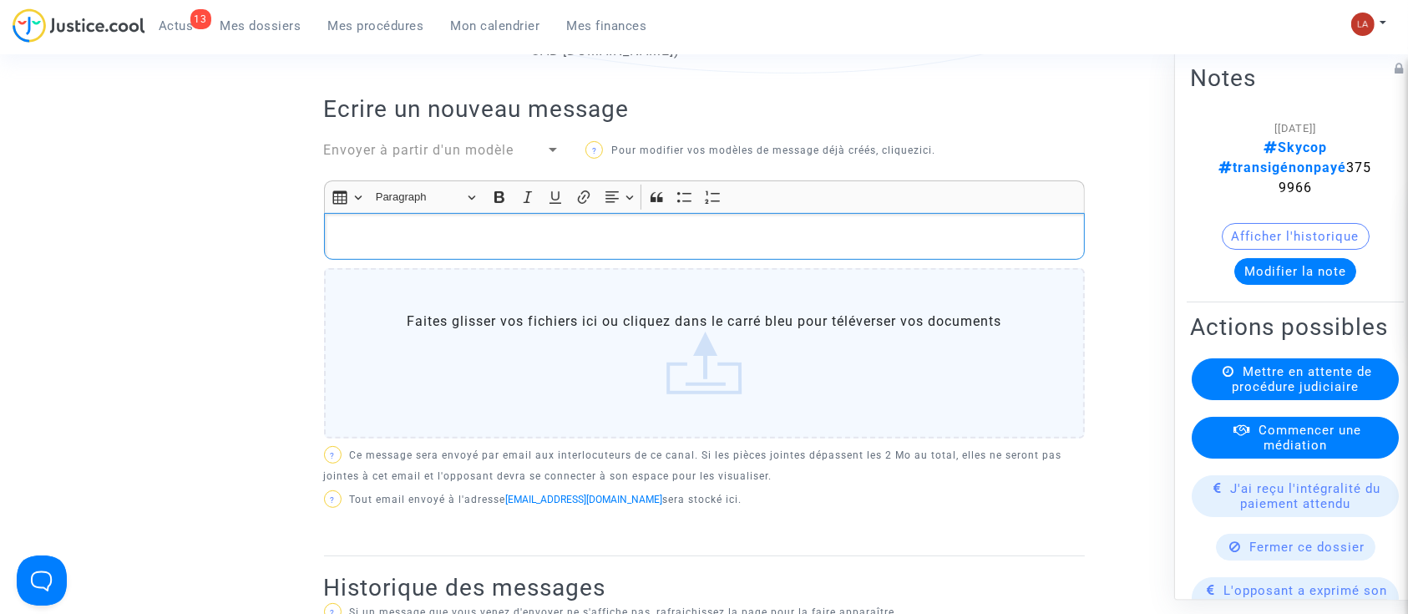
click at [586, 236] on p "Rich Text Editor, main" at bounding box center [703, 236] width 743 height 21
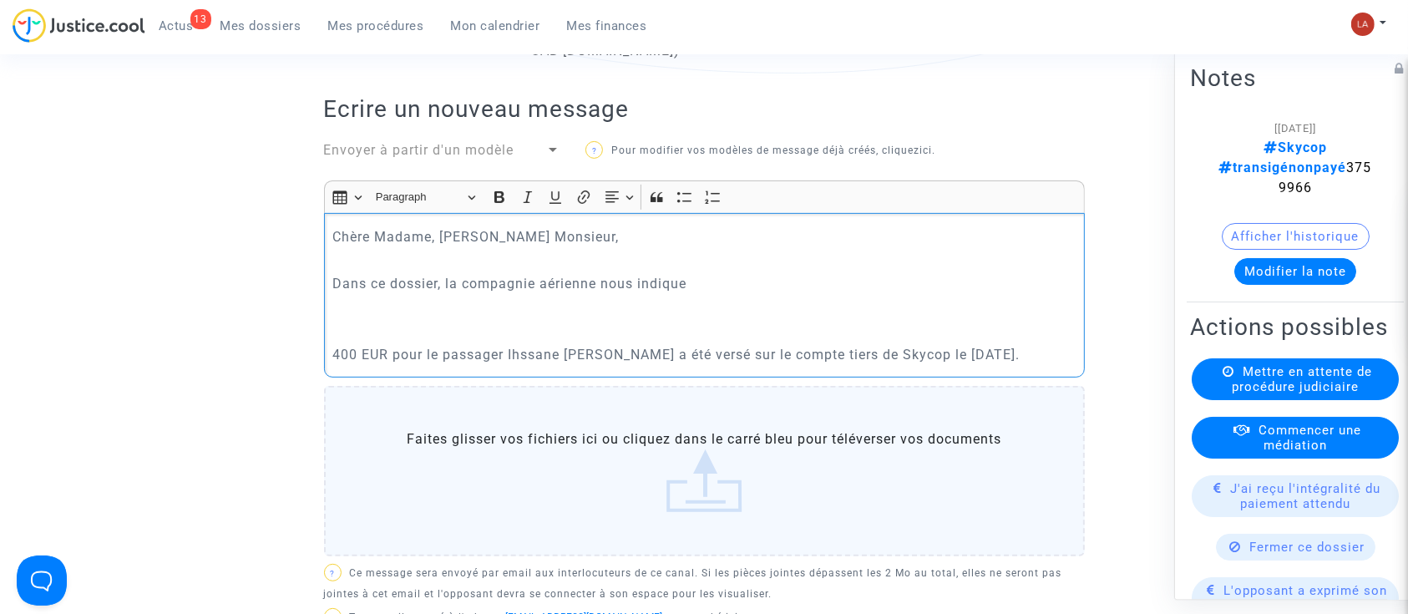
click at [781, 265] on p "Rich Text Editor, main" at bounding box center [703, 260] width 743 height 21
click at [735, 266] on p "Rich Text Editor, main" at bounding box center [703, 260] width 743 height 21
click at [716, 283] on p "Dans ce dossier, la compagnie aérienne nous indique" at bounding box center [703, 283] width 743 height 21
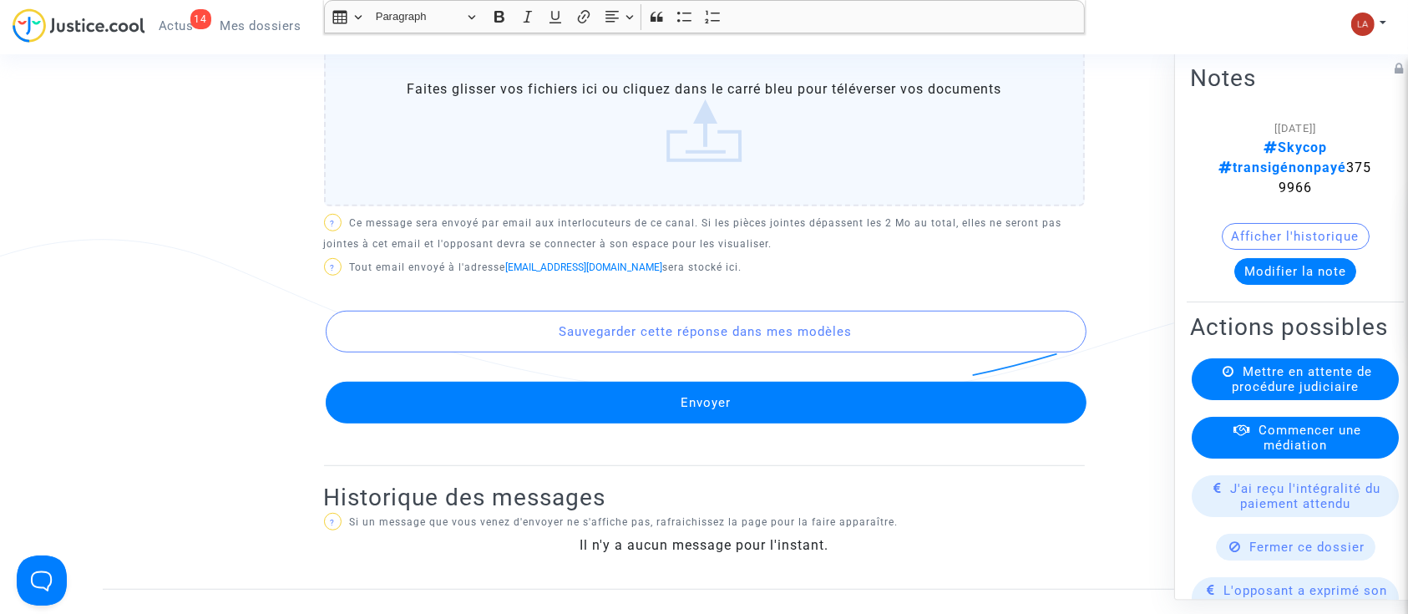
scroll to position [1009, 0]
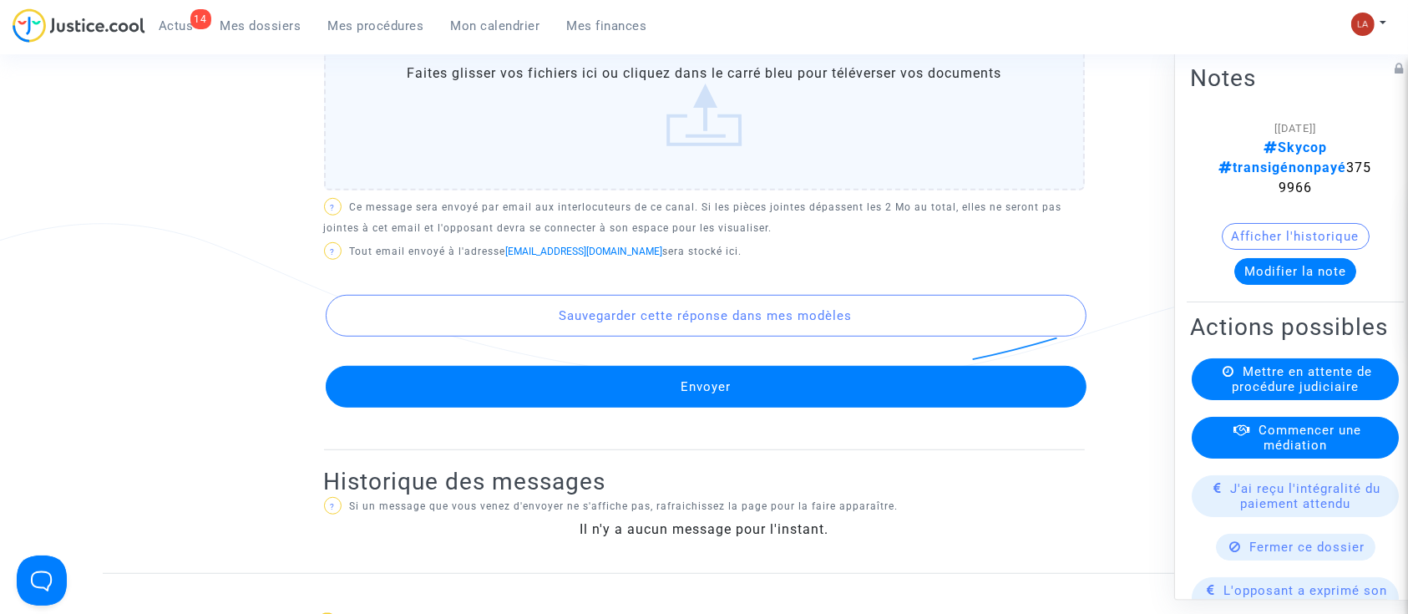
click at [629, 366] on button "Envoyer" at bounding box center [706, 387] width 761 height 42
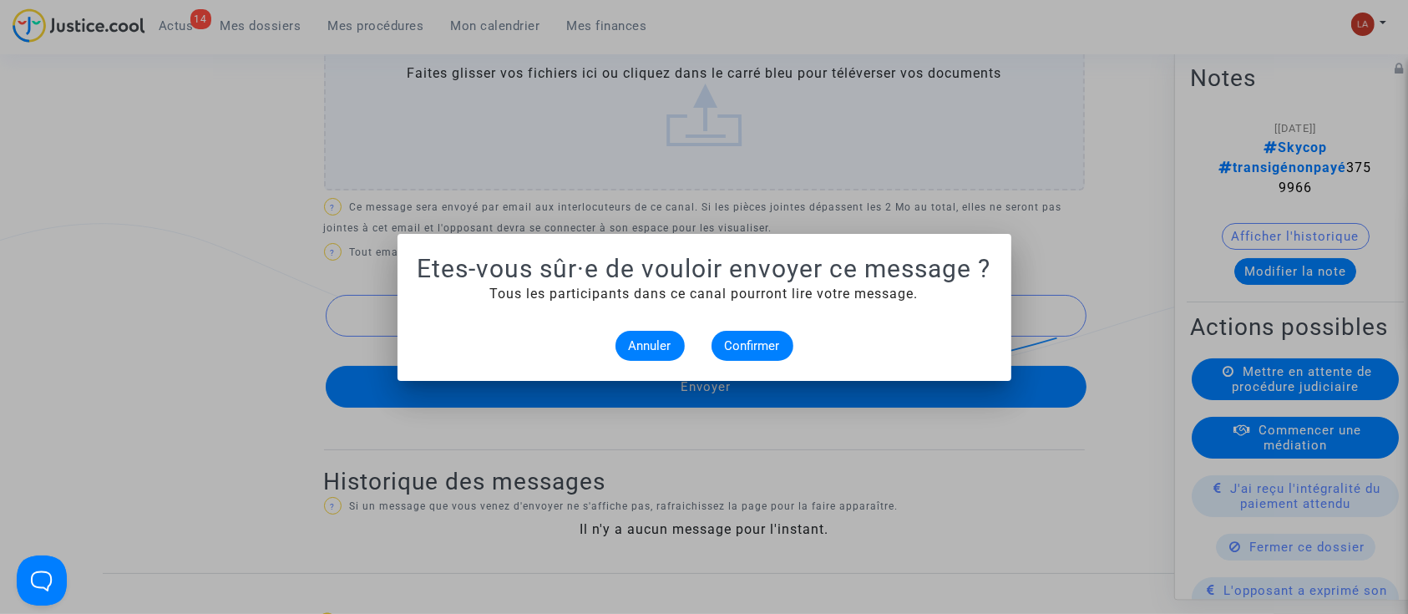
scroll to position [0, 0]
click at [737, 350] on span "Confirmer" at bounding box center [752, 345] width 55 height 15
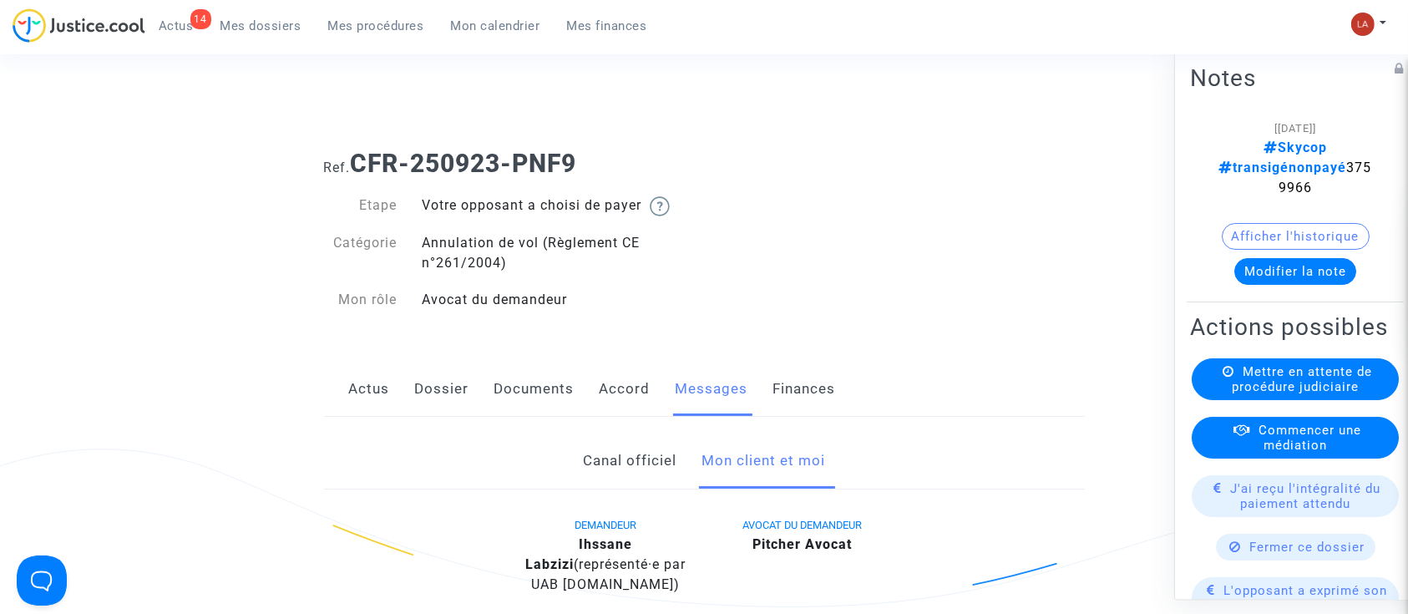
scroll to position [1009, 0]
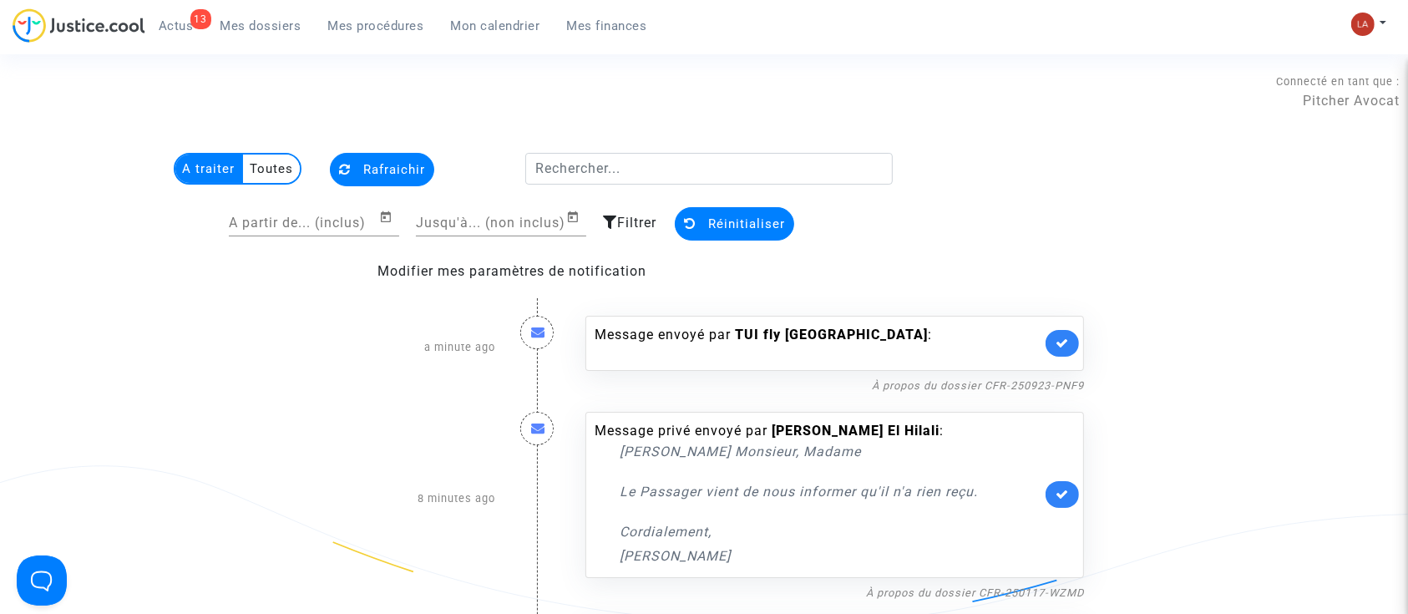
click at [1063, 346] on icon at bounding box center [1061, 342] width 13 height 13
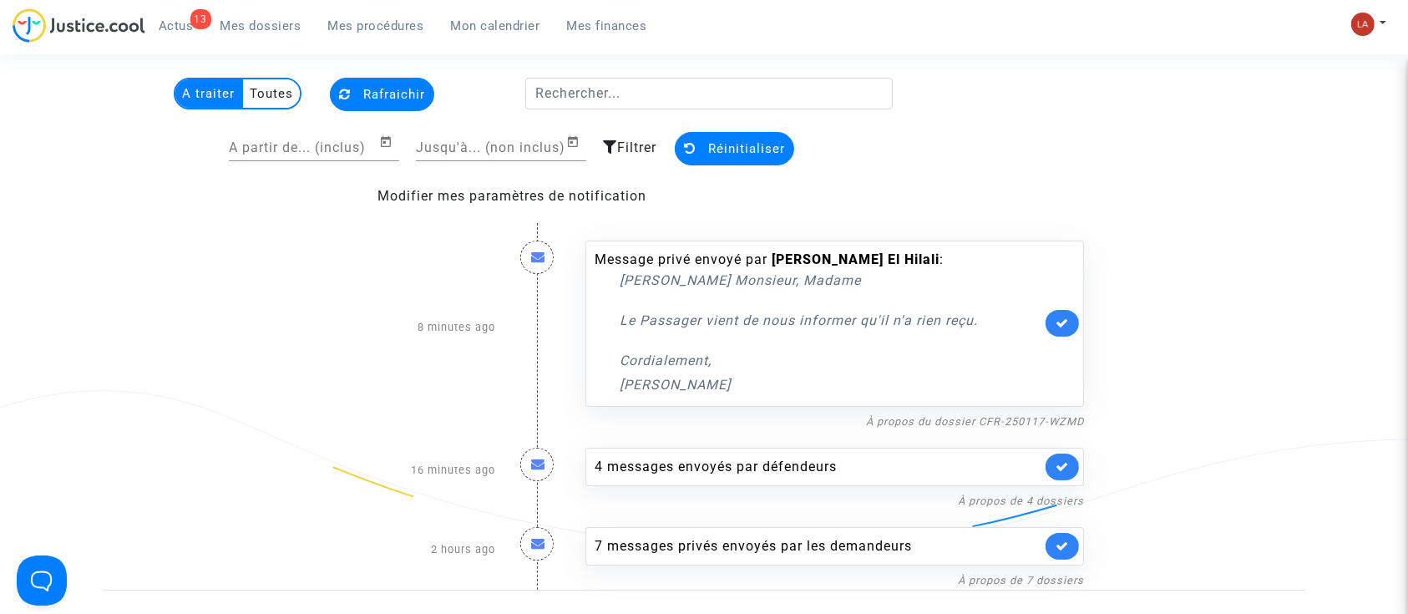
scroll to position [78, 0]
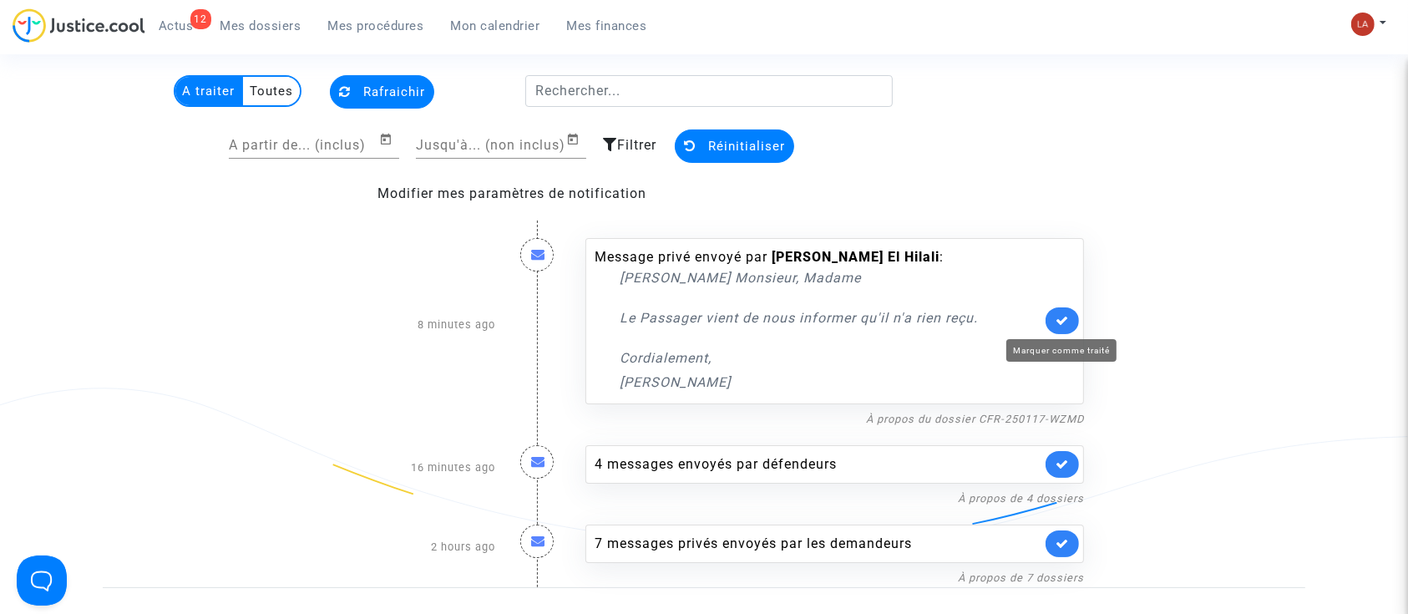
click at [1059, 319] on icon at bounding box center [1061, 320] width 13 height 13
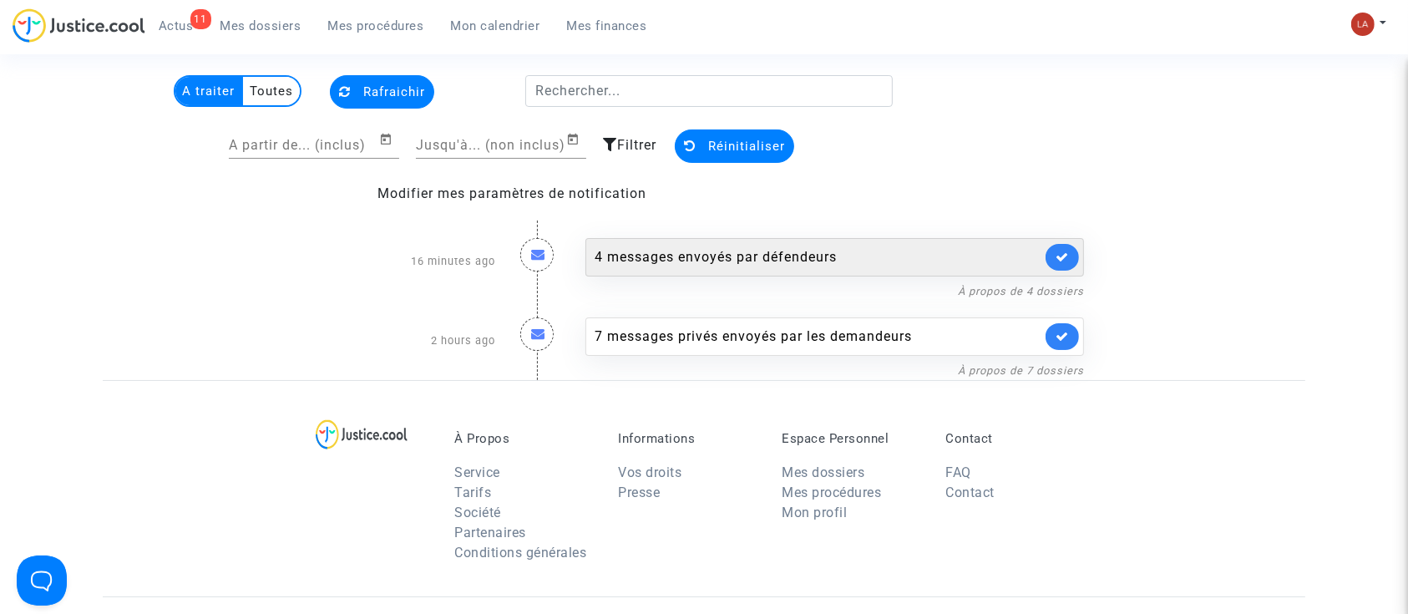
click at [832, 250] on div "4 messages envoyés par défendeurs" at bounding box center [817, 257] width 447 height 20
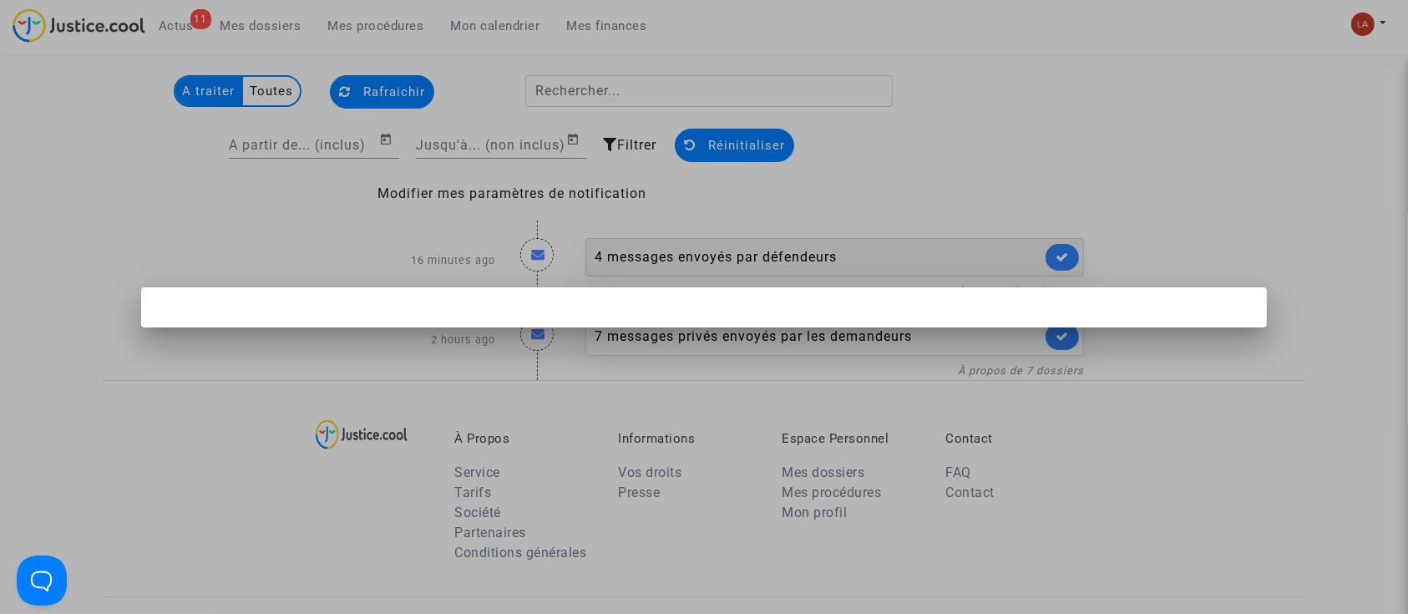
scroll to position [0, 0]
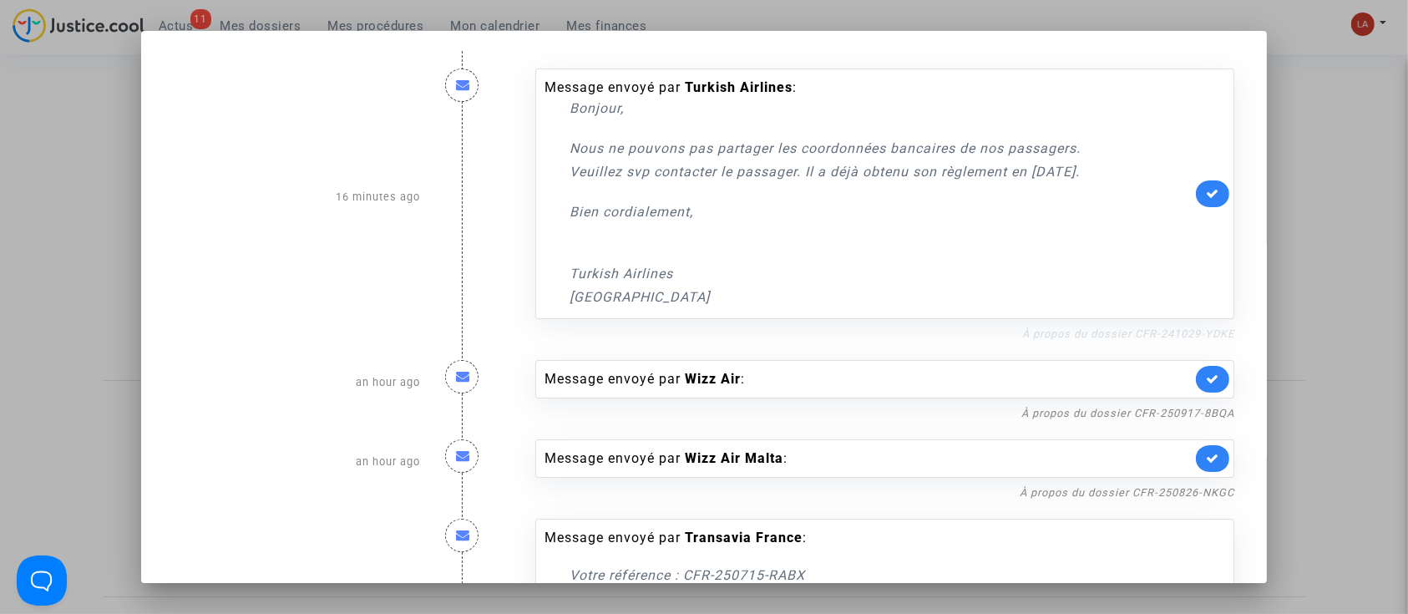
click at [1049, 331] on link "À propos du dossier CFR-241029-YDKE" at bounding box center [1128, 333] width 212 height 13
click at [1206, 197] on icon at bounding box center [1212, 193] width 13 height 13
click at [1097, 412] on link "À propos du dossier CFR-250917-8BQA" at bounding box center [1127, 413] width 213 height 13
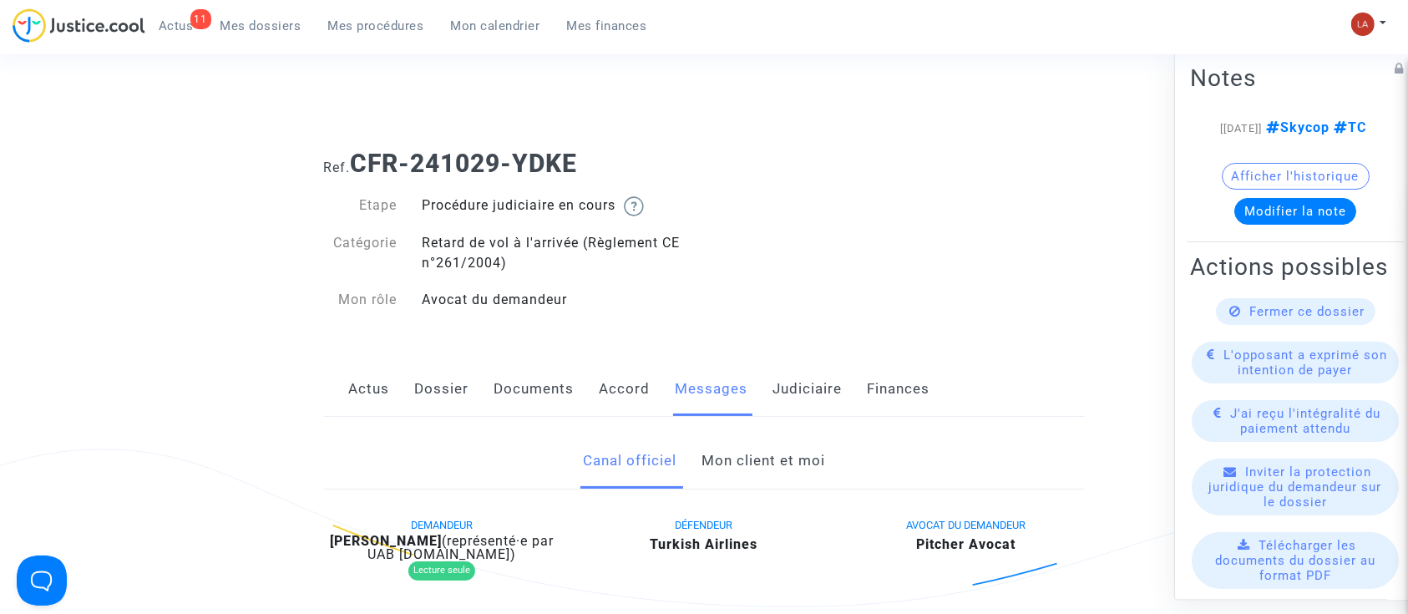
click at [779, 471] on link "Mon client et moi" at bounding box center [763, 460] width 124 height 55
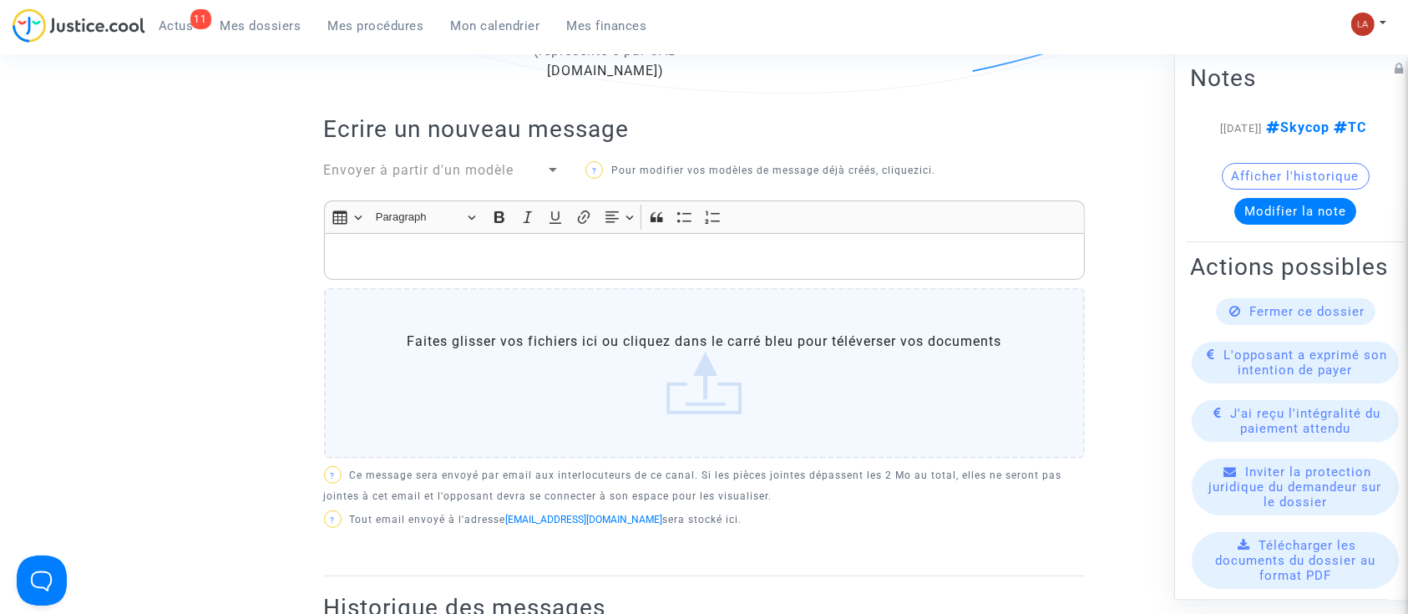
scroll to position [505, 0]
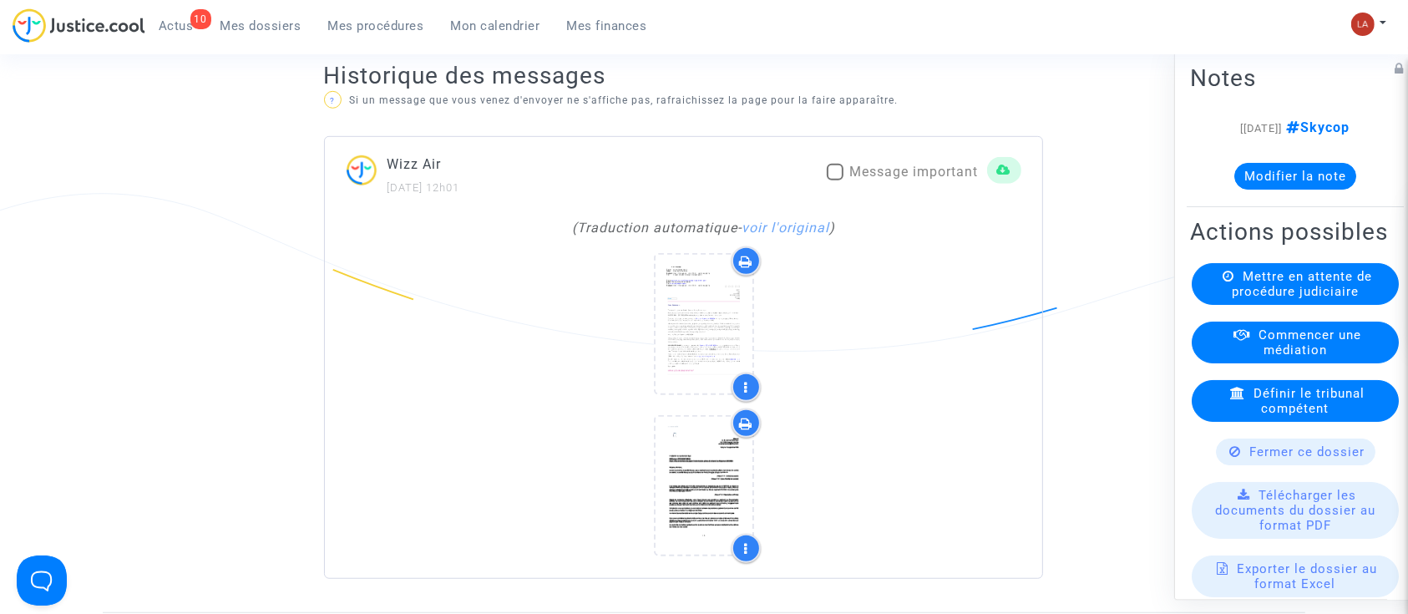
scroll to position [1036, 0]
click at [796, 238] on link "voir l'original" at bounding box center [786, 230] width 88 height 16
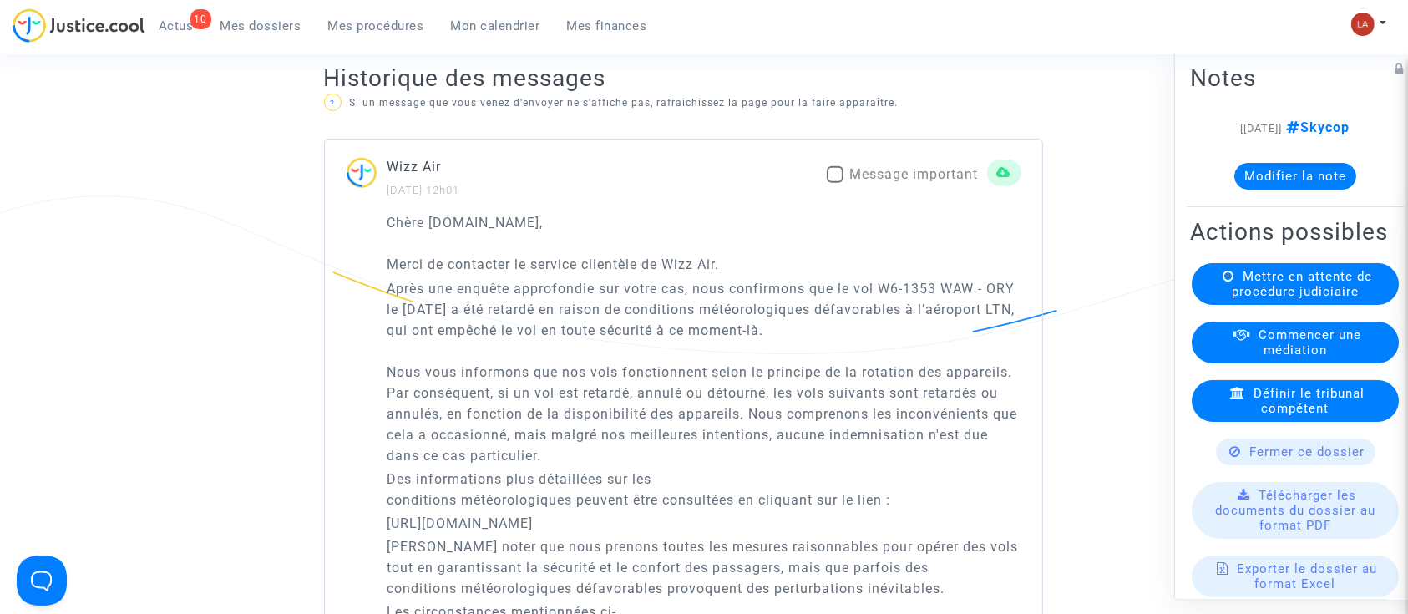
click at [236, 26] on span "Mes dossiers" at bounding box center [260, 25] width 81 height 15
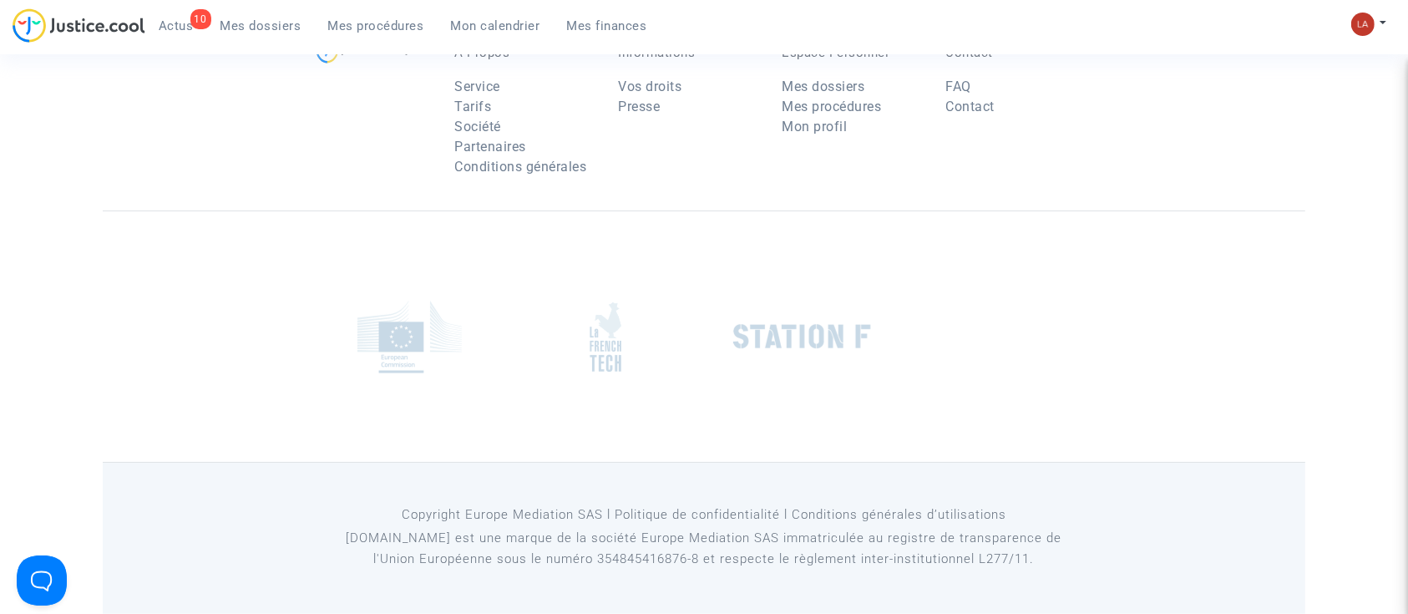
scroll to position [203, 0]
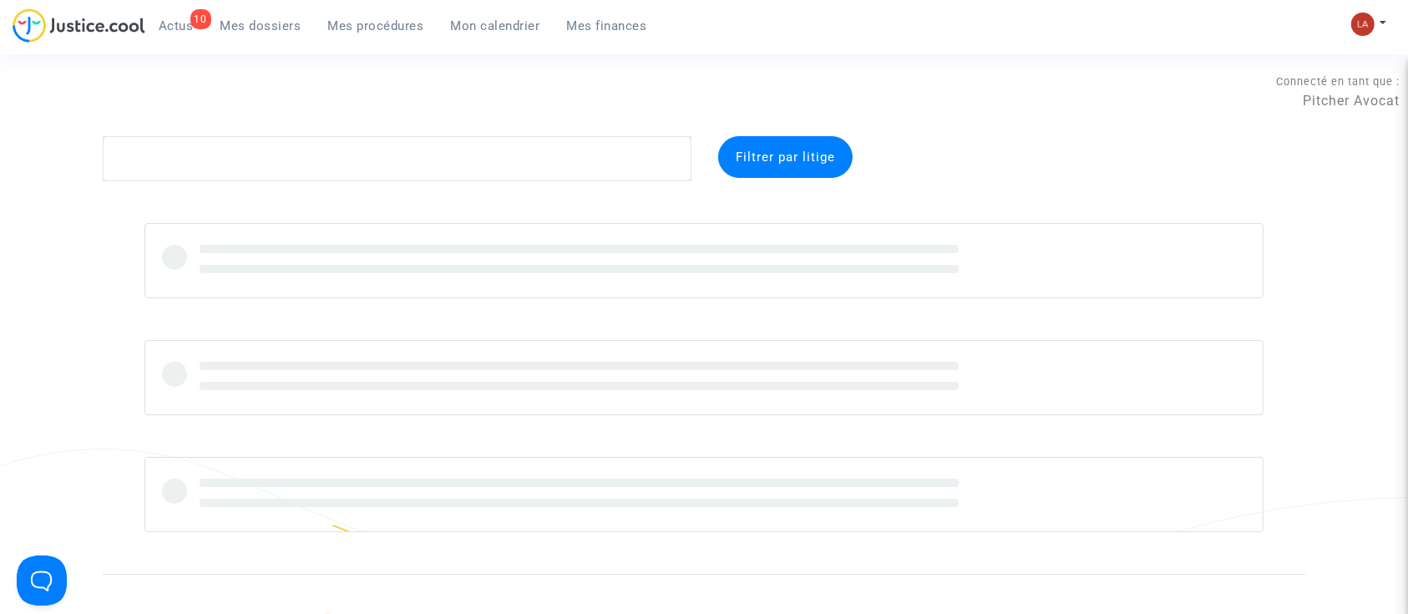
click at [266, 185] on complex-dispute-list "Filtrer par litige" at bounding box center [704, 334] width 1202 height 396
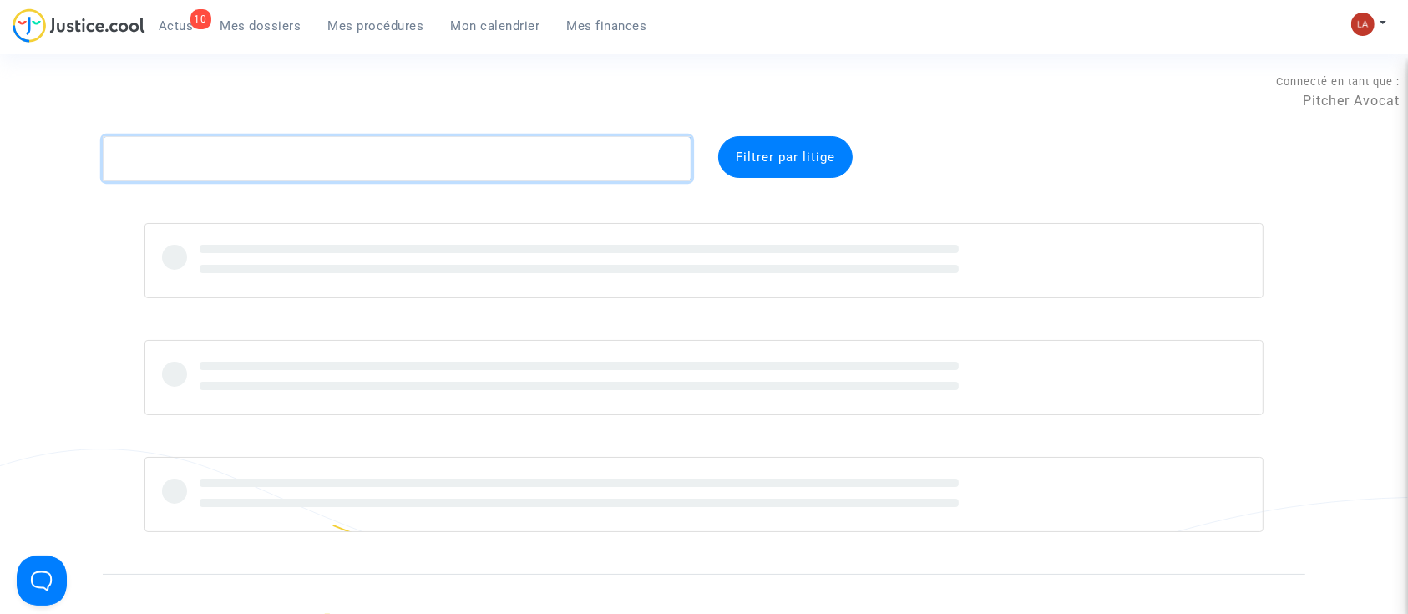
click at [257, 170] on textarea at bounding box center [397, 158] width 589 height 45
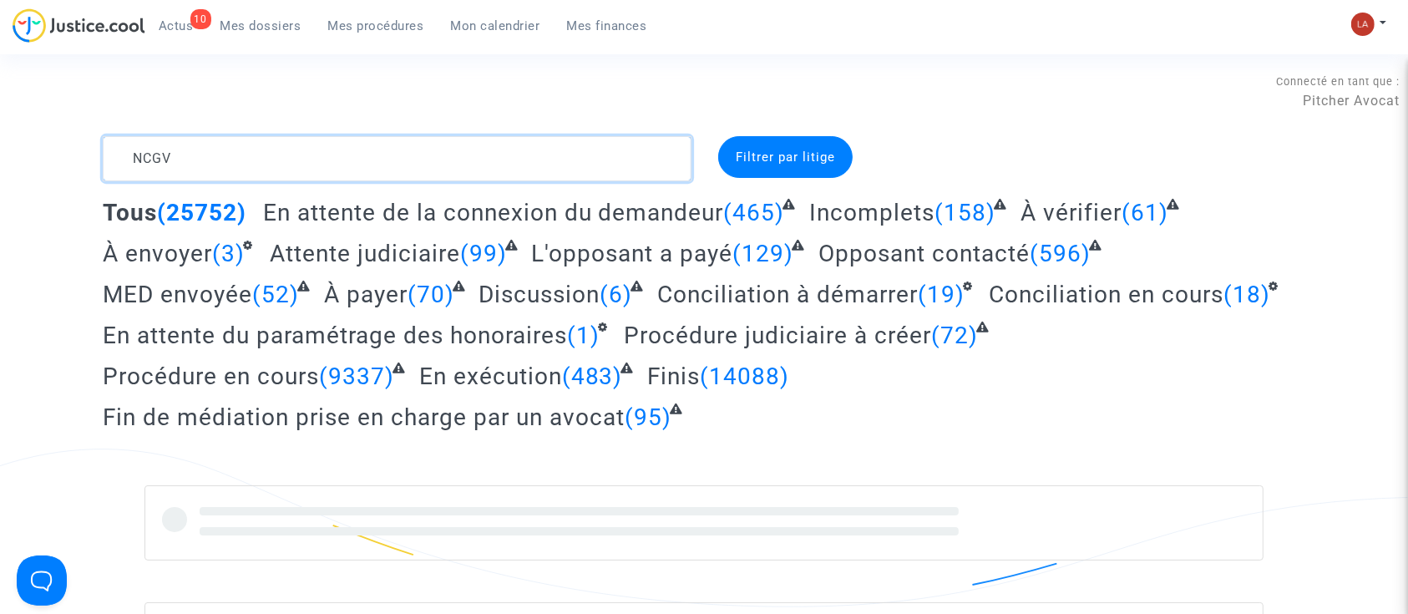
type textarea "NCGV"
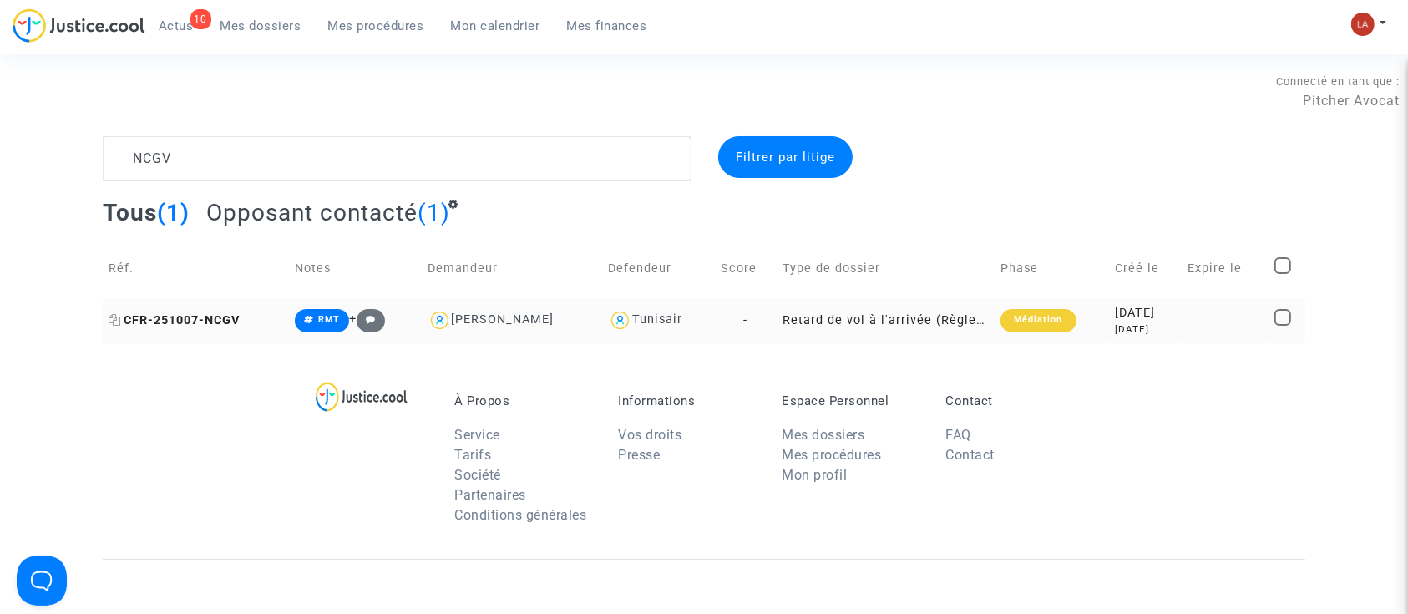
click at [232, 319] on span "CFR-251007-NCGV" at bounding box center [174, 320] width 131 height 14
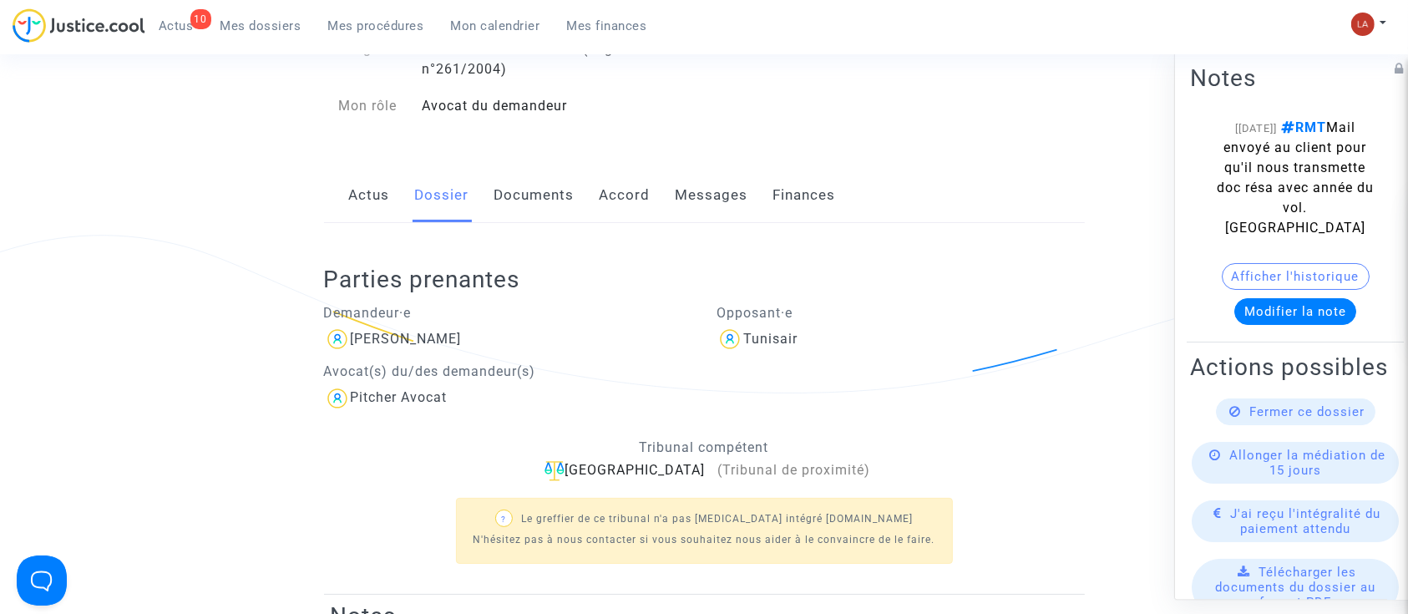
click at [393, 321] on p "Demandeur·e" at bounding box center [508, 312] width 368 height 21
click at [393, 335] on div "[PERSON_NAME]" at bounding box center [406, 339] width 111 height 16
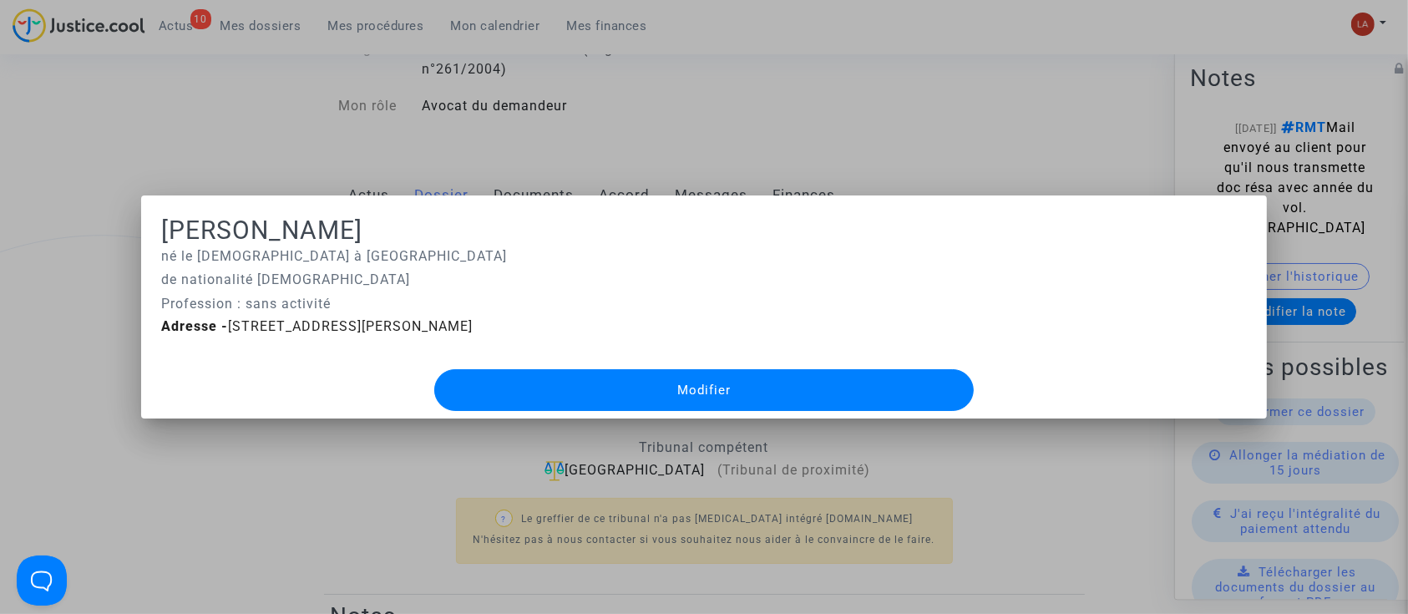
click at [752, 54] on div at bounding box center [704, 307] width 1408 height 614
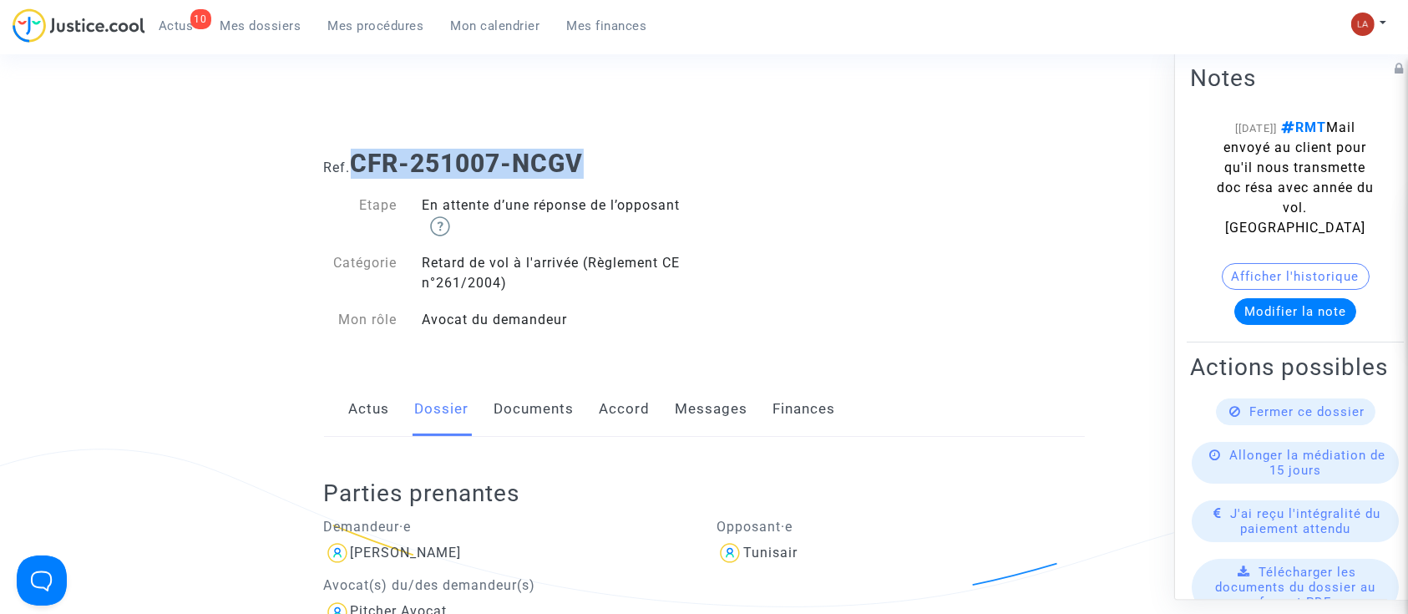
drag, startPoint x: 594, startPoint y: 161, endPoint x: 358, endPoint y: 152, distance: 236.4
click at [358, 152] on h1 "Ref. CFR-251007-NCGV" at bounding box center [704, 164] width 761 height 30
copy b "CFR-251007-NCGV"
click at [719, 412] on link "Messages" at bounding box center [711, 409] width 73 height 55
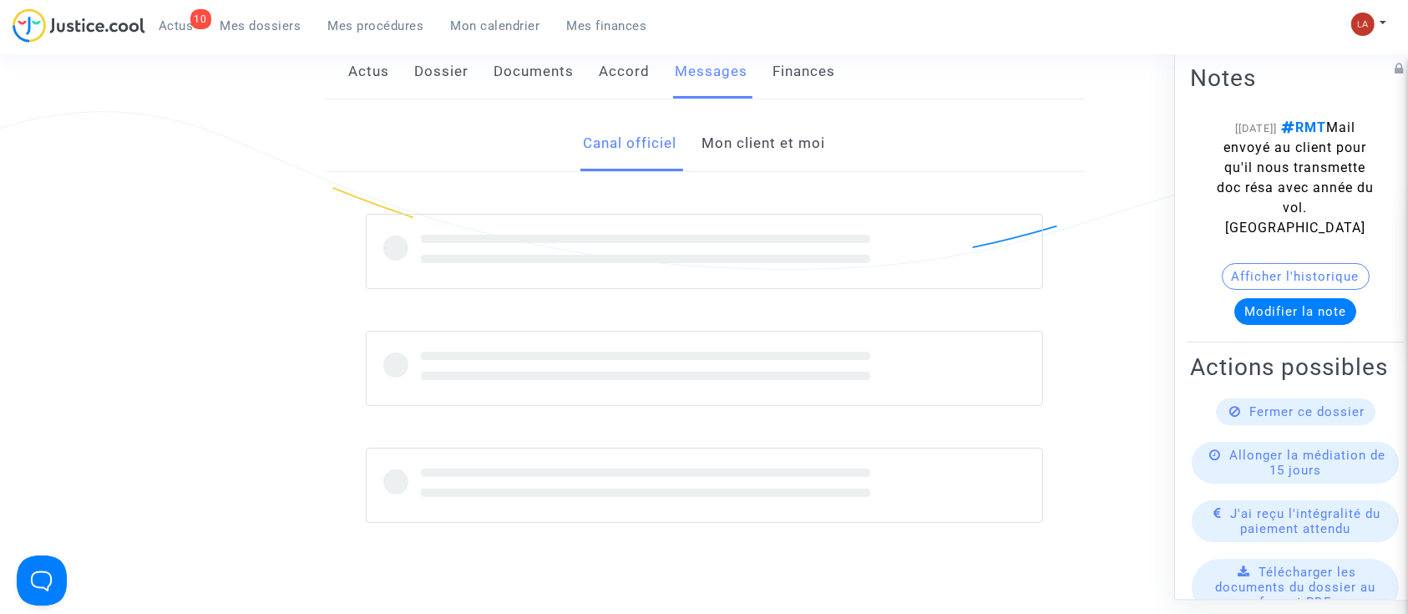
scroll to position [338, 0]
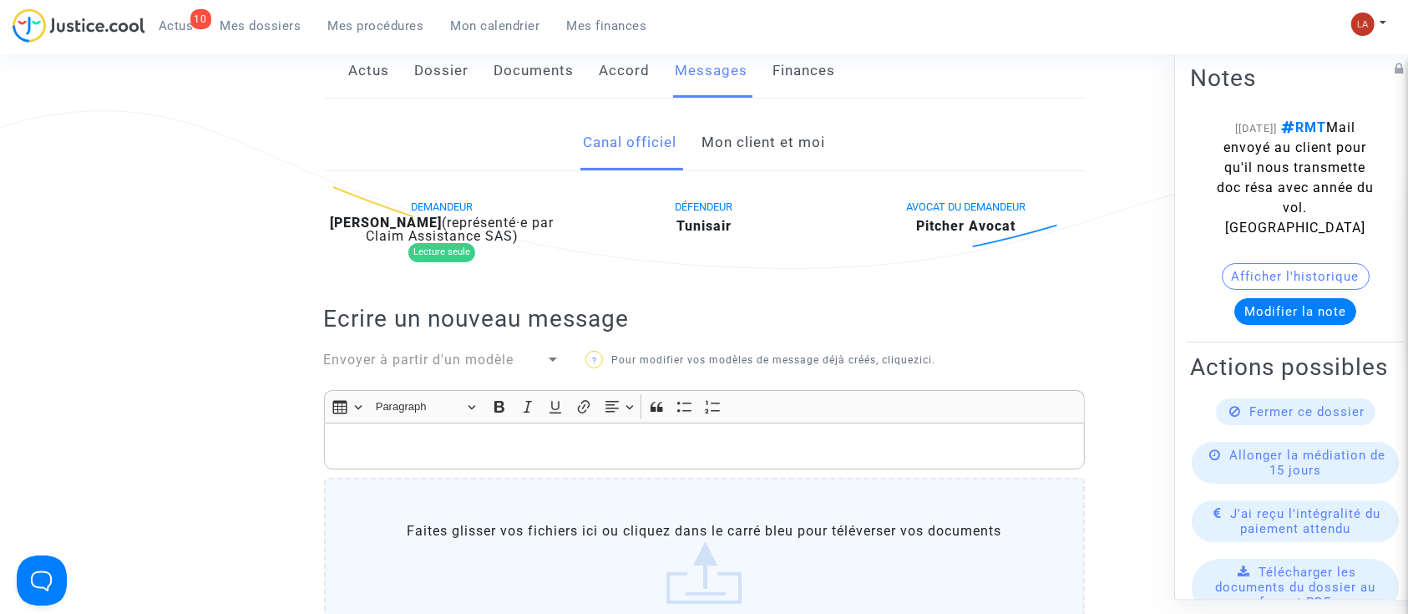
click at [727, 134] on link "Mon client et moi" at bounding box center [763, 142] width 124 height 55
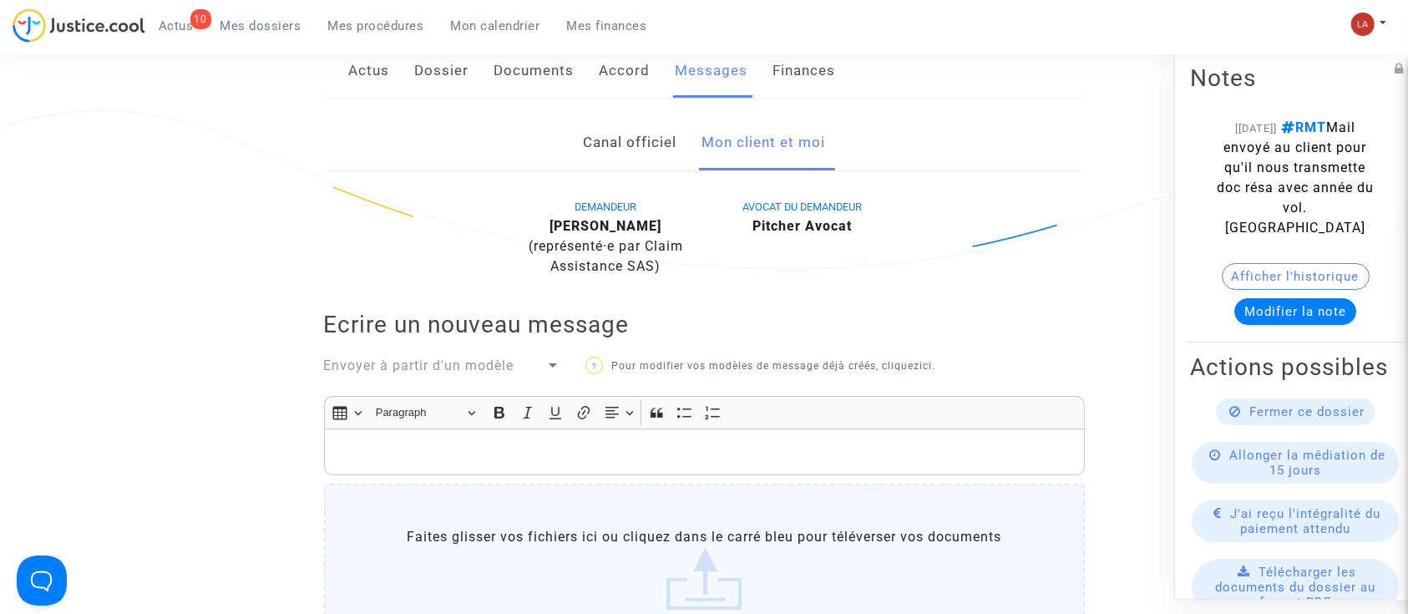
scroll to position [625, 0]
